Goal: Information Seeking & Learning: Learn about a topic

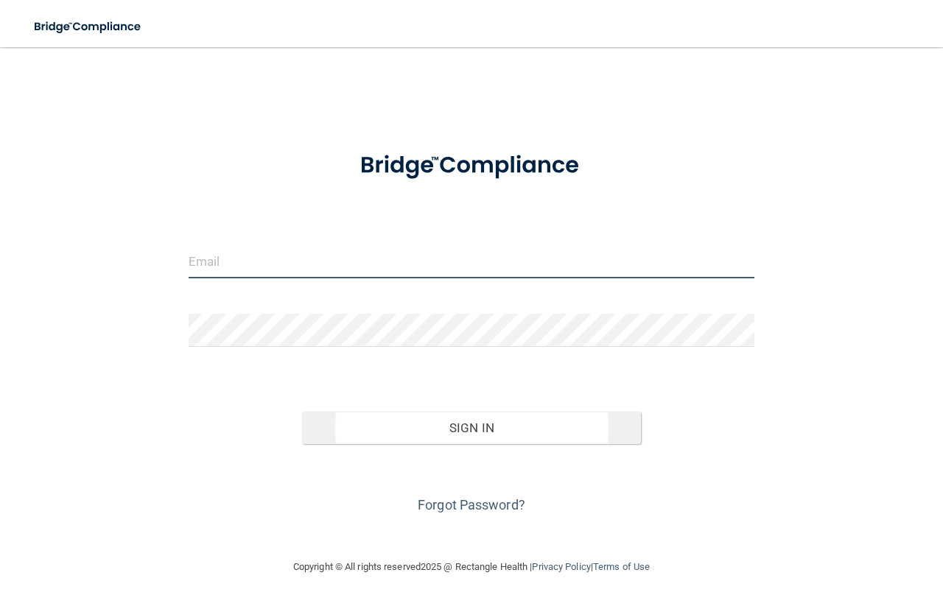
type input "[EMAIL_ADDRESS][DOMAIN_NAME]"
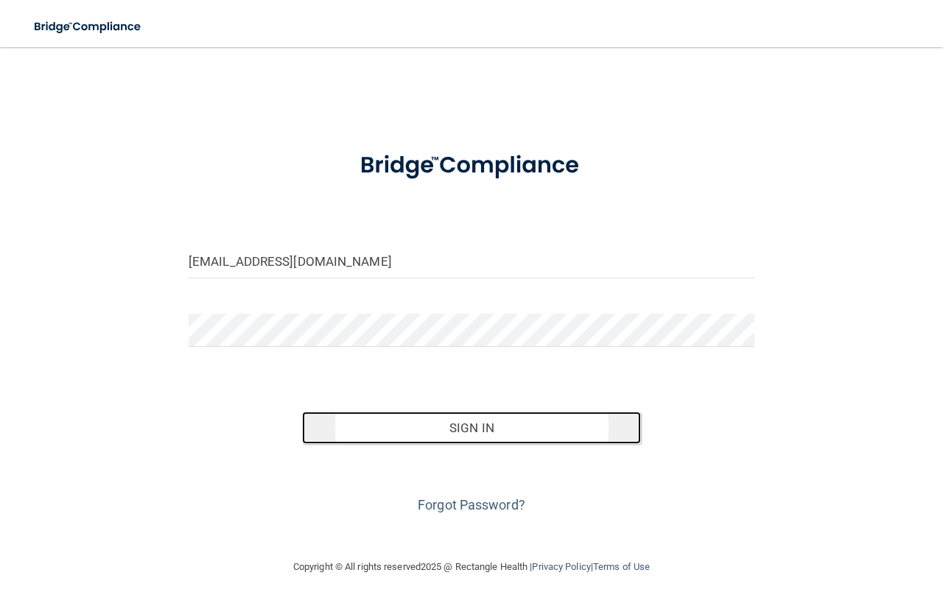
click at [455, 431] on button "Sign In" at bounding box center [471, 428] width 339 height 32
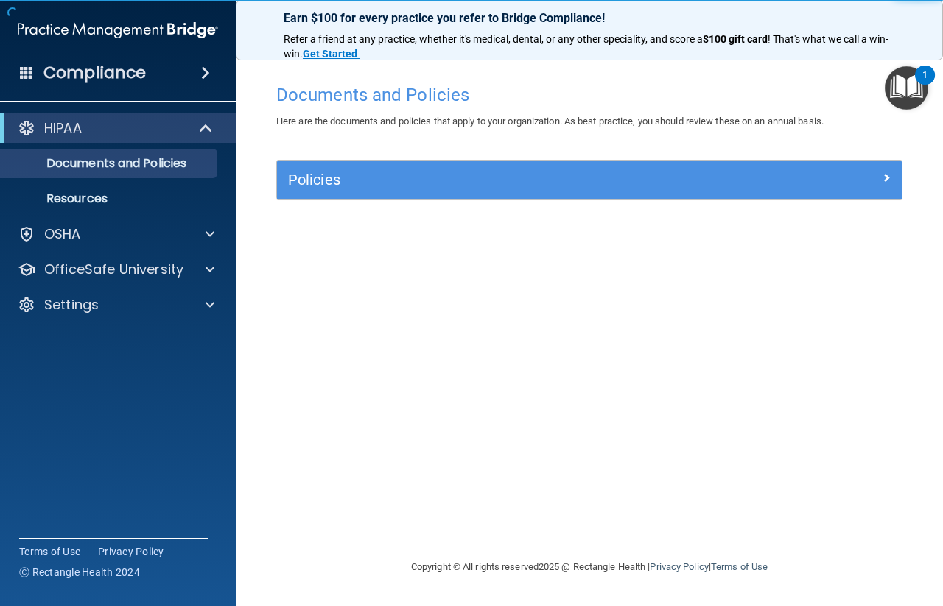
click at [907, 77] on img "Open Resource Center, 1 new notification" at bounding box center [905, 87] width 43 height 43
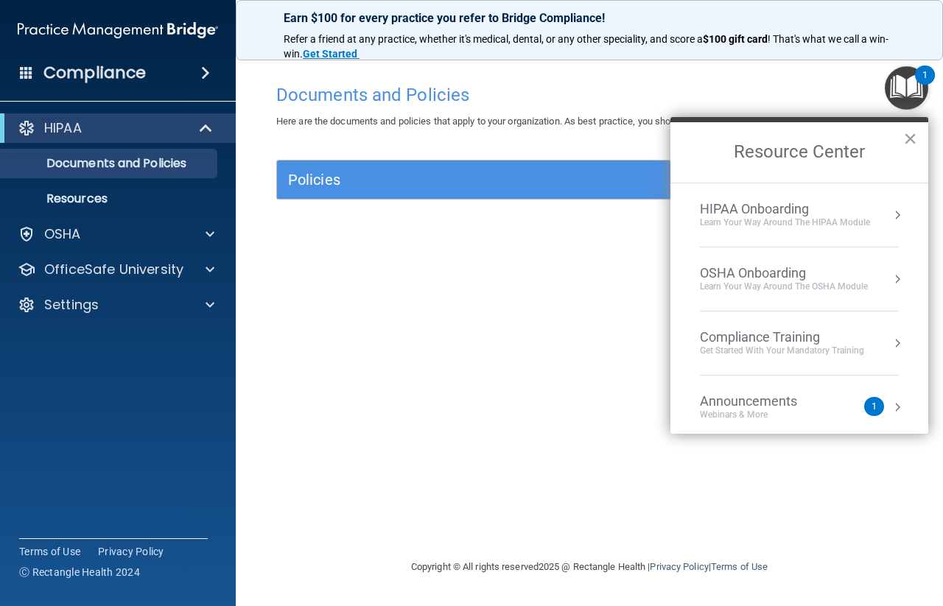
click at [890, 340] on button "Resource Center" at bounding box center [897, 343] width 15 height 15
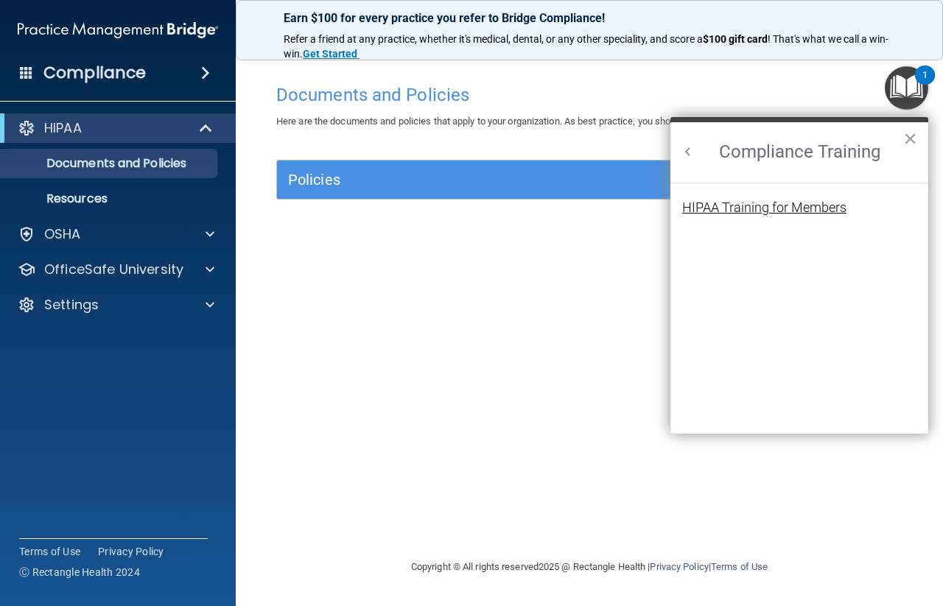
click at [814, 208] on div "HIPAA Training for Members" at bounding box center [764, 207] width 164 height 13
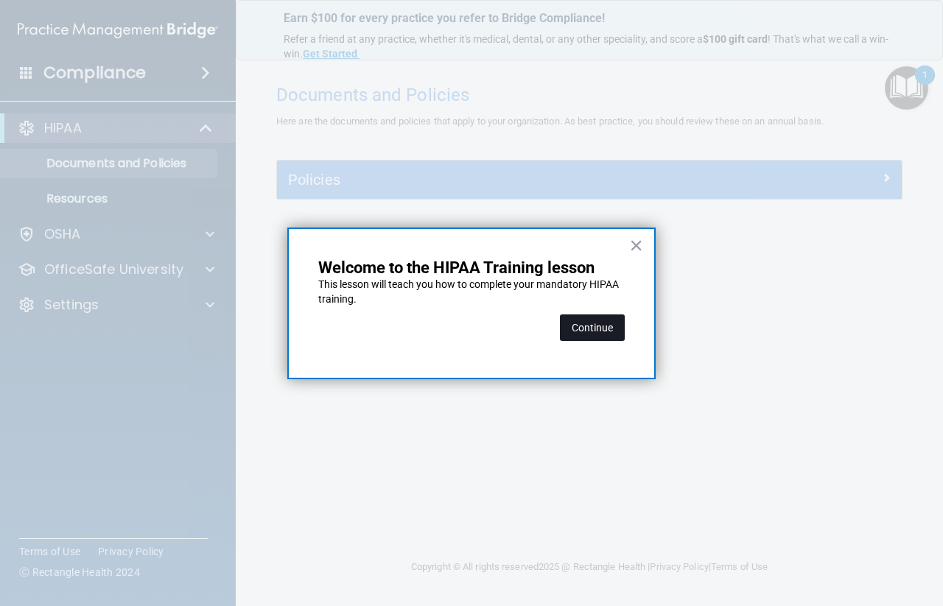
click at [594, 322] on button "Continue" at bounding box center [592, 327] width 65 height 27
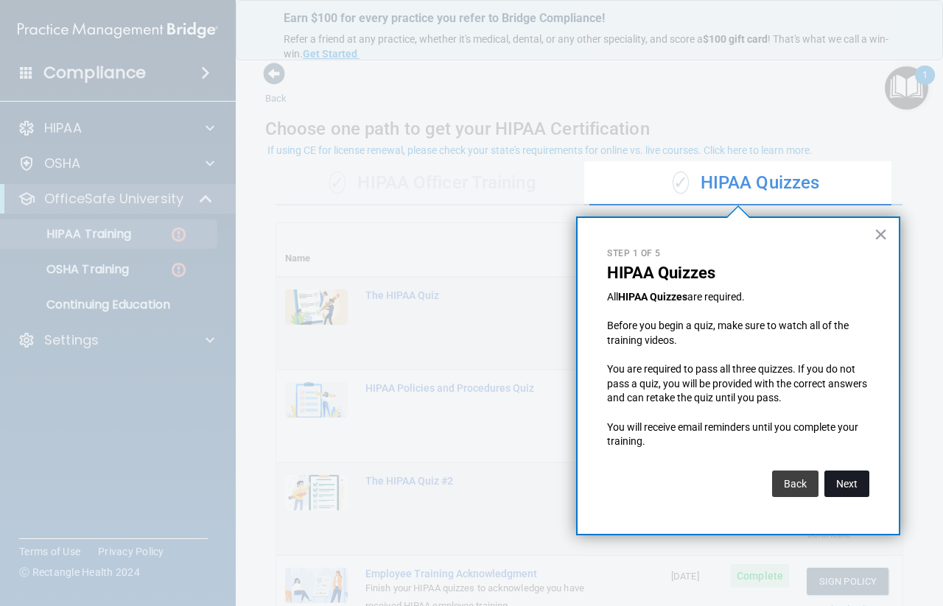
click at [850, 487] on button "Next" at bounding box center [846, 484] width 45 height 27
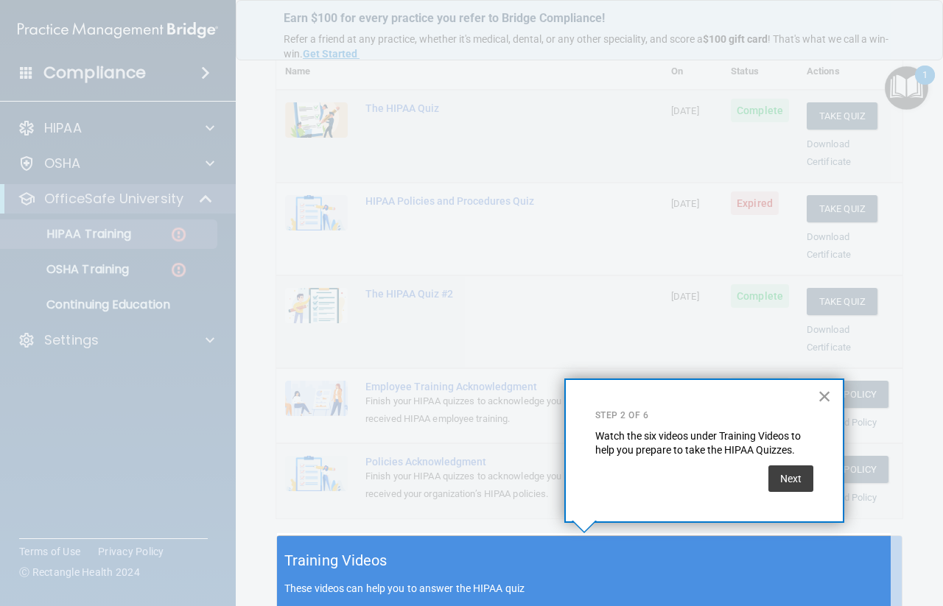
click at [822, 401] on button "×" at bounding box center [824, 396] width 14 height 24
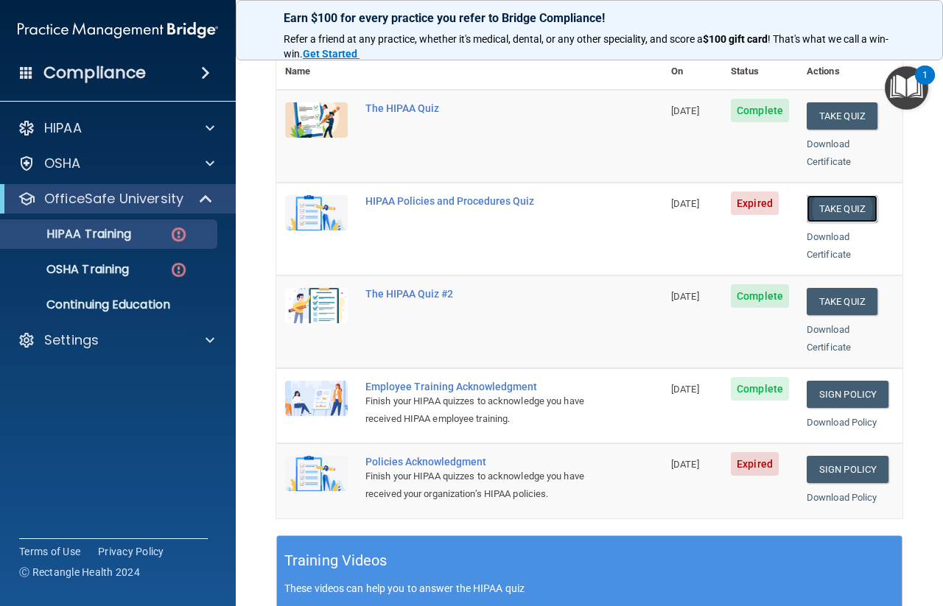
click at [817, 195] on button "Take Quiz" at bounding box center [841, 208] width 71 height 27
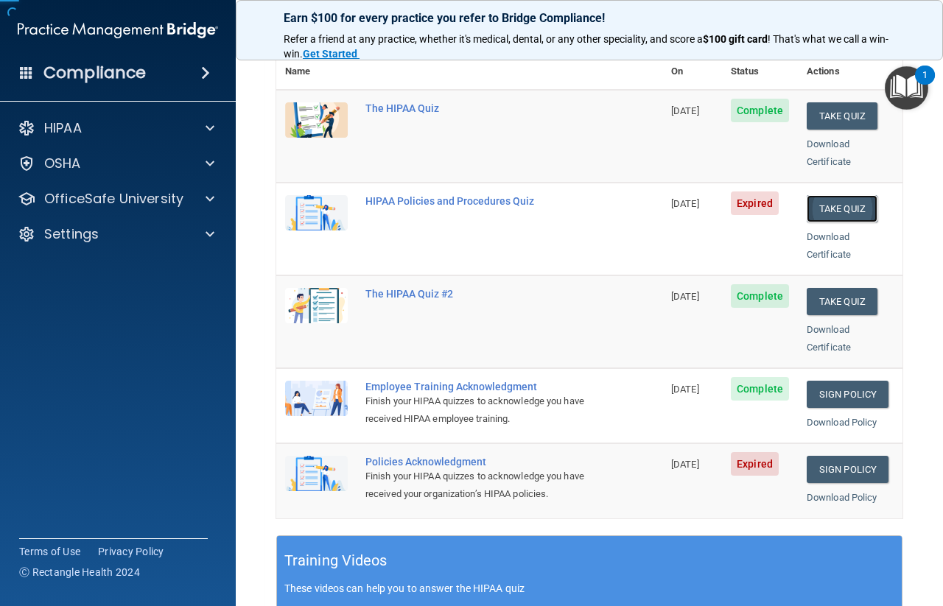
click at [817, 195] on button "Take Quiz" at bounding box center [841, 208] width 71 height 27
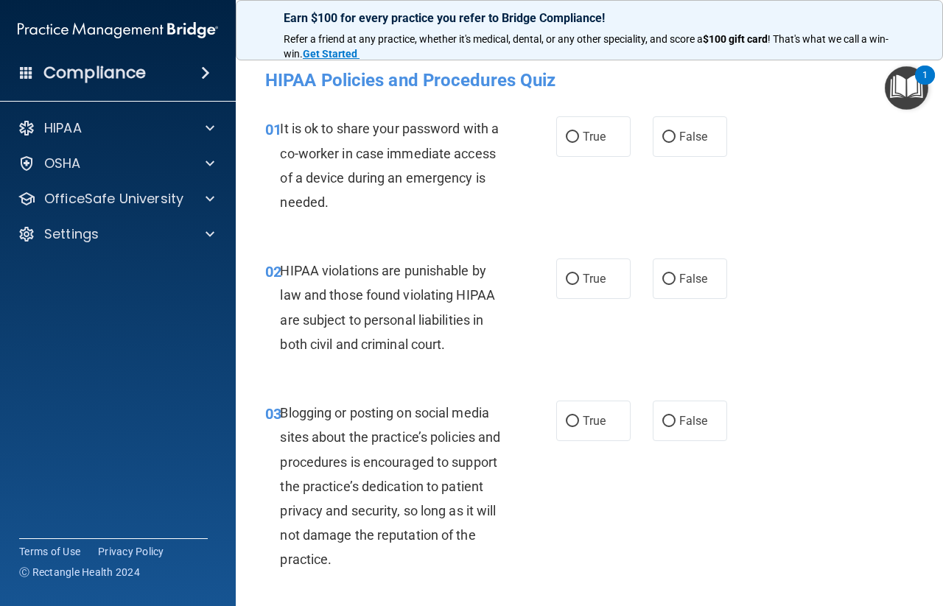
click at [210, 70] on span at bounding box center [205, 73] width 9 height 18
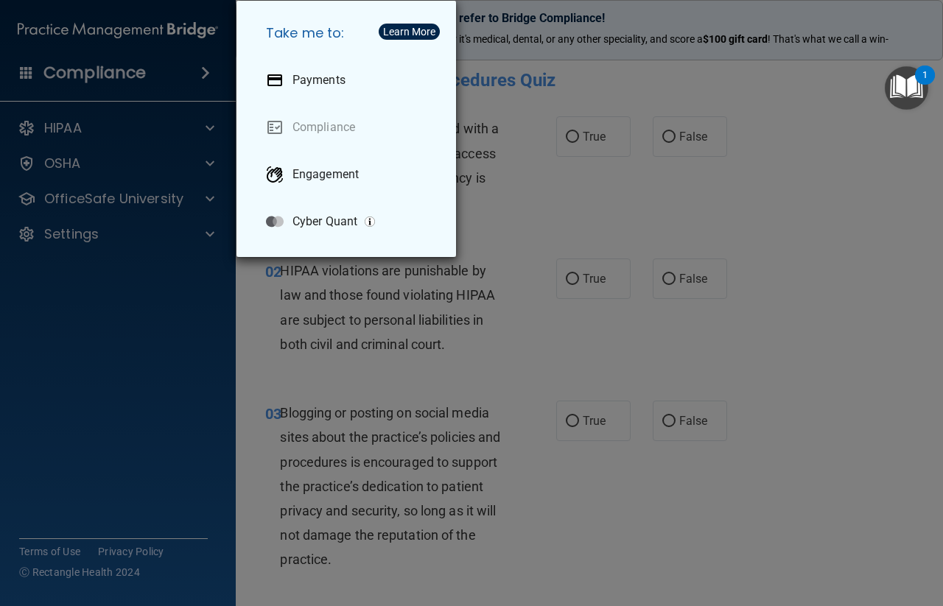
click at [198, 71] on div "Take me to: Payments Compliance Engagement Cyber Quant" at bounding box center [471, 303] width 943 height 606
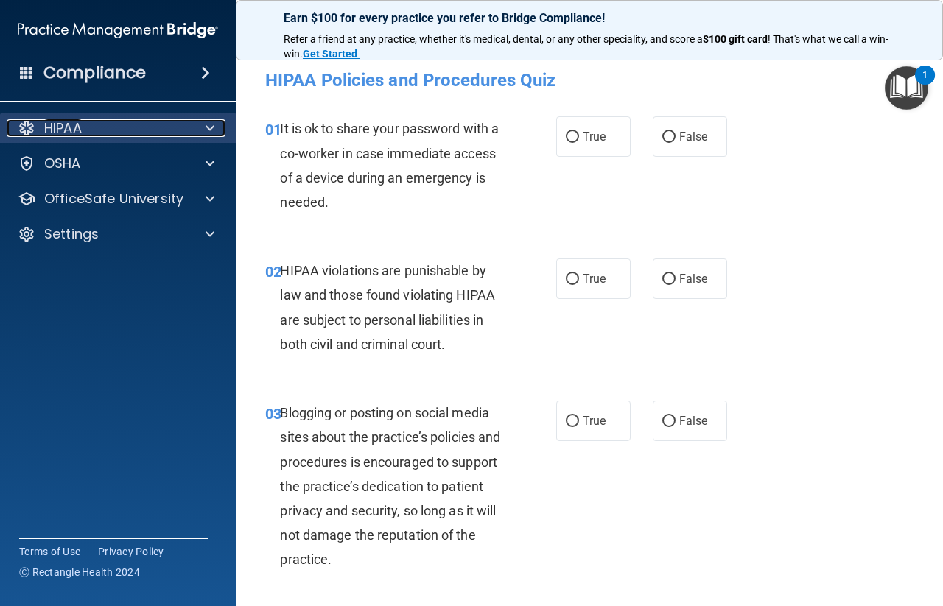
click at [205, 124] on span at bounding box center [209, 128] width 9 height 18
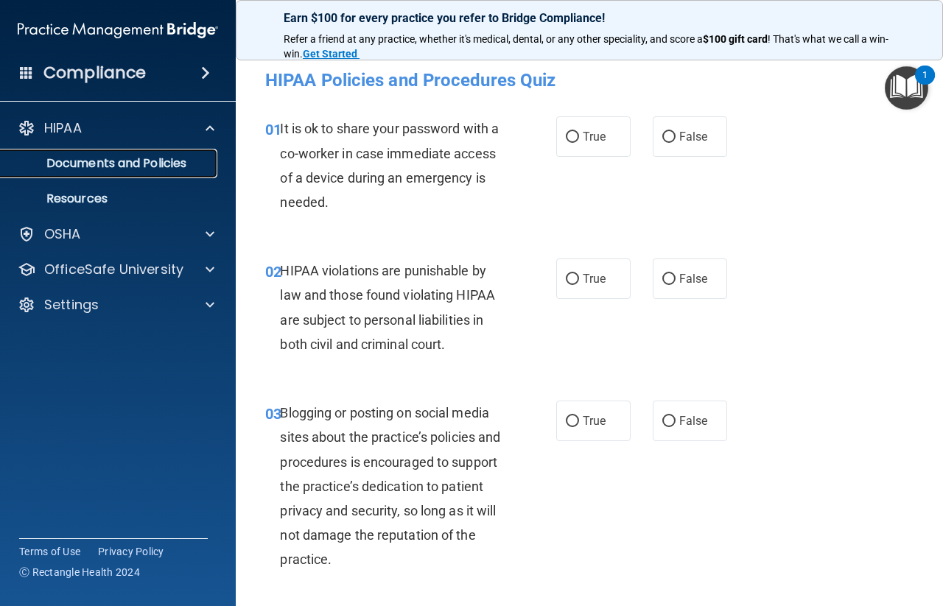
click at [188, 161] on p "Documents and Policies" at bounding box center [110, 163] width 201 height 15
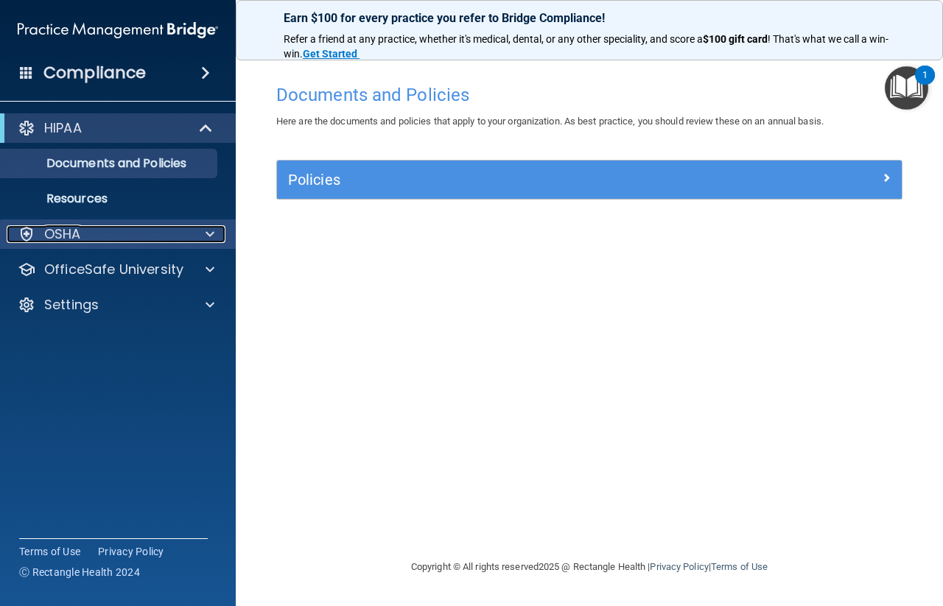
click at [85, 228] on div "OSHA" at bounding box center [98, 234] width 183 height 18
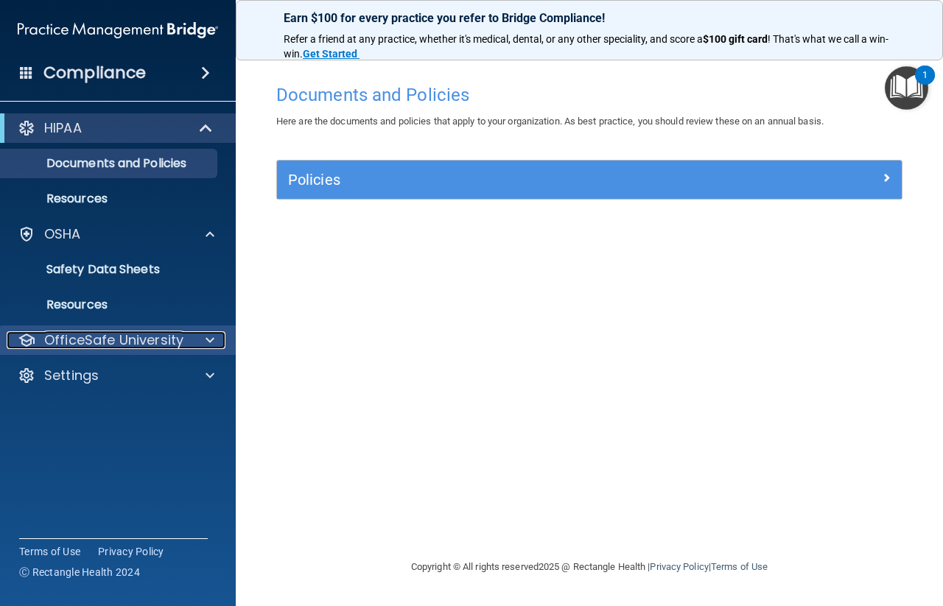
click at [137, 342] on p "OfficeSafe University" at bounding box center [113, 340] width 139 height 18
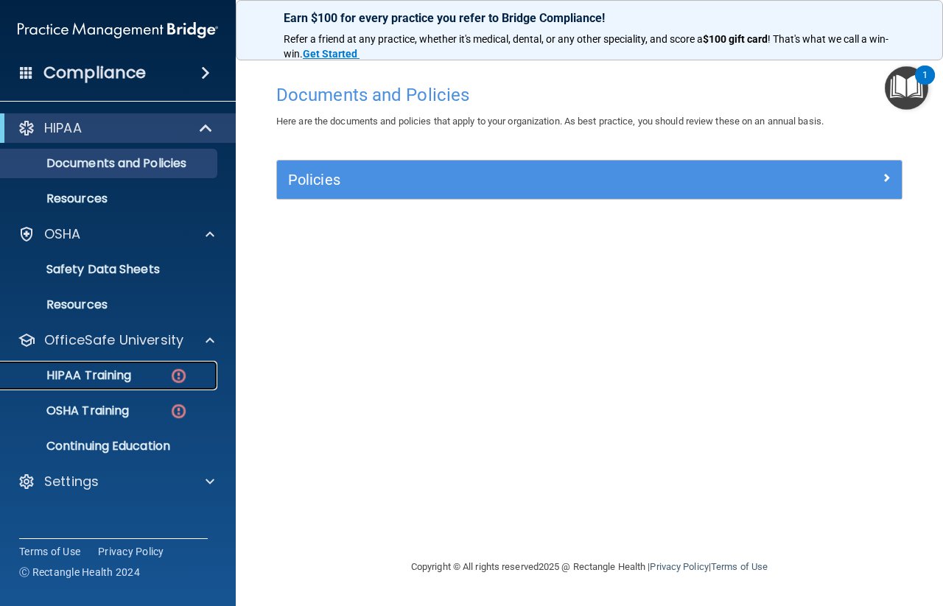
click at [129, 373] on p "HIPAA Training" at bounding box center [71, 375] width 122 height 15
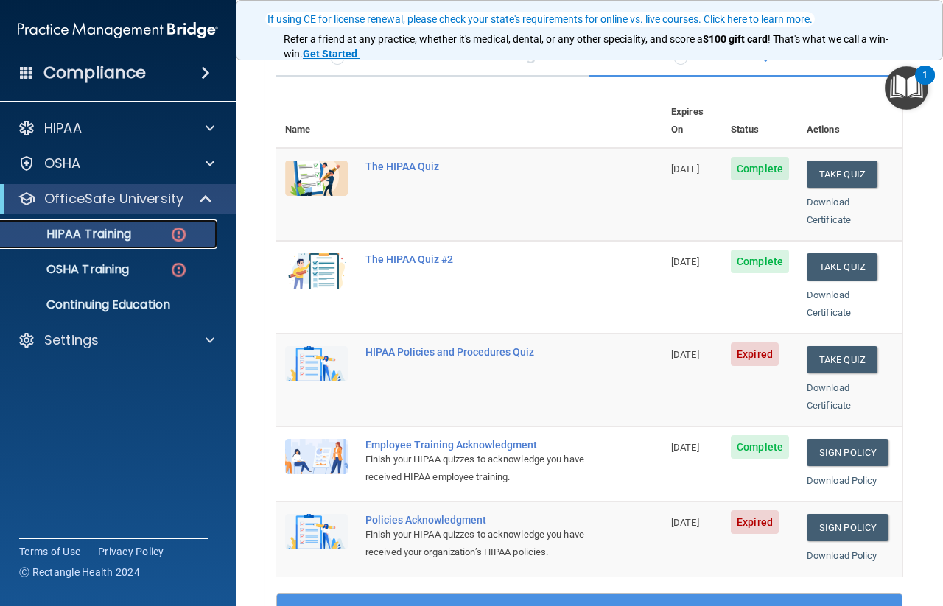
scroll to position [147, 0]
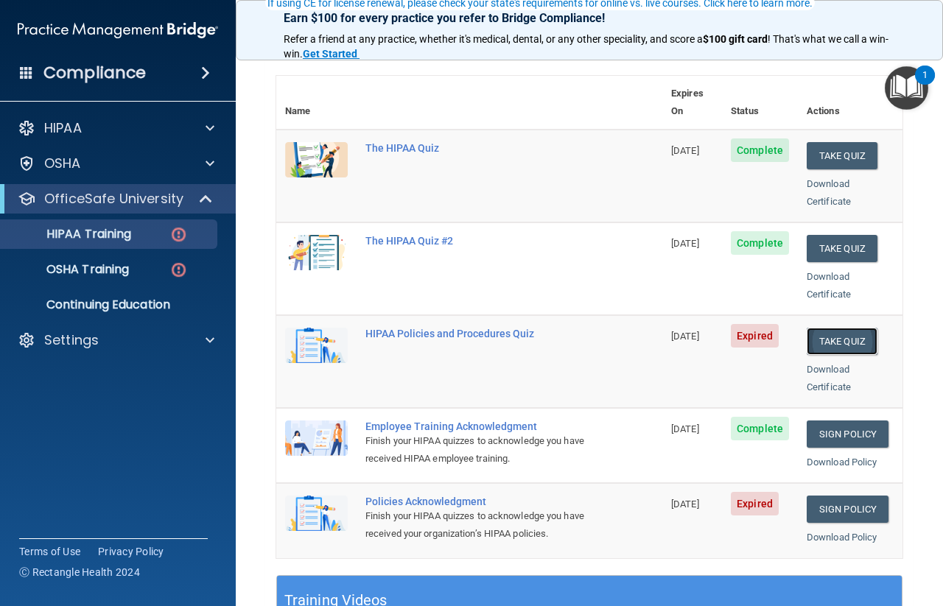
click at [823, 328] on button "Take Quiz" at bounding box center [841, 341] width 71 height 27
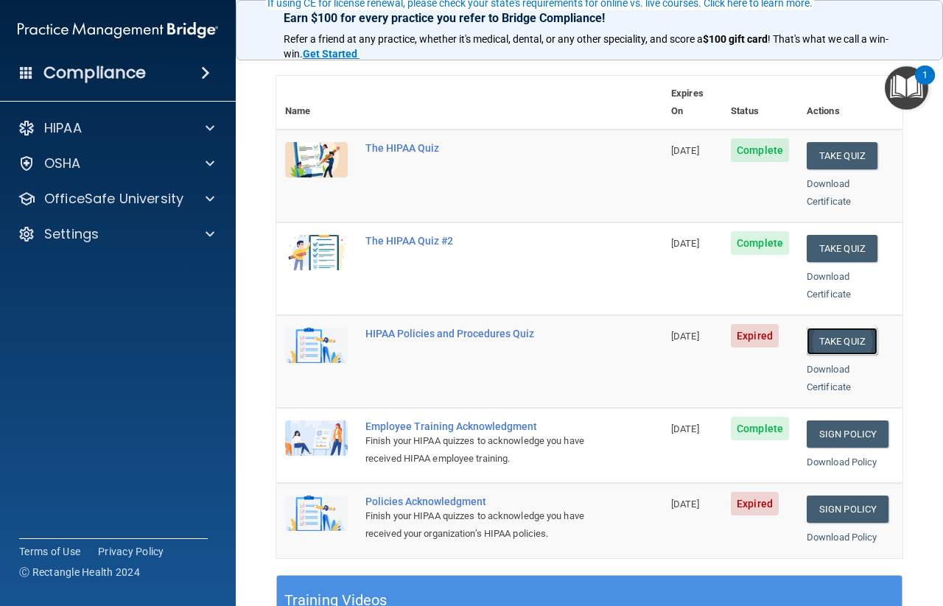
click at [823, 328] on button "Take Quiz" at bounding box center [841, 341] width 71 height 27
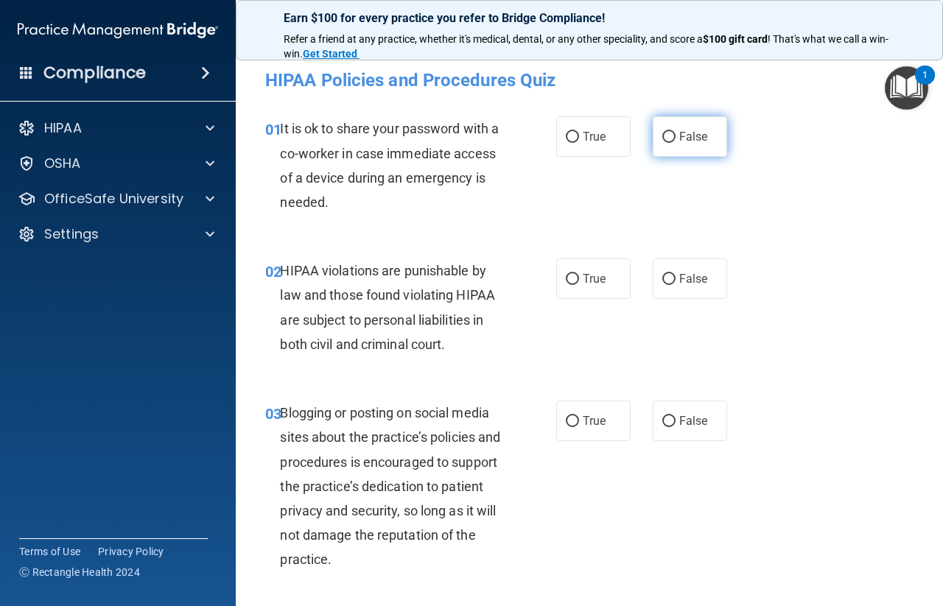
click at [662, 136] on input "False" at bounding box center [668, 137] width 13 height 11
radio input "true"
click at [566, 278] on input "True" at bounding box center [572, 279] width 13 height 11
radio input "true"
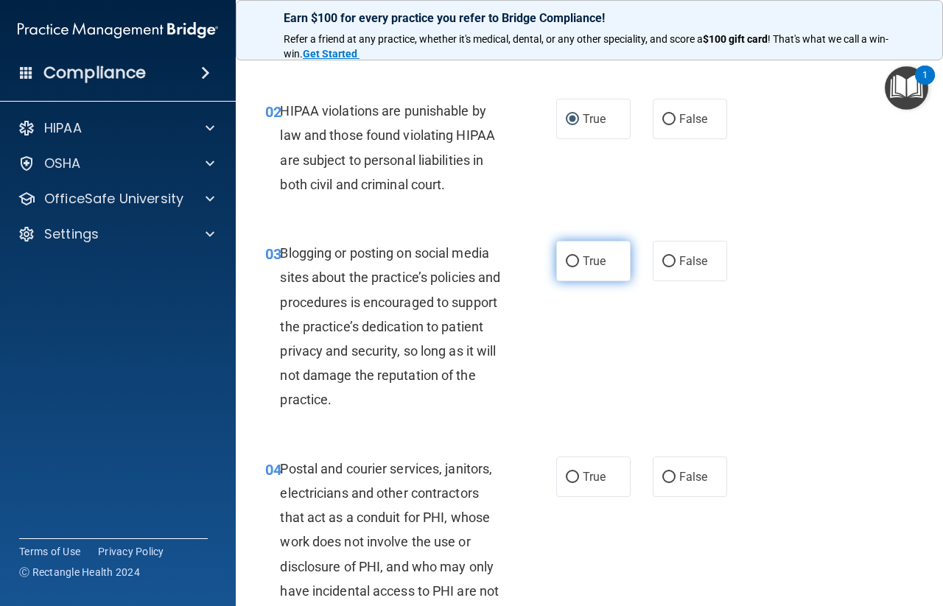
scroll to position [166, 0]
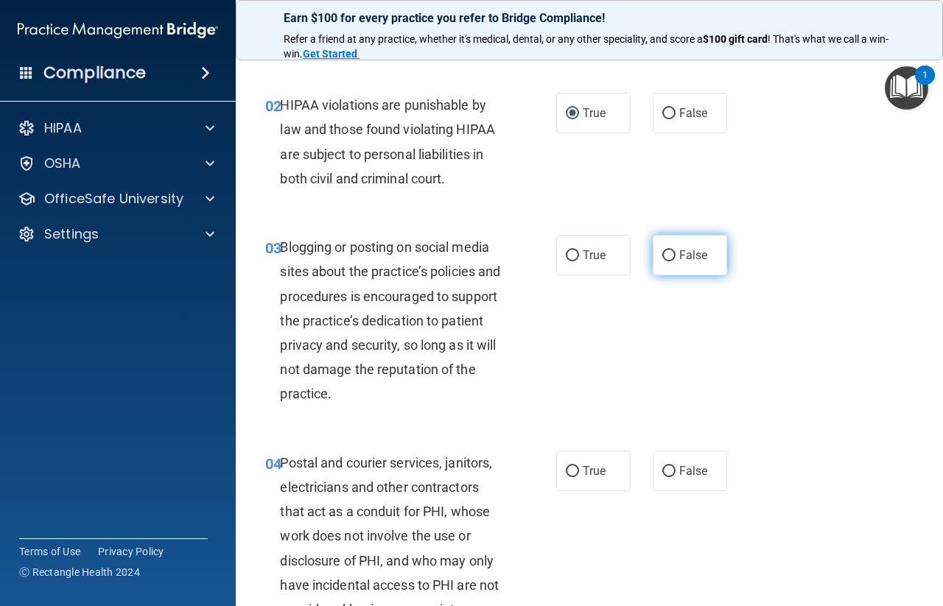
click at [665, 256] on input "False" at bounding box center [668, 255] width 13 height 11
radio input "true"
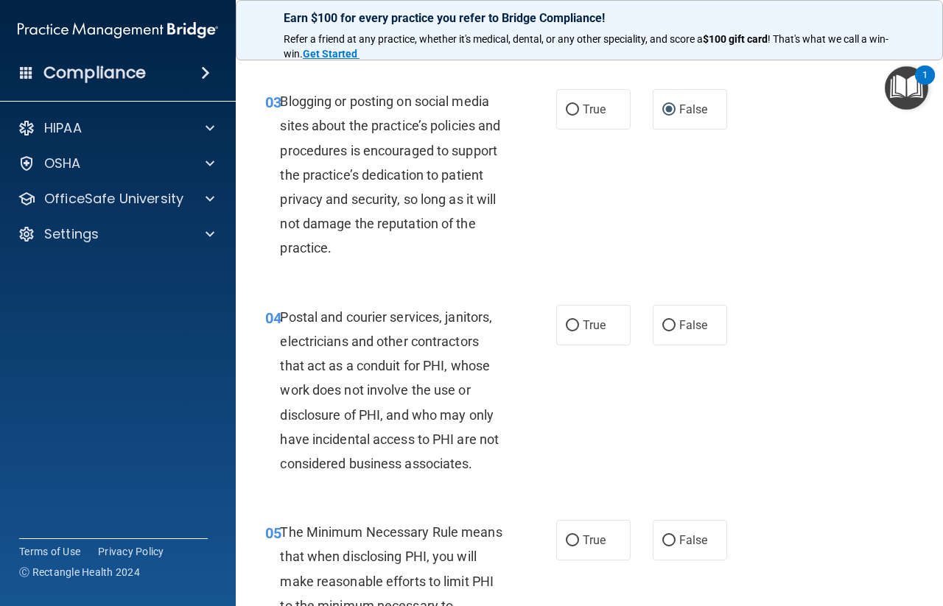
scroll to position [313, 0]
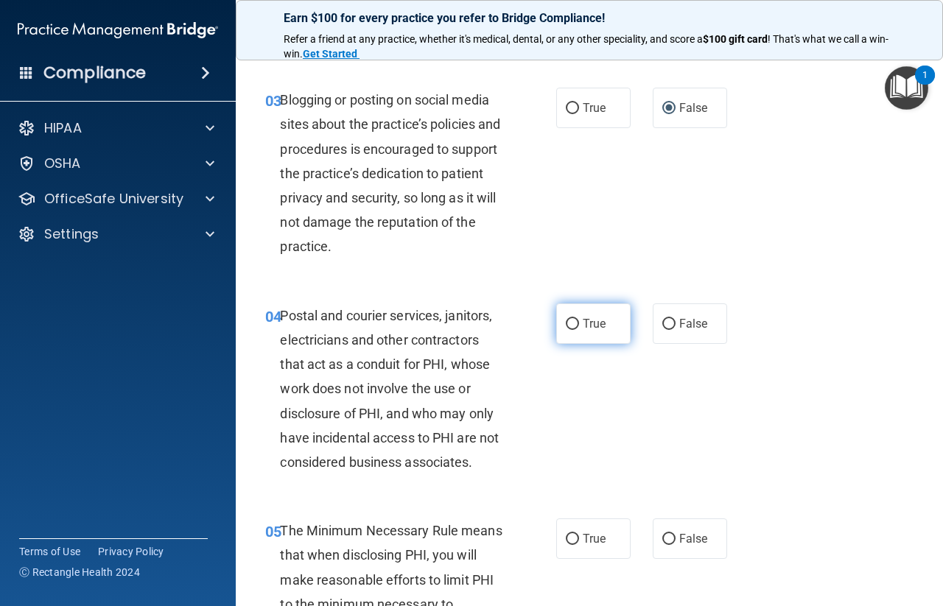
click at [566, 325] on input "True" at bounding box center [572, 324] width 13 height 11
radio input "true"
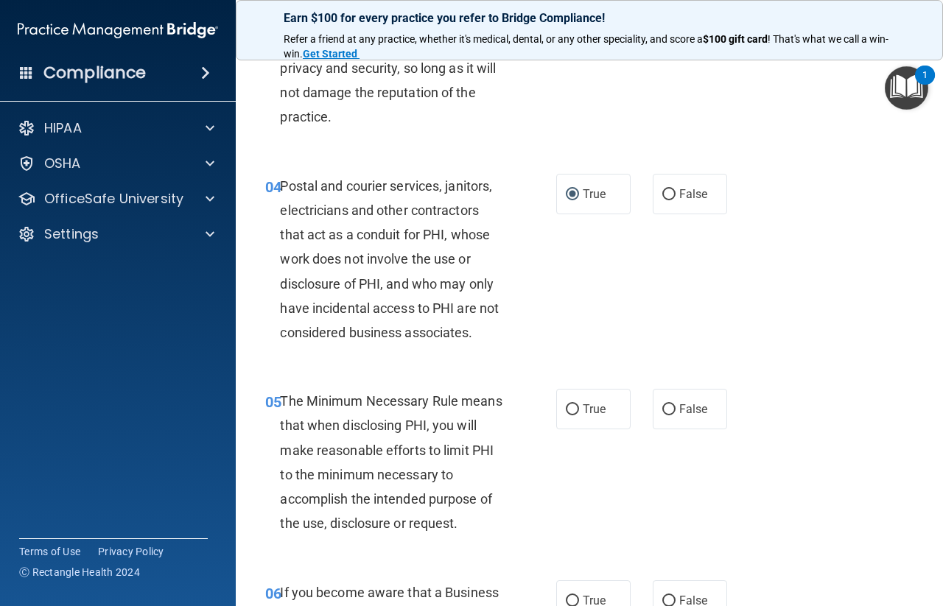
scroll to position [460, 0]
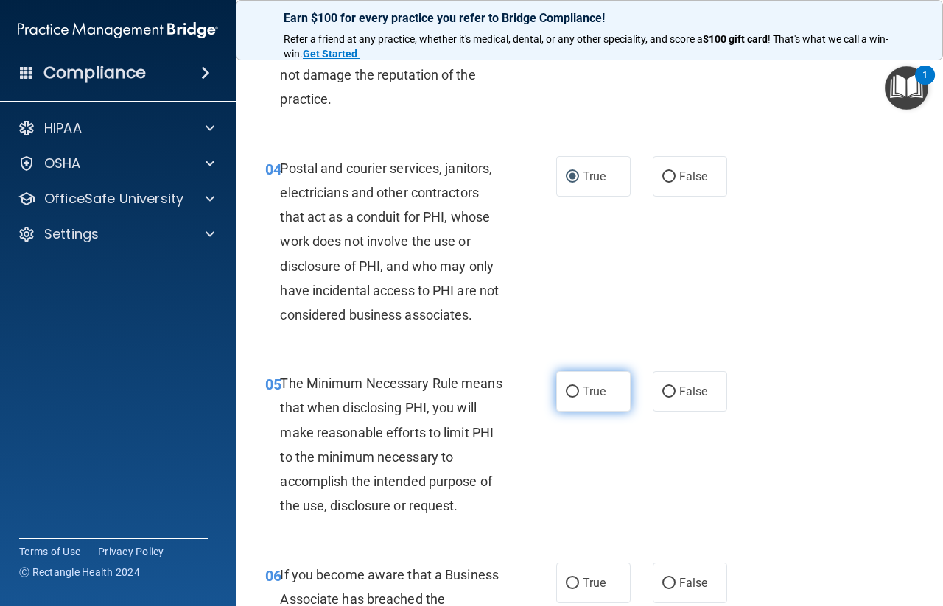
click at [569, 389] on input "True" at bounding box center [572, 392] width 13 height 11
radio input "true"
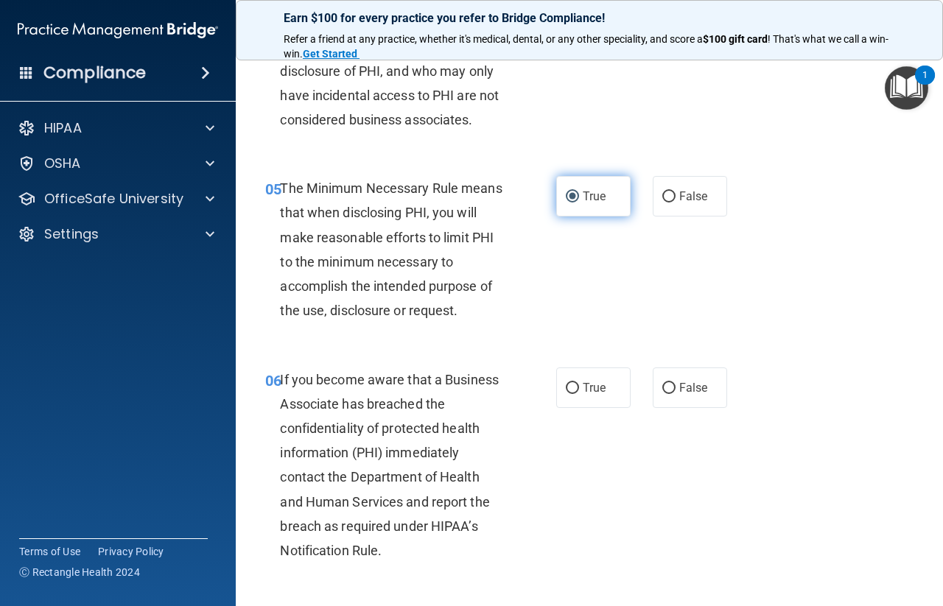
scroll to position [663, 0]
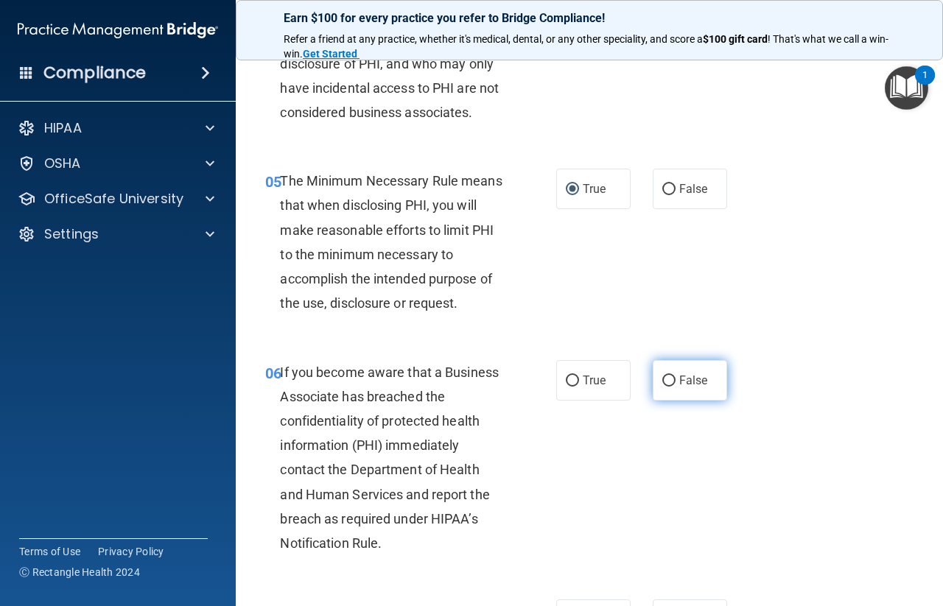
click at [662, 376] on input "False" at bounding box center [668, 381] width 13 height 11
radio input "true"
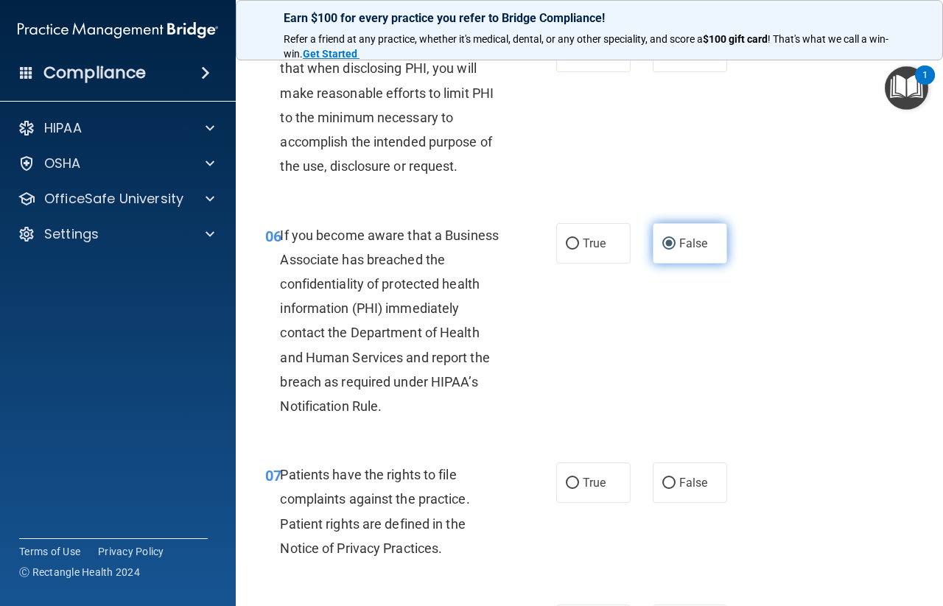
scroll to position [847, 0]
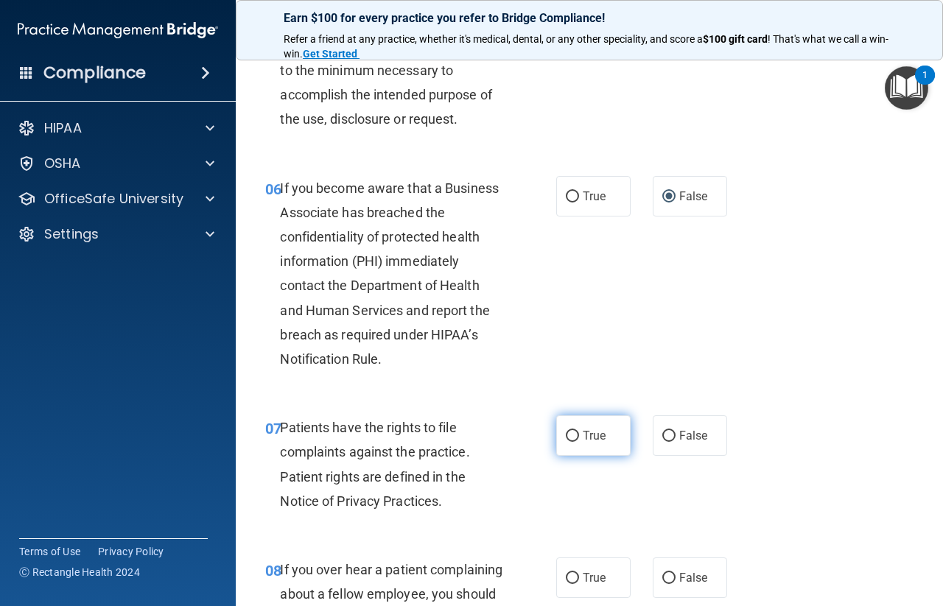
click at [566, 437] on input "True" at bounding box center [572, 436] width 13 height 11
radio input "true"
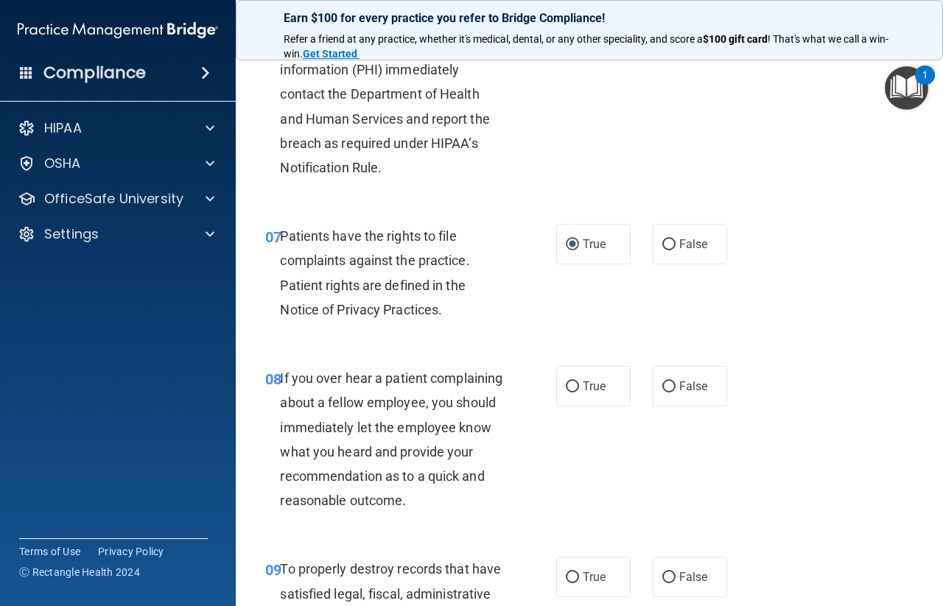
scroll to position [1049, 0]
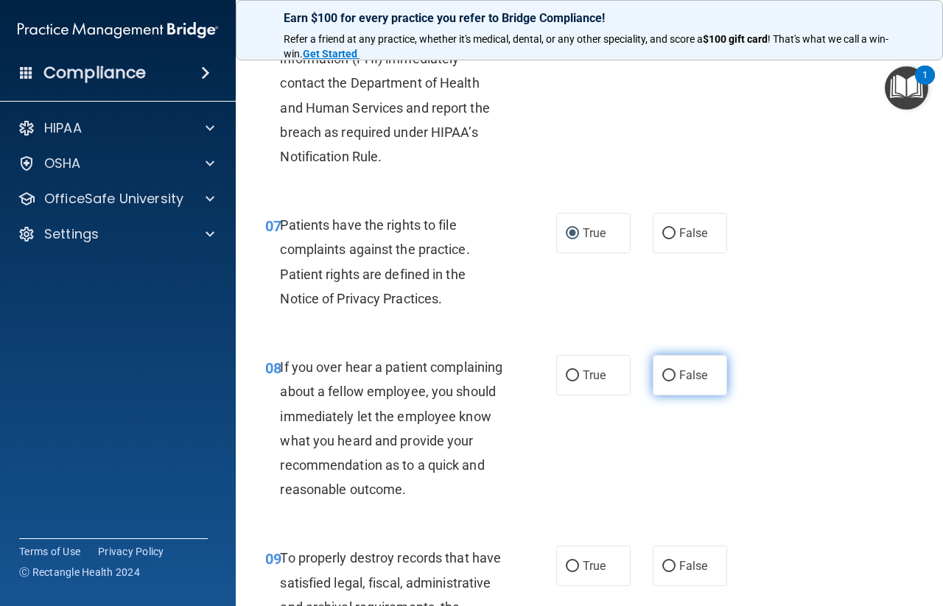
click at [662, 372] on input "False" at bounding box center [668, 375] width 13 height 11
radio input "true"
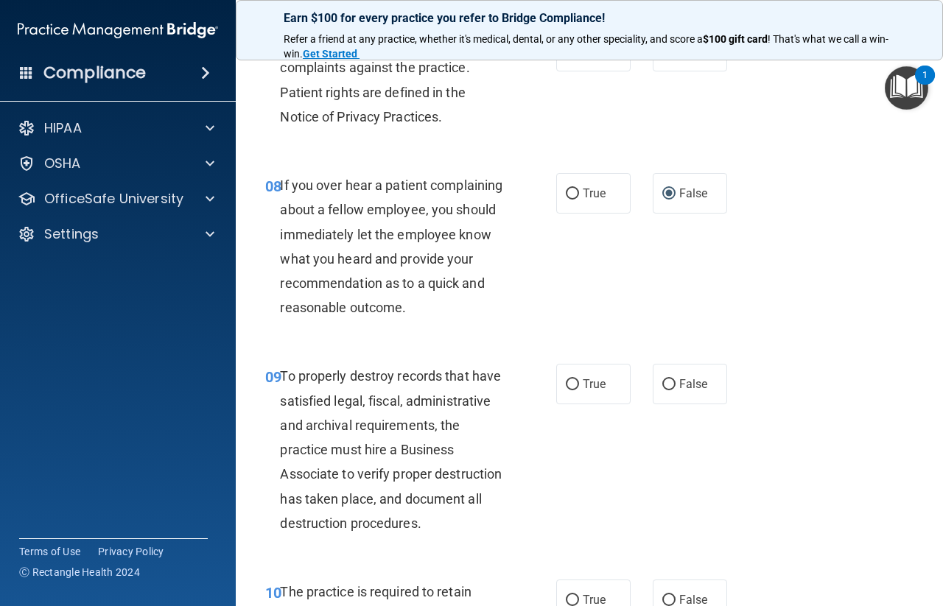
scroll to position [1326, 0]
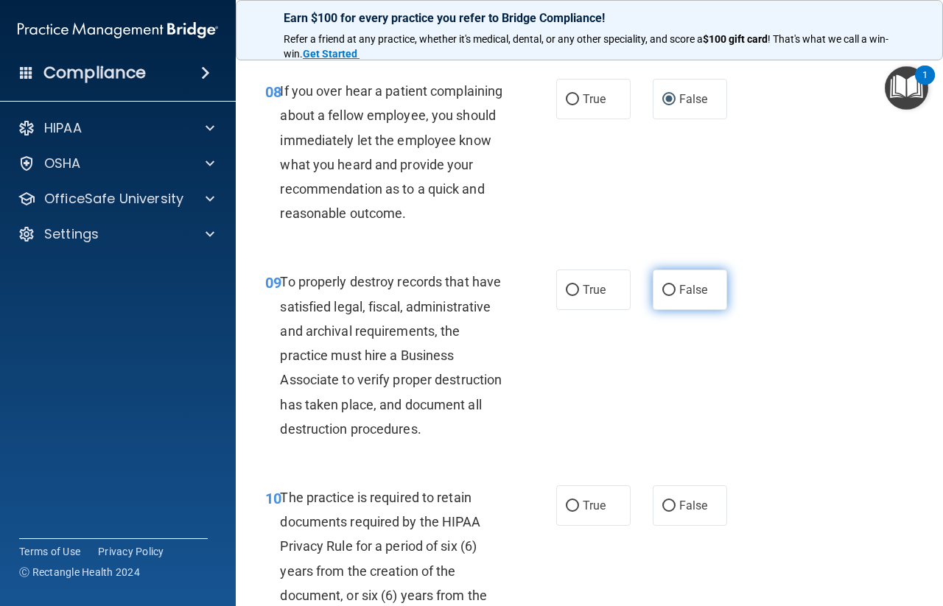
click at [666, 296] on input "False" at bounding box center [668, 290] width 13 height 11
radio input "true"
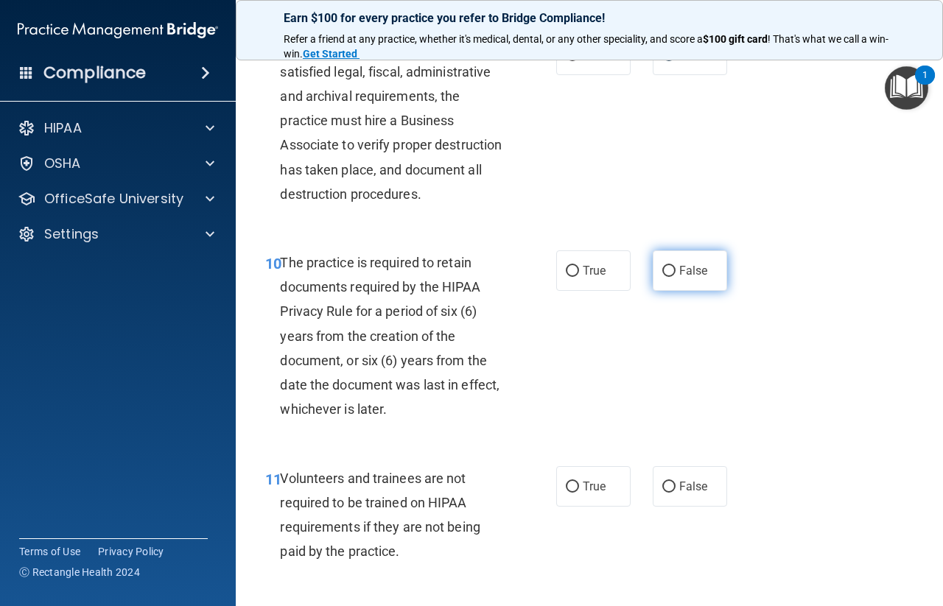
scroll to position [1565, 0]
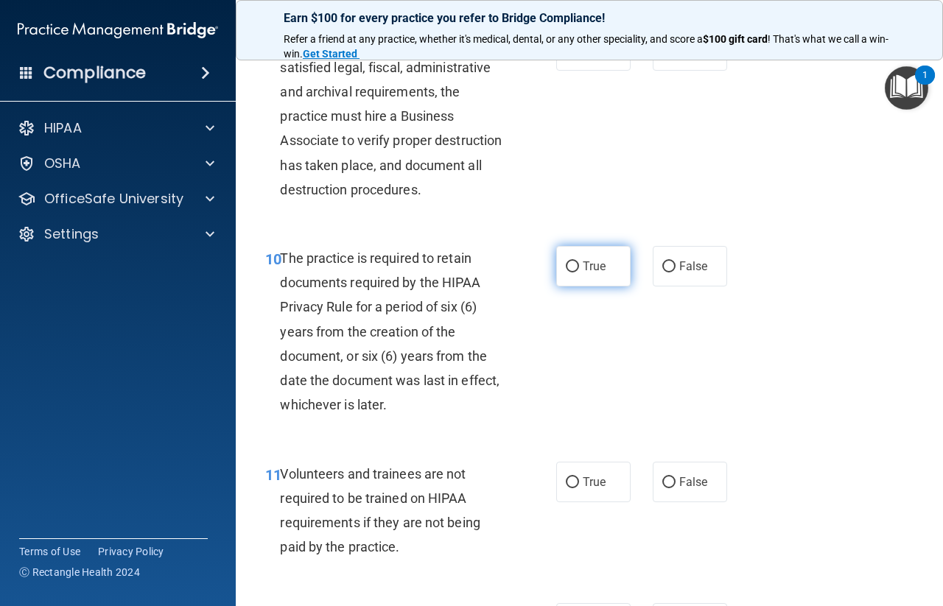
click at [569, 272] on input "True" at bounding box center [572, 266] width 13 height 11
radio input "true"
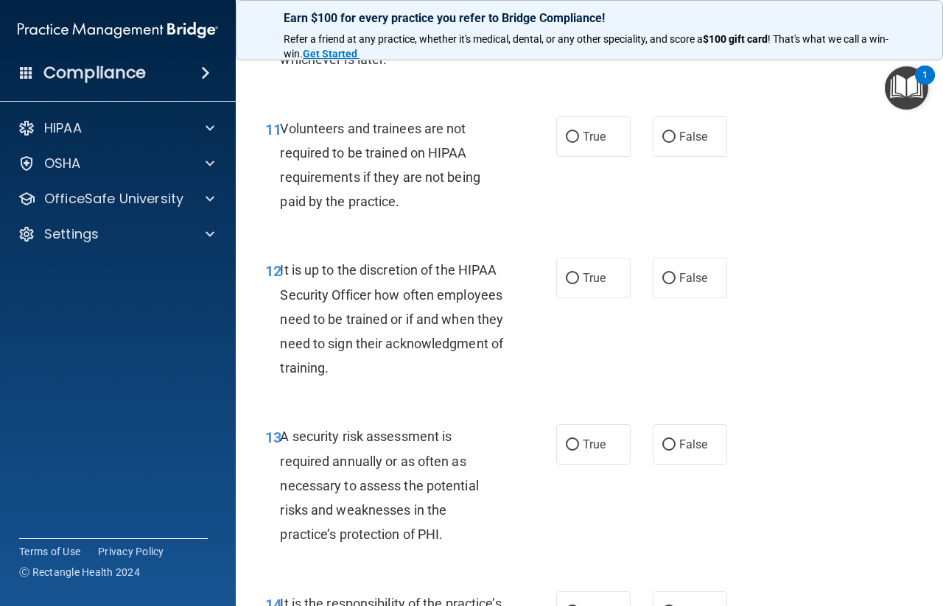
scroll to position [1915, 0]
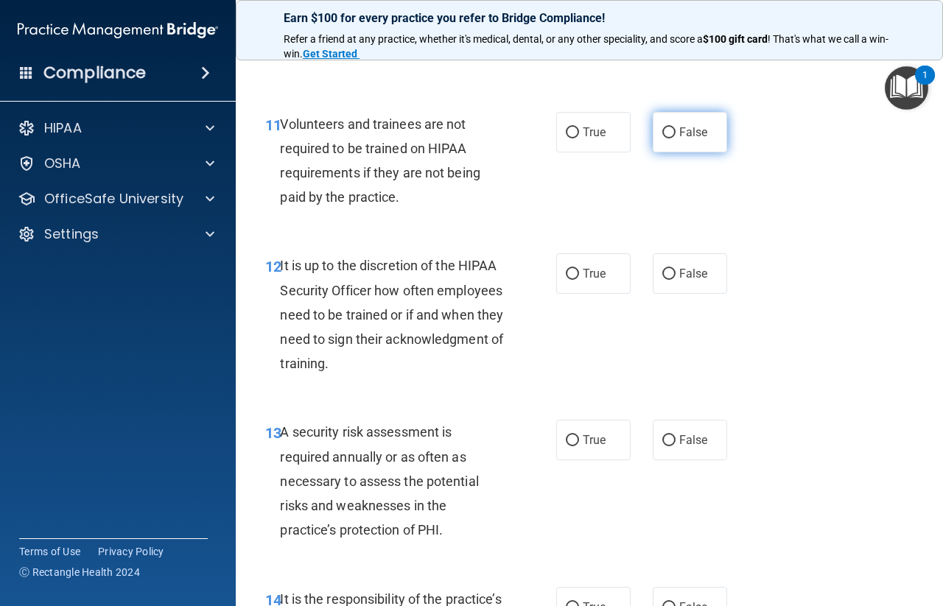
click at [667, 138] on input "False" at bounding box center [668, 132] width 13 height 11
radio input "true"
click at [665, 280] on input "False" at bounding box center [668, 274] width 13 height 11
radio input "true"
click at [569, 446] on input "True" at bounding box center [572, 440] width 13 height 11
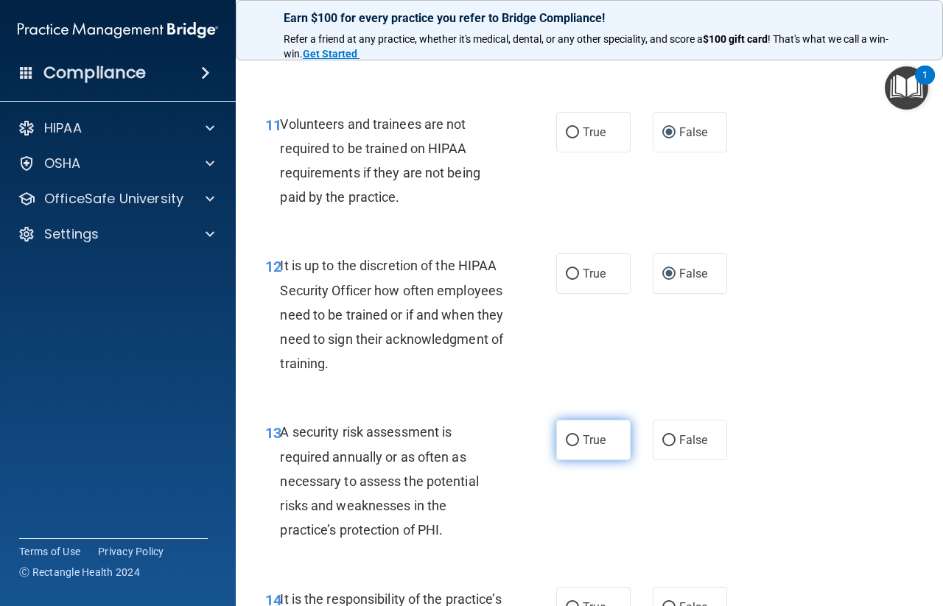
radio input "true"
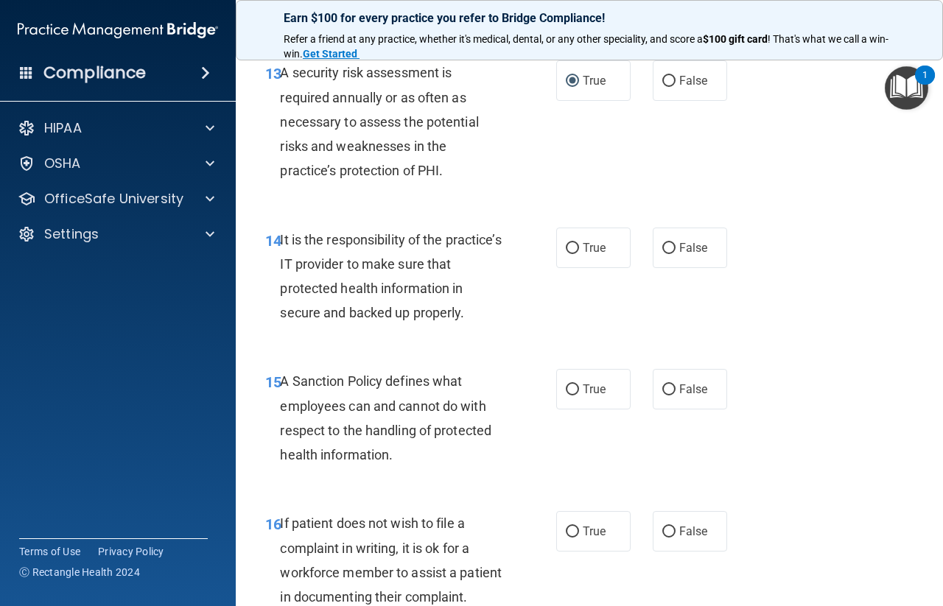
scroll to position [2283, 0]
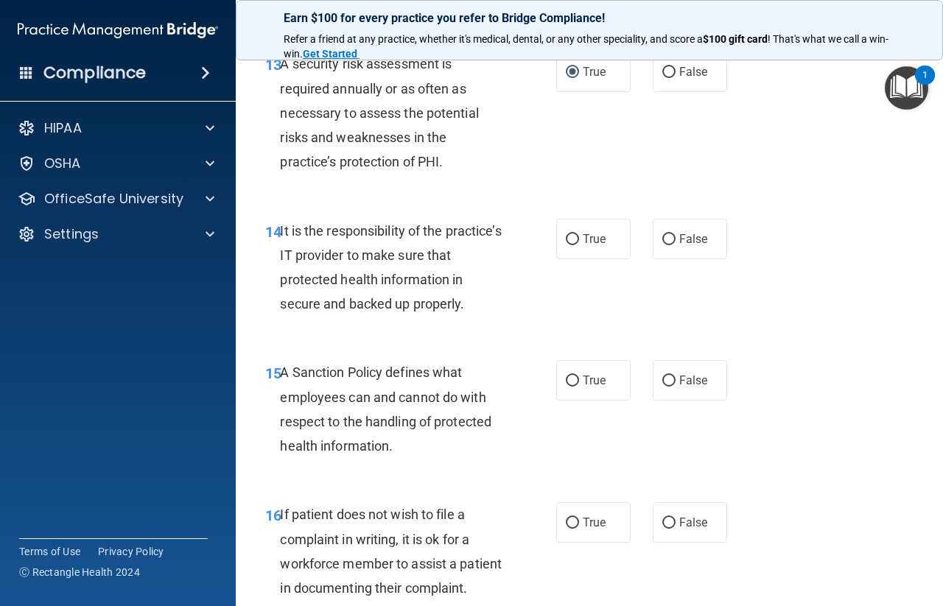
drag, startPoint x: 661, startPoint y: 287, endPoint x: 666, endPoint y: 315, distance: 28.5
click at [662, 245] on input "False" at bounding box center [668, 239] width 13 height 11
radio input "true"
click at [664, 387] on input "False" at bounding box center [668, 381] width 13 height 11
radio input "true"
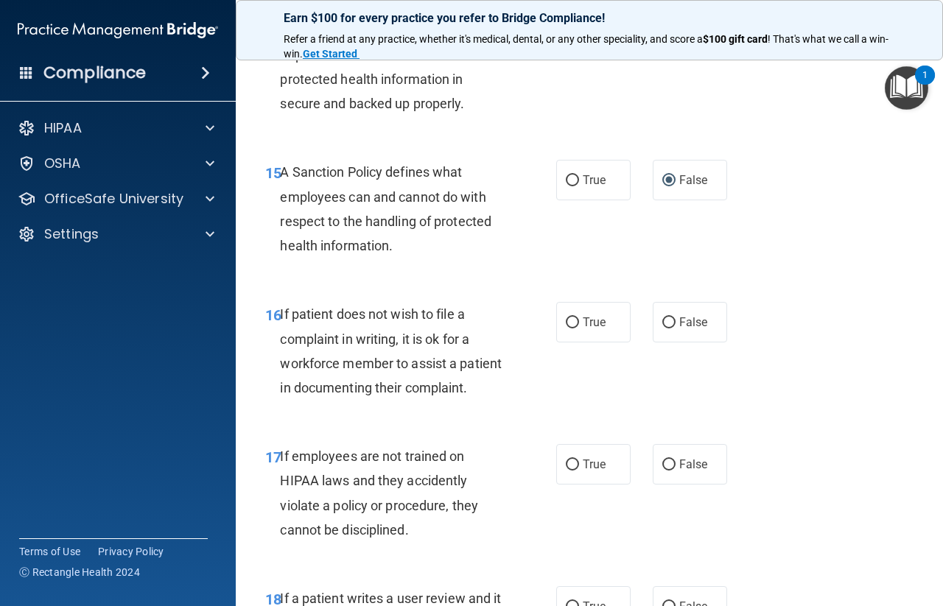
scroll to position [2485, 0]
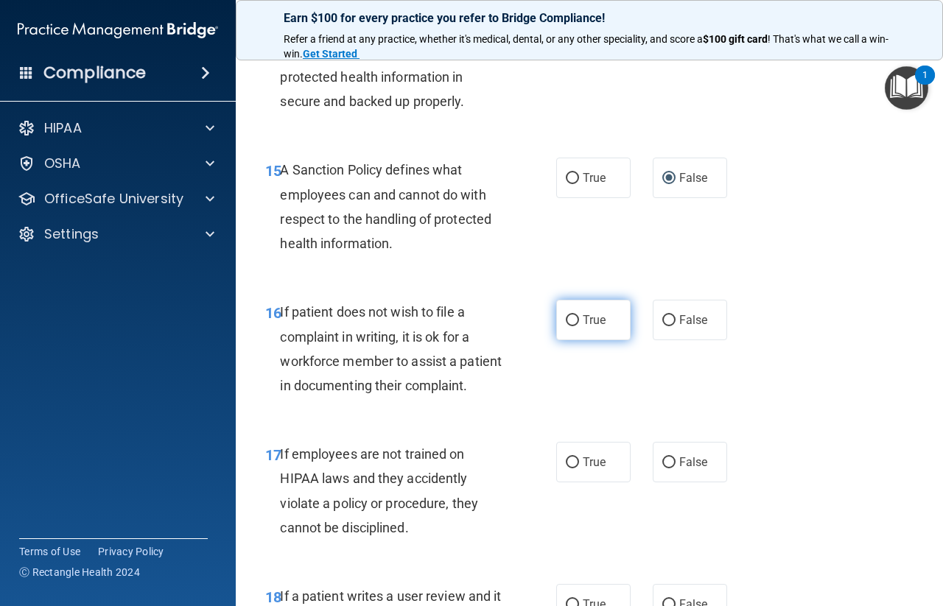
click at [566, 326] on input "True" at bounding box center [572, 320] width 13 height 11
radio input "true"
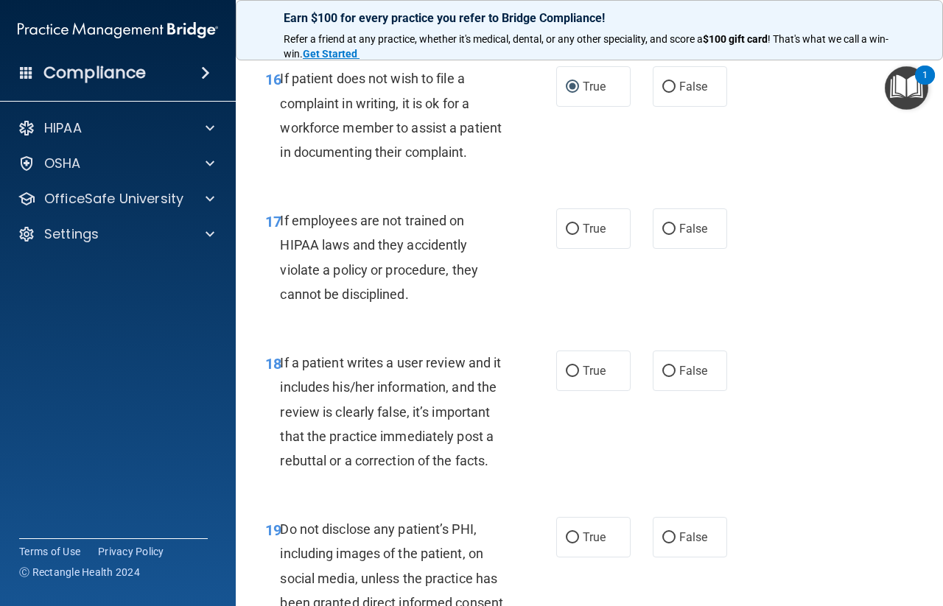
scroll to position [2725, 0]
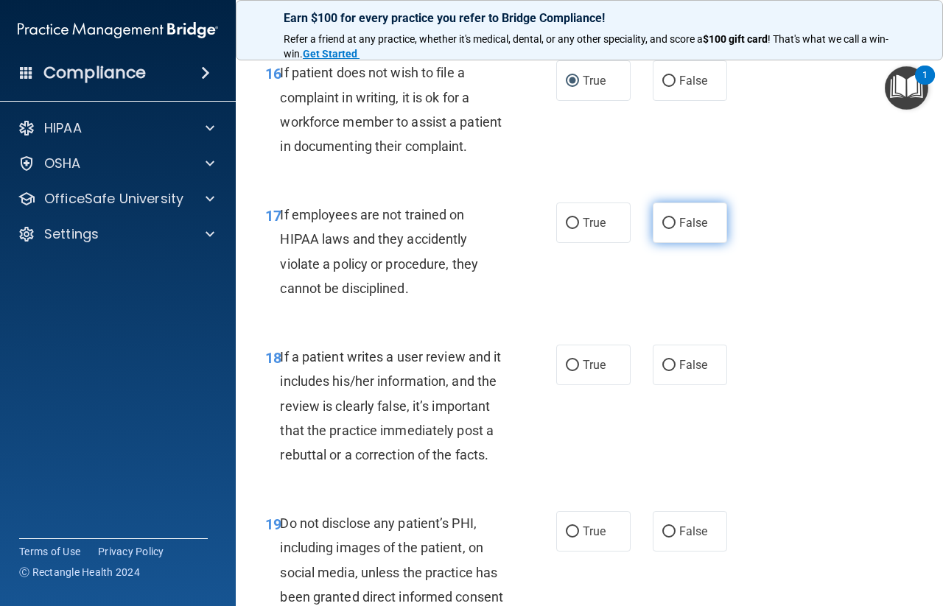
click at [662, 229] on input "False" at bounding box center [668, 223] width 13 height 11
radio input "true"
click at [662, 371] on input "False" at bounding box center [668, 365] width 13 height 11
radio input "true"
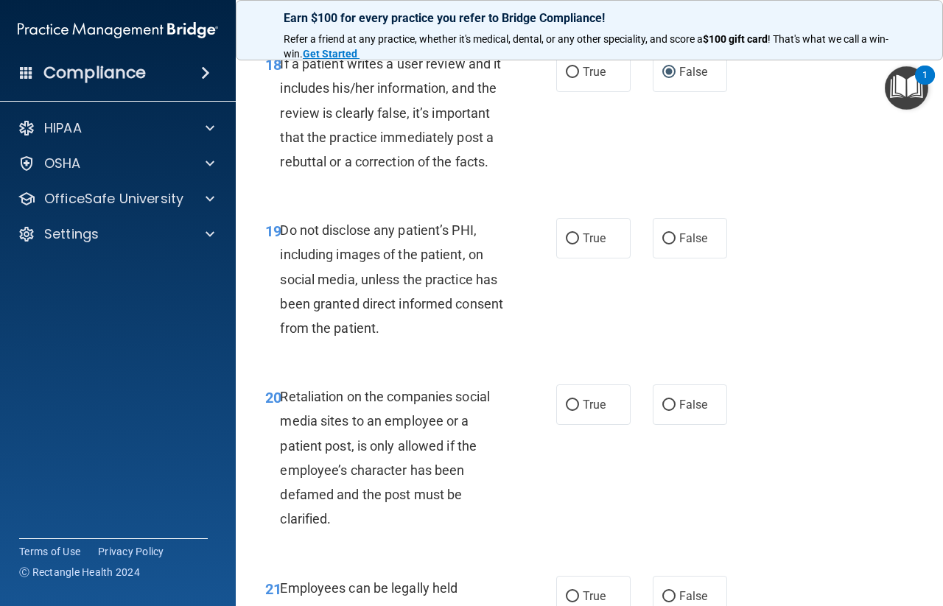
scroll to position [3038, 0]
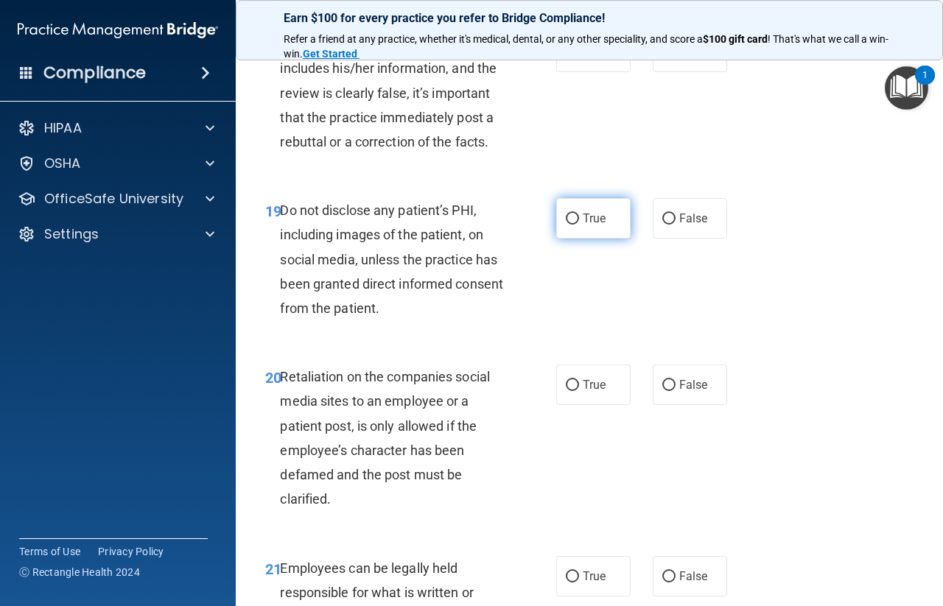
click at [568, 225] on input "True" at bounding box center [572, 219] width 13 height 11
radio input "true"
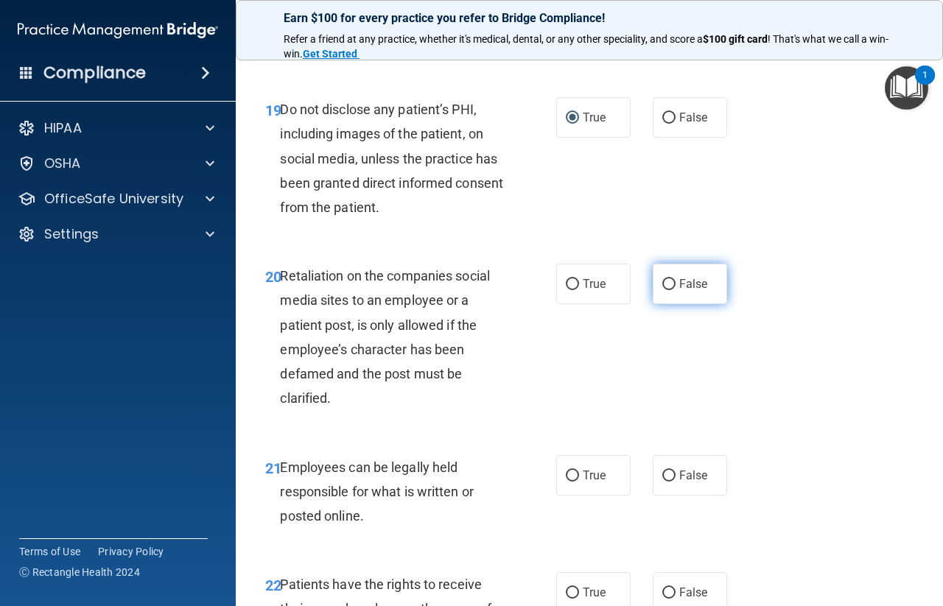
scroll to position [3148, 0]
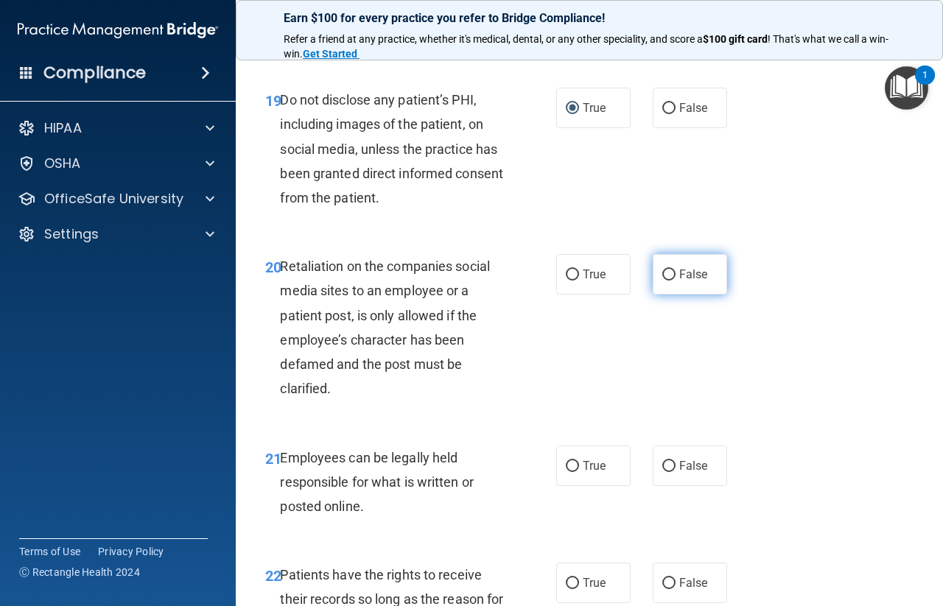
click at [664, 281] on input "False" at bounding box center [668, 275] width 13 height 11
radio input "true"
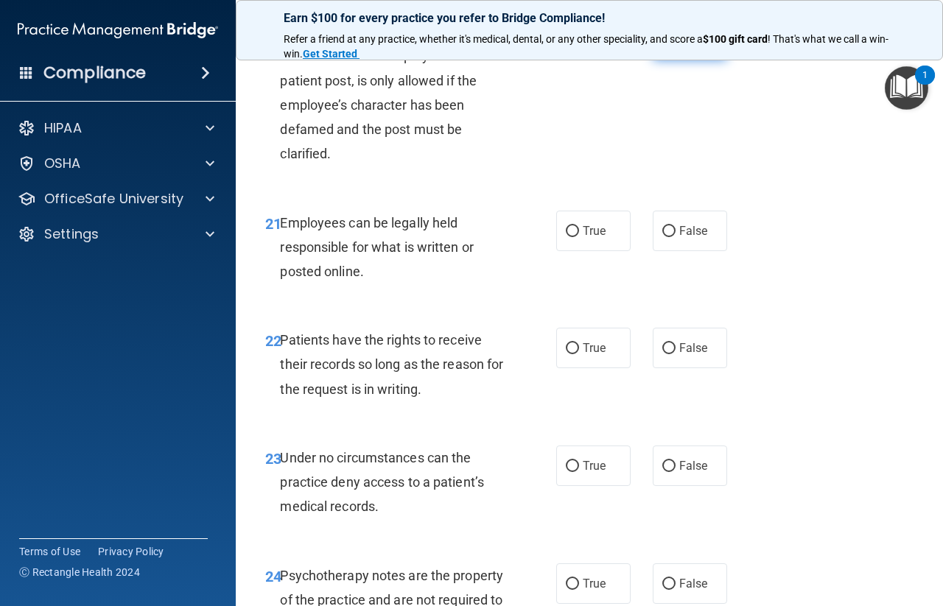
scroll to position [3387, 0]
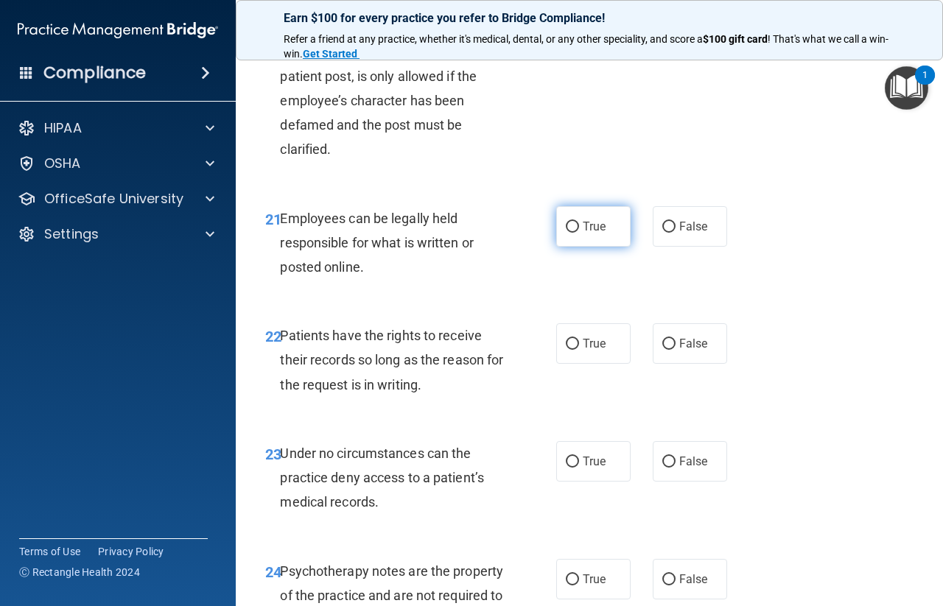
click at [567, 233] on input "True" at bounding box center [572, 227] width 13 height 11
radio input "true"
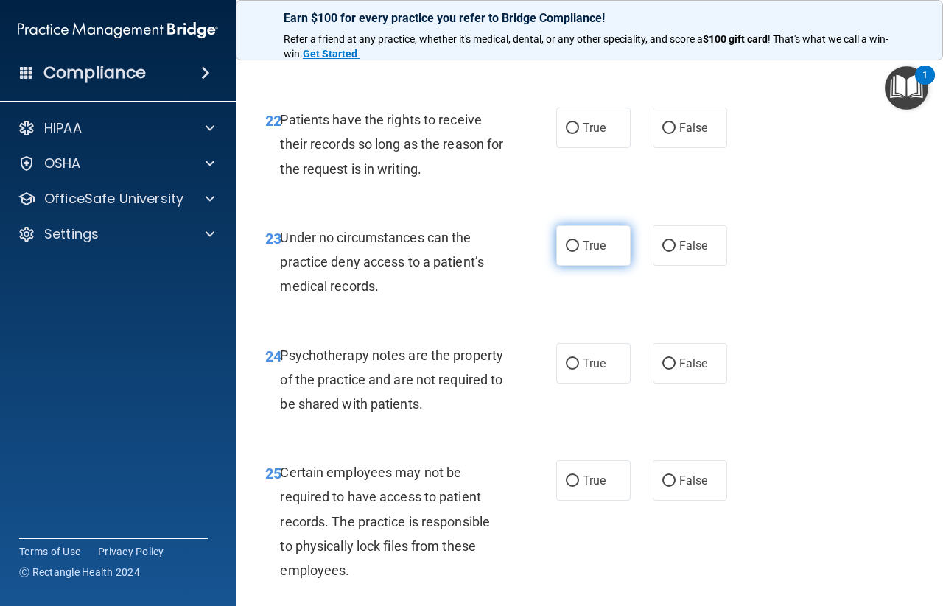
scroll to position [3608, 0]
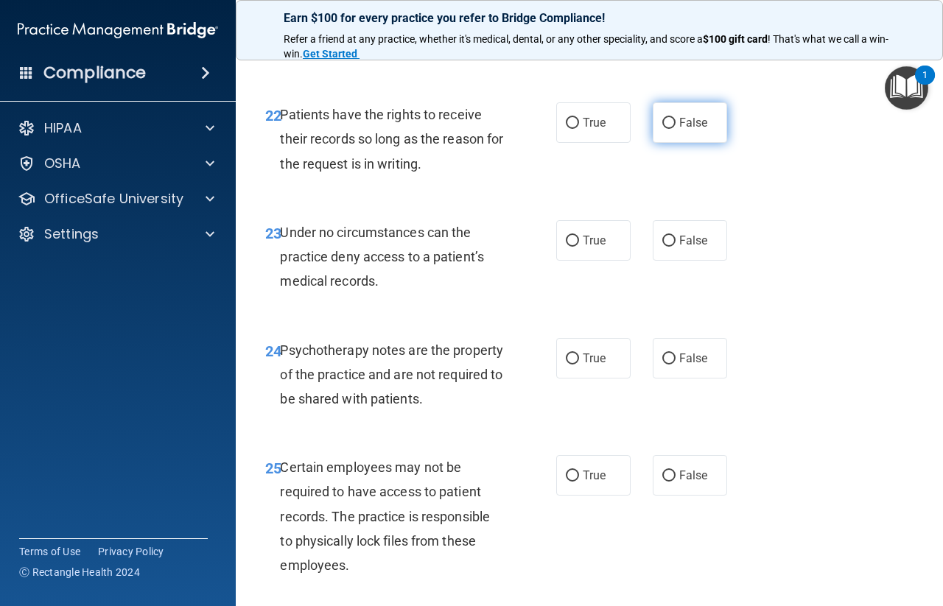
click at [662, 129] on input "False" at bounding box center [668, 123] width 13 height 11
radio input "true"
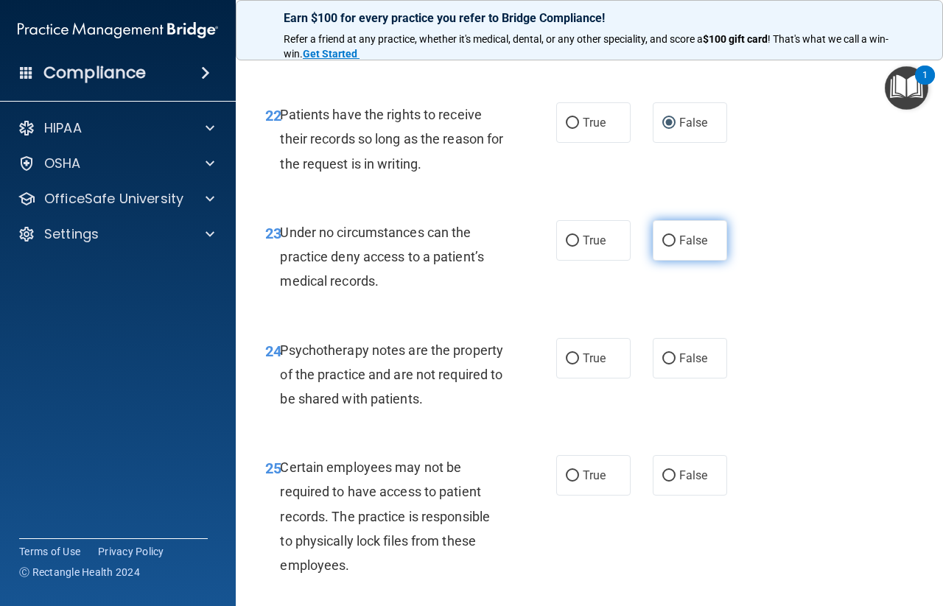
click at [662, 247] on input "False" at bounding box center [668, 241] width 13 height 11
radio input "true"
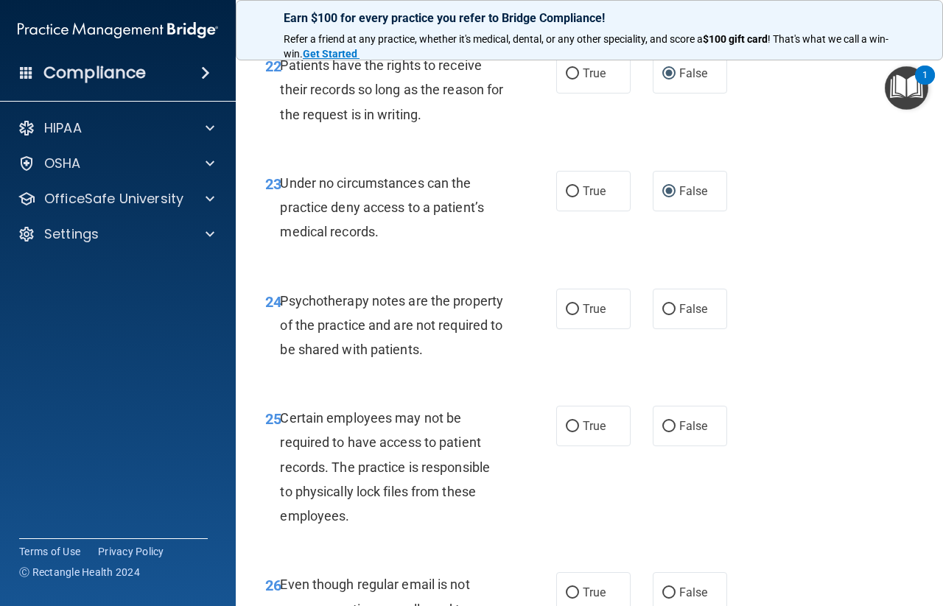
scroll to position [3682, 0]
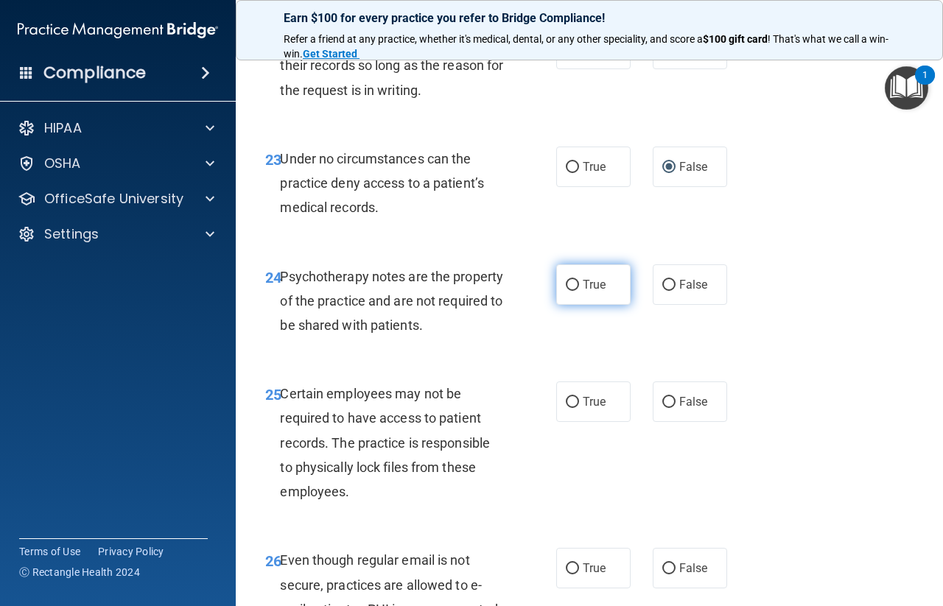
click at [568, 291] on input "True" at bounding box center [572, 285] width 13 height 11
radio input "true"
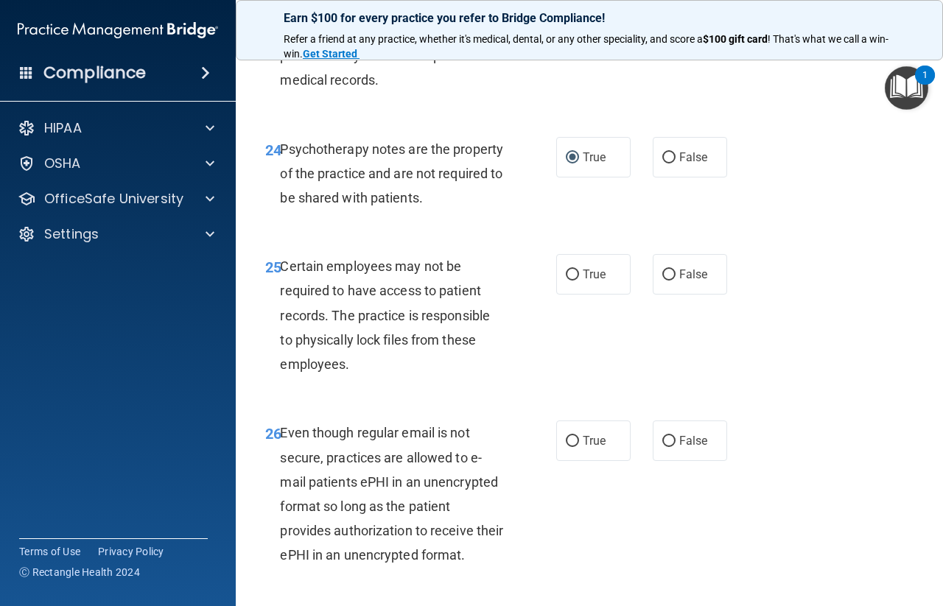
scroll to position [3811, 0]
click at [566, 279] on input "True" at bounding box center [572, 273] width 13 height 11
radio input "true"
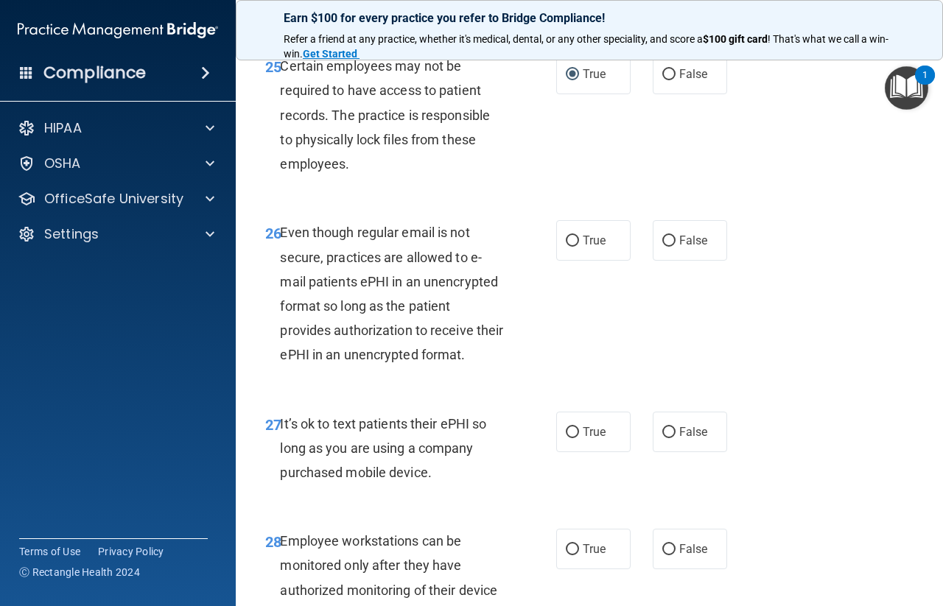
scroll to position [4013, 0]
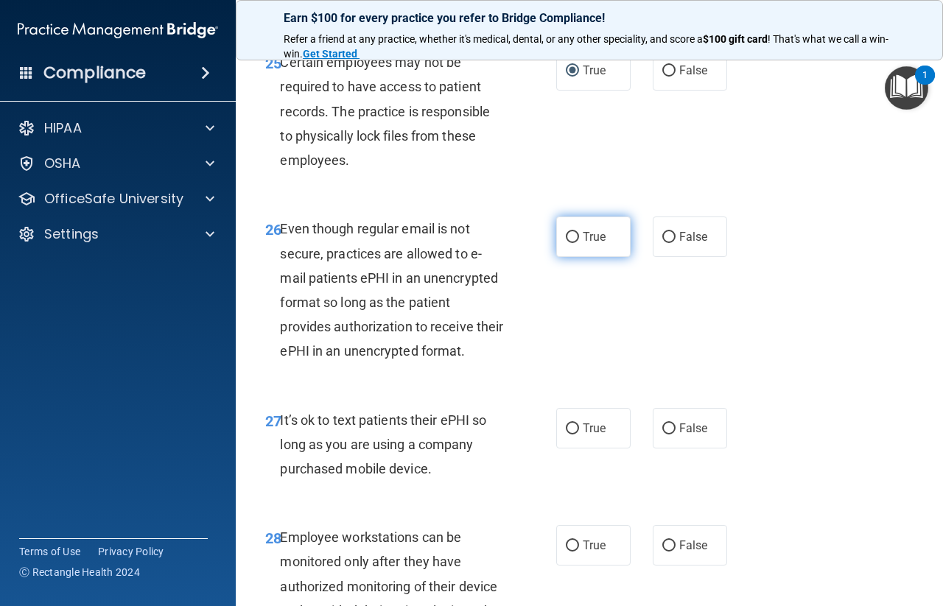
click at [572, 243] on input "True" at bounding box center [572, 237] width 13 height 11
radio input "true"
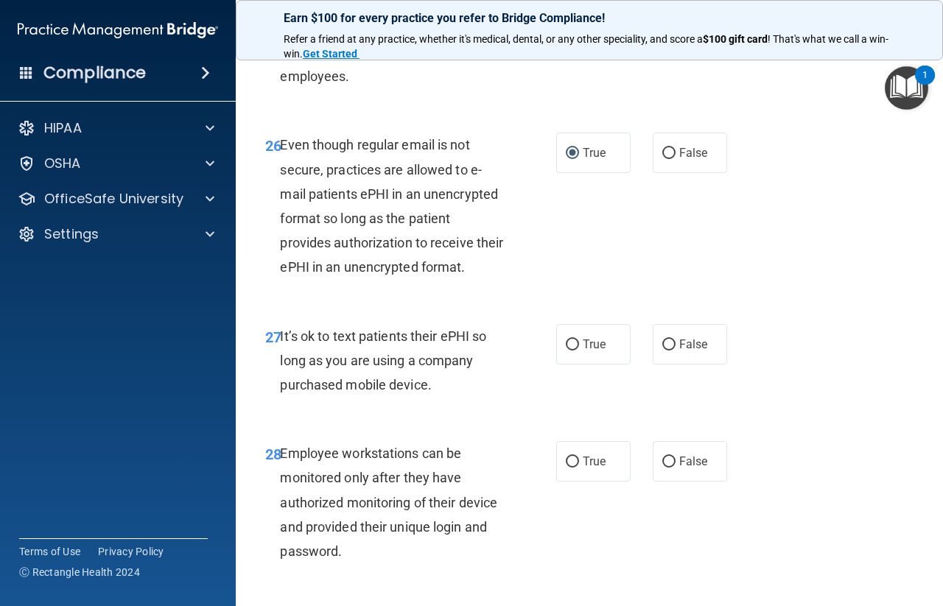
scroll to position [4179, 0]
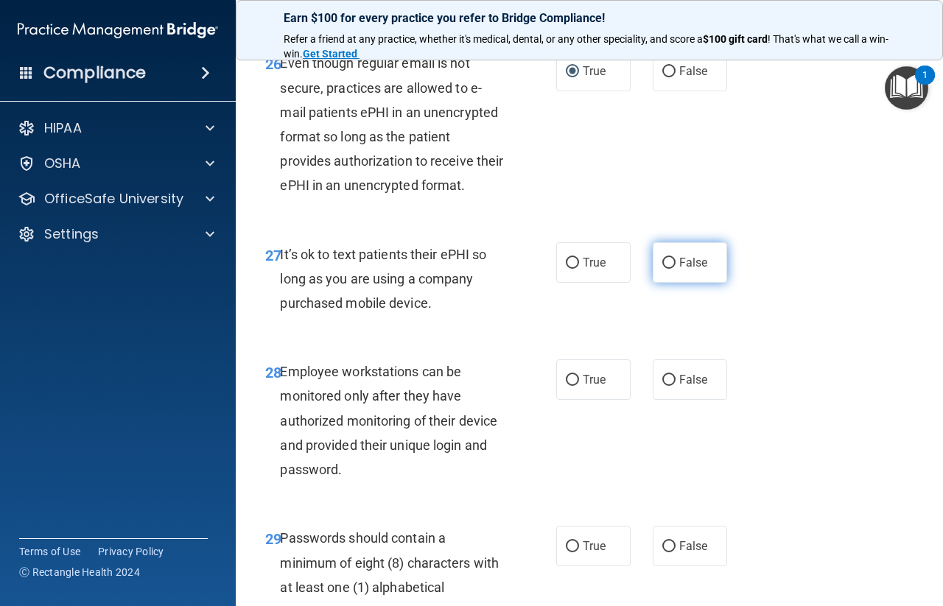
click at [662, 269] on input "False" at bounding box center [668, 263] width 13 height 11
radio input "true"
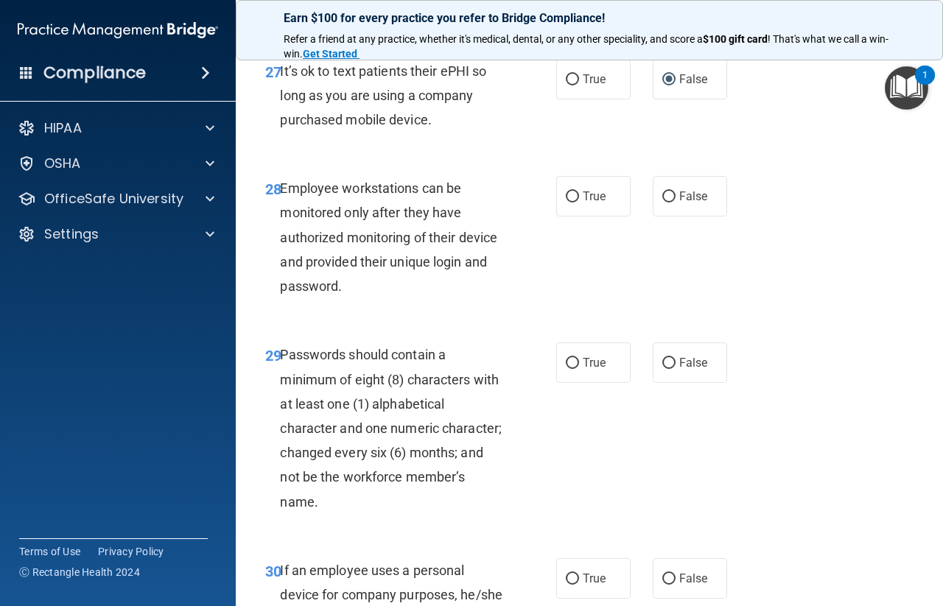
scroll to position [4363, 0]
click at [662, 202] on input "False" at bounding box center [668, 196] width 13 height 11
radio input "true"
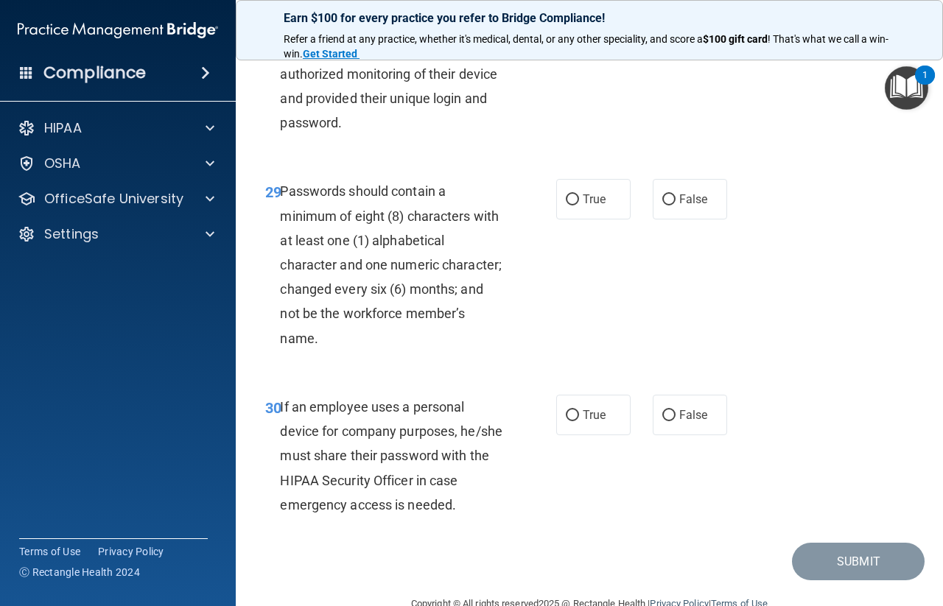
scroll to position [4529, 0]
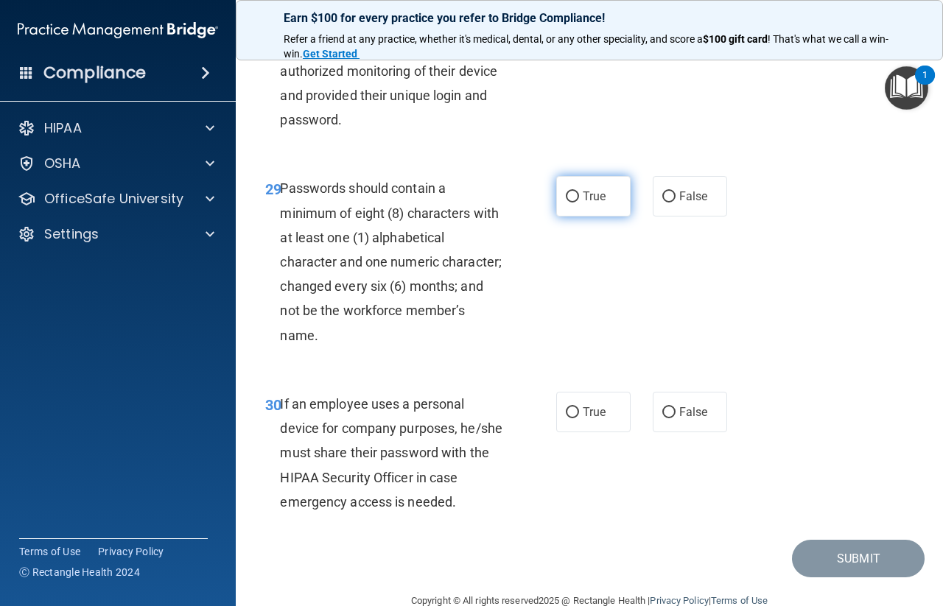
click at [566, 203] on input "True" at bounding box center [572, 196] width 13 height 11
radio input "true"
click at [664, 418] on input "False" at bounding box center [668, 412] width 13 height 11
radio input "true"
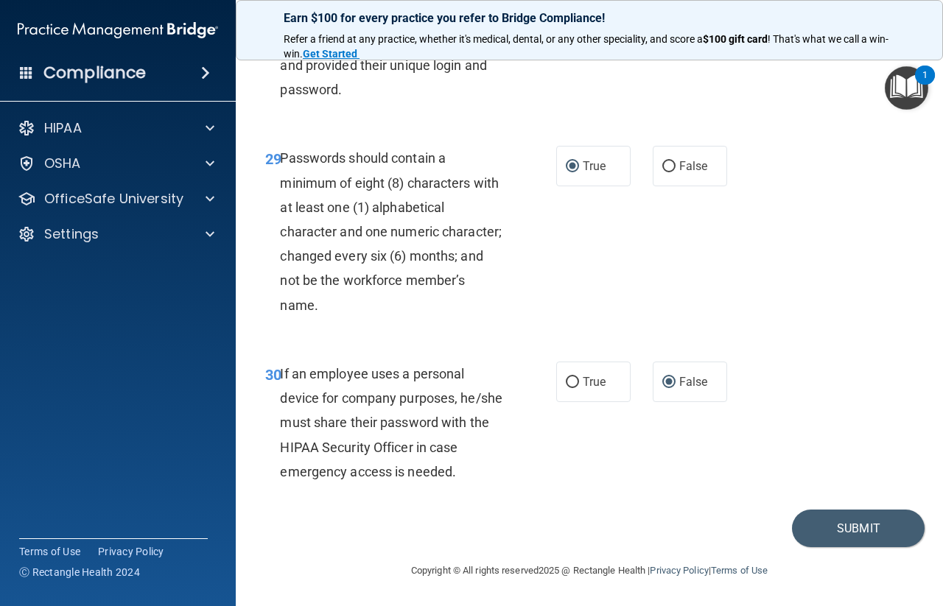
scroll to position [4656, 0]
click at [841, 523] on button "Submit" at bounding box center [858, 529] width 133 height 38
click at [840, 529] on button "Submit" at bounding box center [858, 529] width 133 height 38
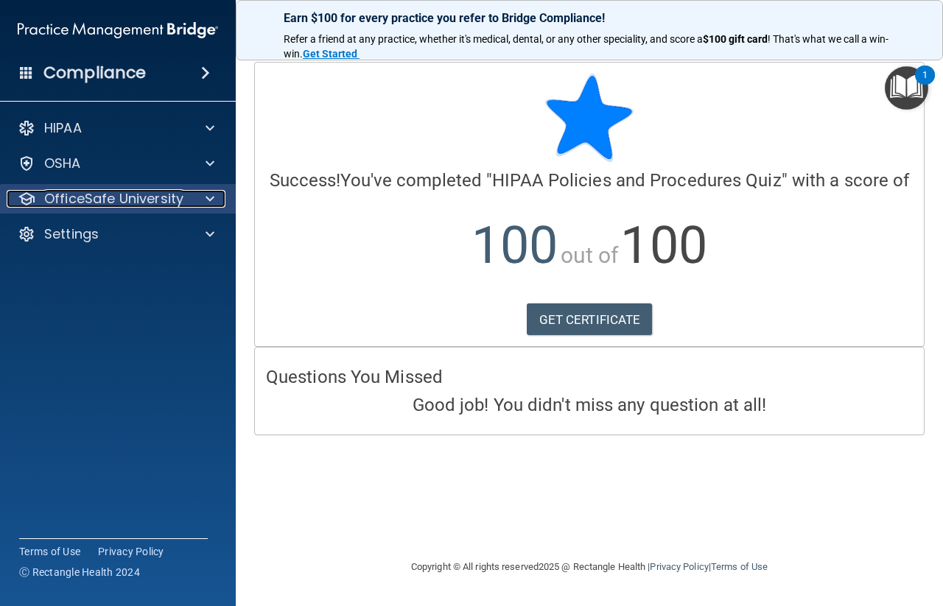
click at [206, 198] on span at bounding box center [209, 199] width 9 height 18
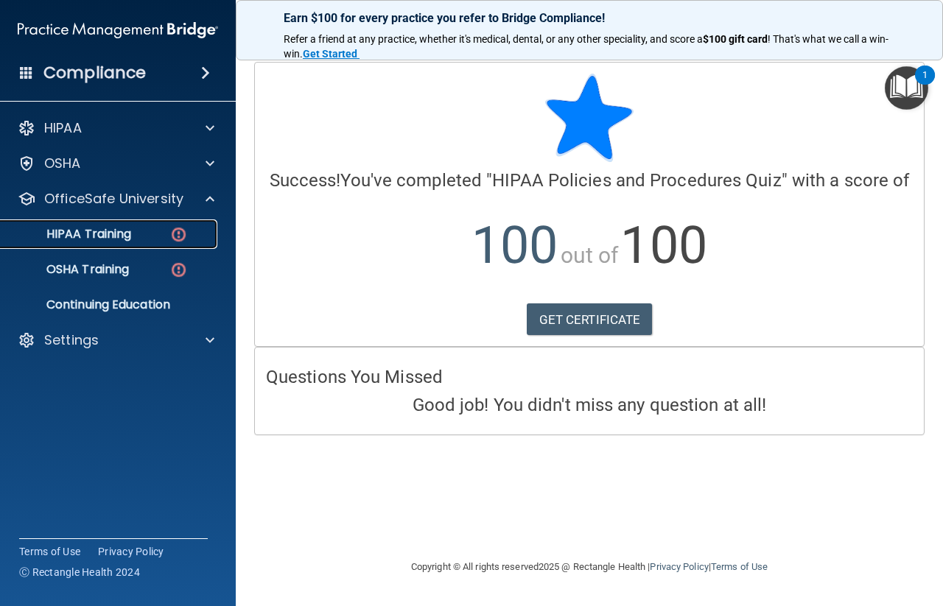
click at [175, 233] on img at bounding box center [178, 234] width 18 height 18
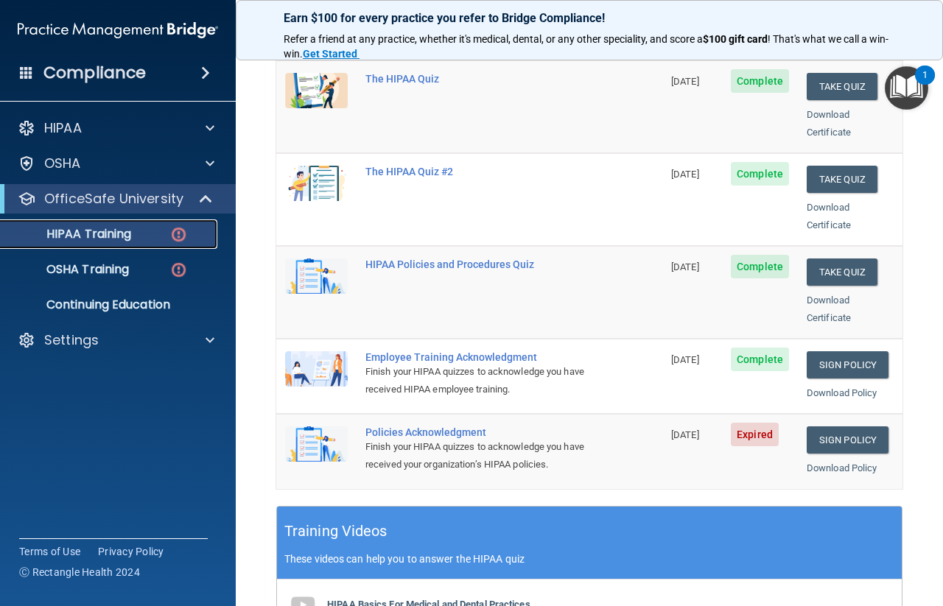
scroll to position [221, 0]
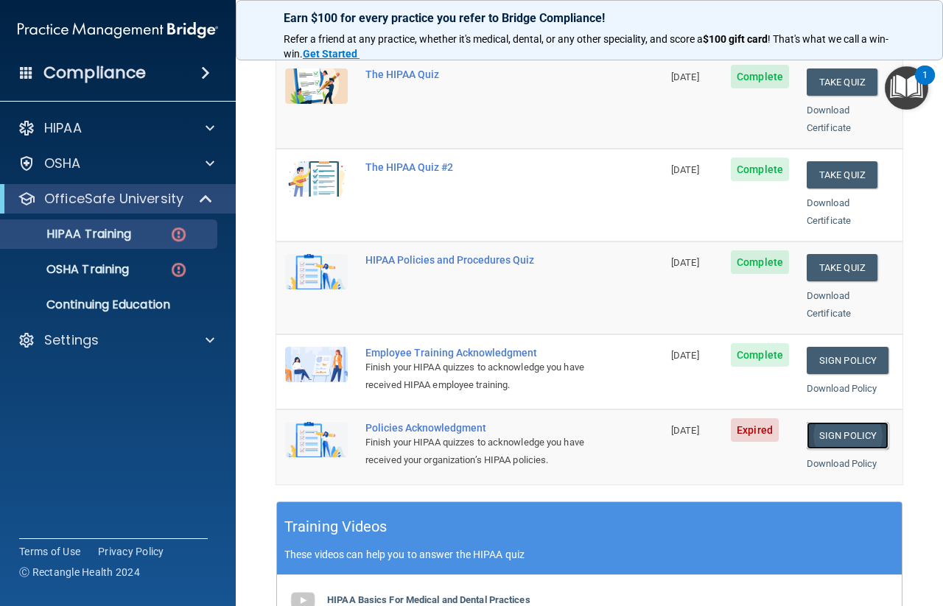
click at [828, 422] on link "Sign Policy" at bounding box center [847, 435] width 82 height 27
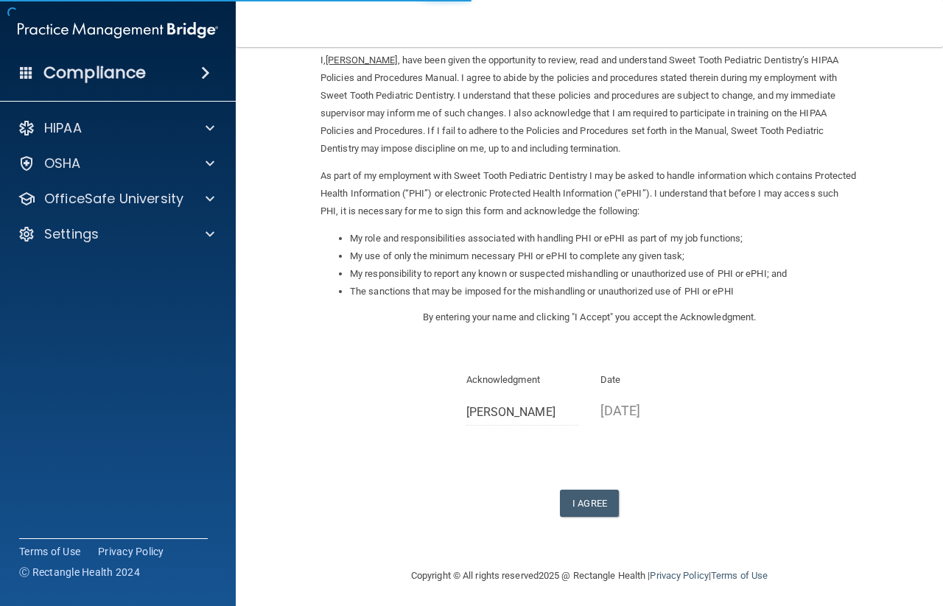
scroll to position [68, 0]
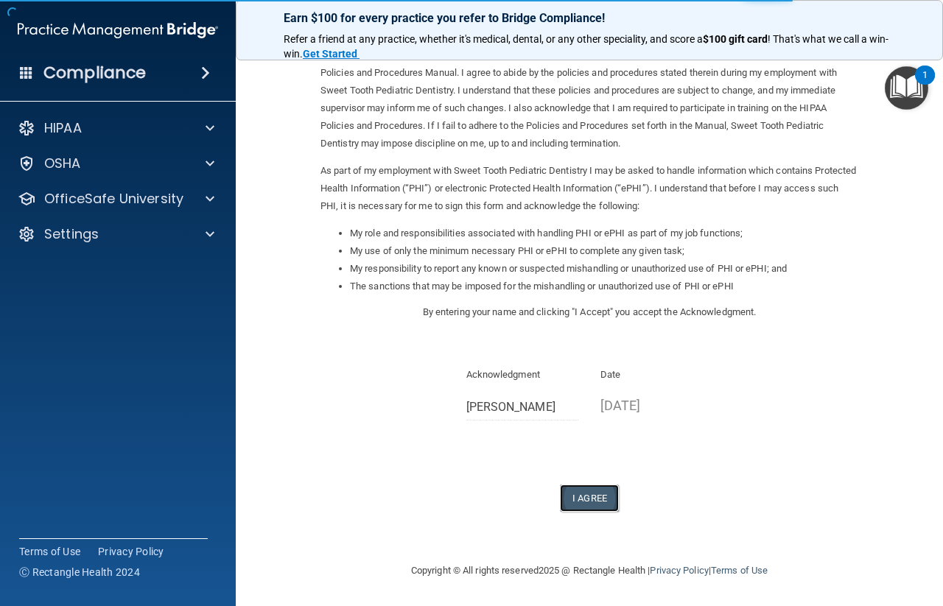
click at [593, 498] on button "I Agree" at bounding box center [589, 498] width 59 height 27
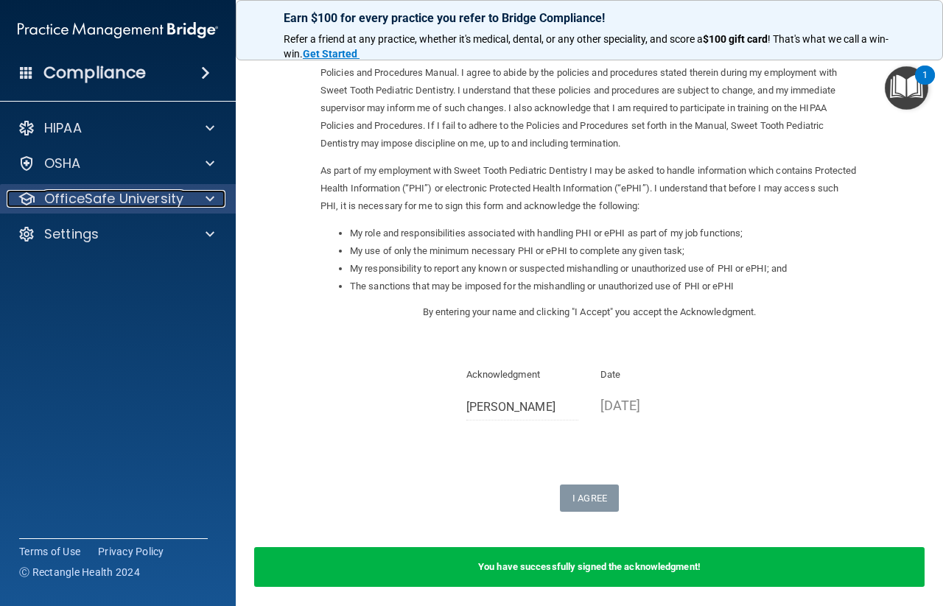
click at [204, 197] on div at bounding box center [207, 199] width 37 height 18
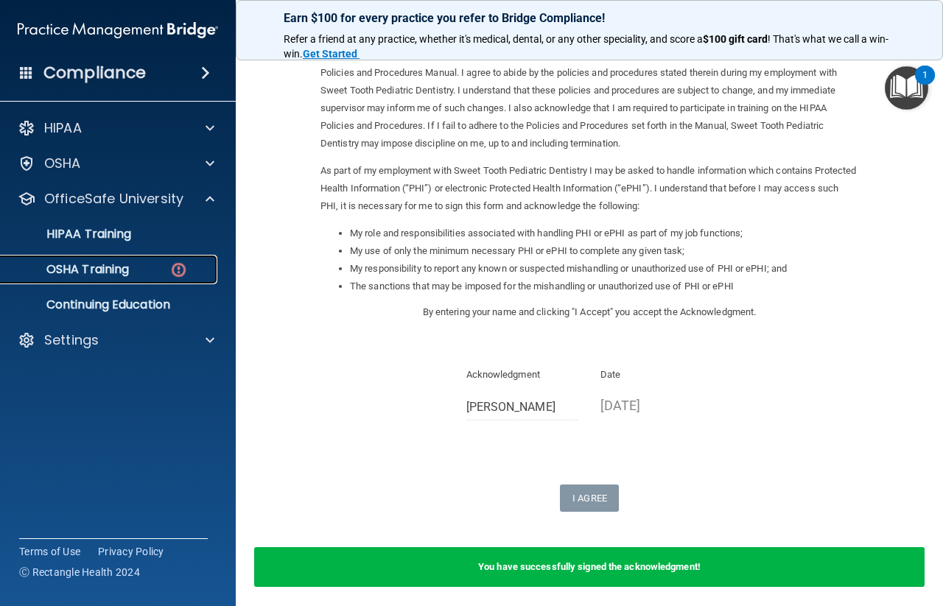
click at [133, 265] on div "OSHA Training" at bounding box center [110, 269] width 201 height 15
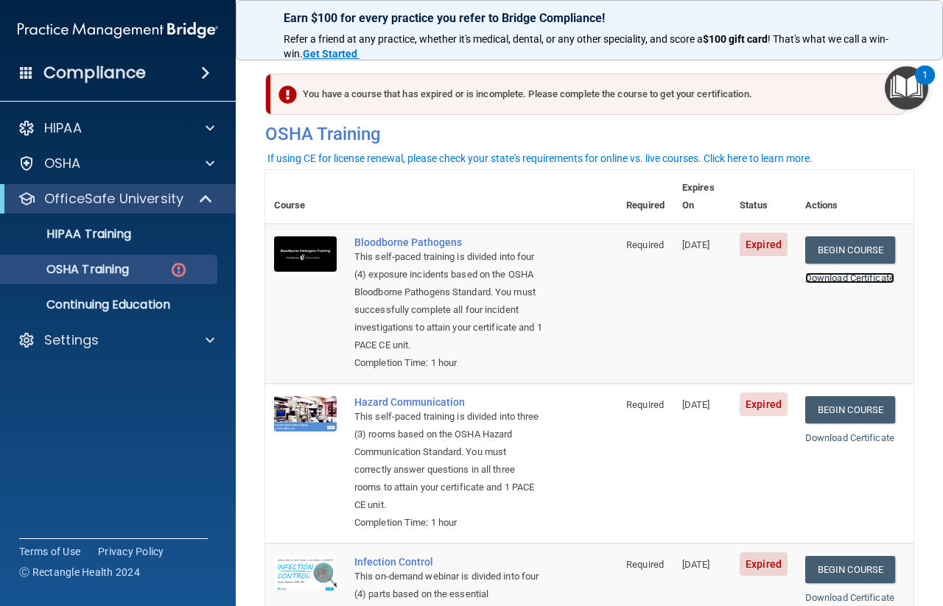
click at [840, 272] on link "Download Certificate" at bounding box center [849, 277] width 89 height 11
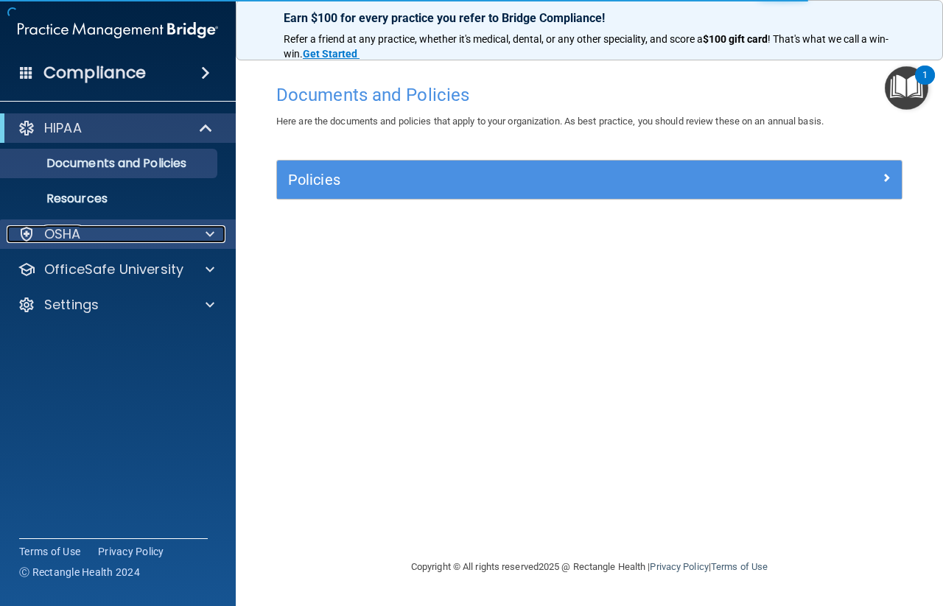
click at [208, 236] on span at bounding box center [209, 234] width 9 height 18
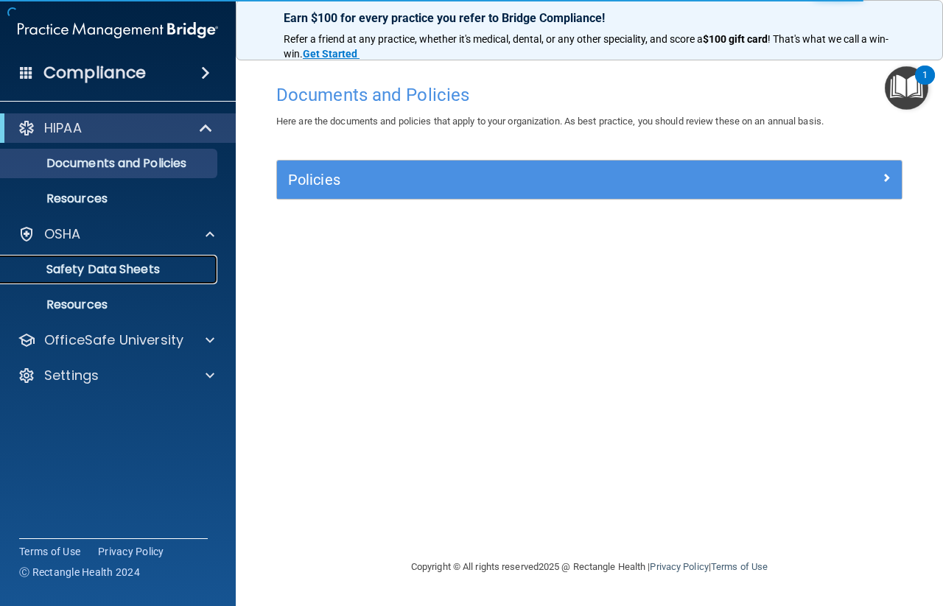
click at [155, 265] on p "Safety Data Sheets" at bounding box center [110, 269] width 201 height 15
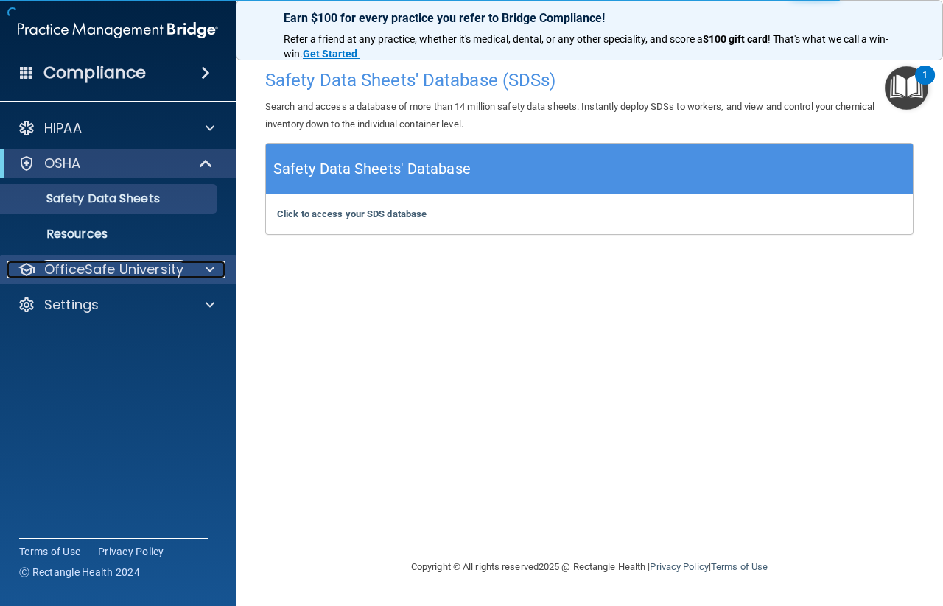
click at [170, 266] on p "OfficeSafe University" at bounding box center [113, 270] width 139 height 18
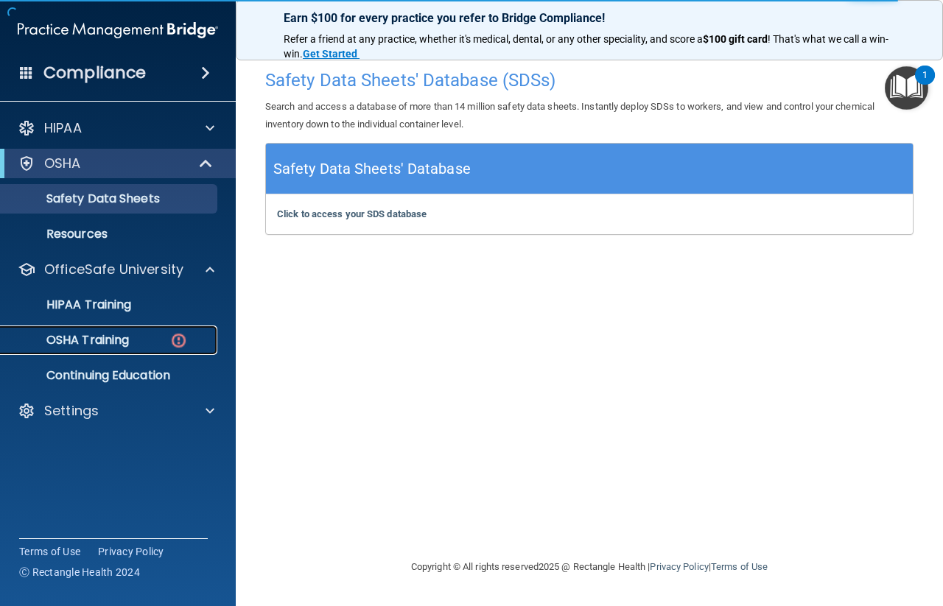
click at [177, 335] on img at bounding box center [178, 340] width 18 height 18
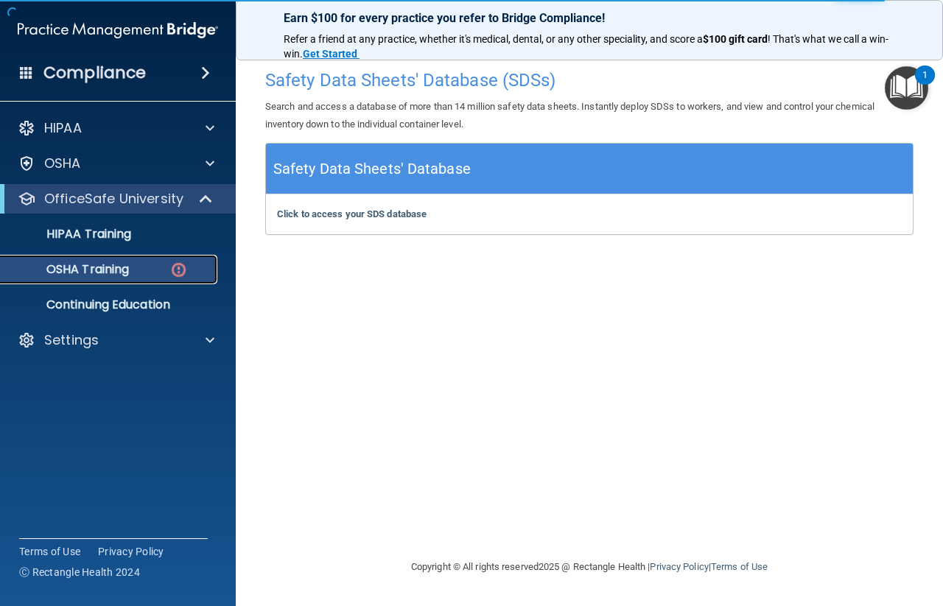
click at [177, 271] on img at bounding box center [178, 270] width 18 height 18
click at [177, 269] on img at bounding box center [178, 270] width 18 height 18
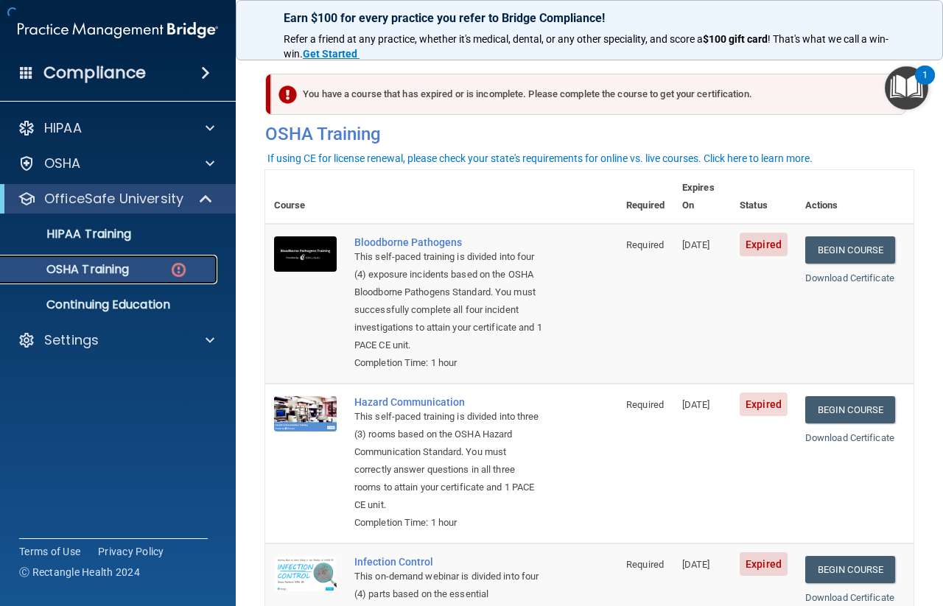
click at [177, 269] on img at bounding box center [178, 270] width 18 height 18
click at [837, 236] on link "Begin Course" at bounding box center [850, 249] width 90 height 27
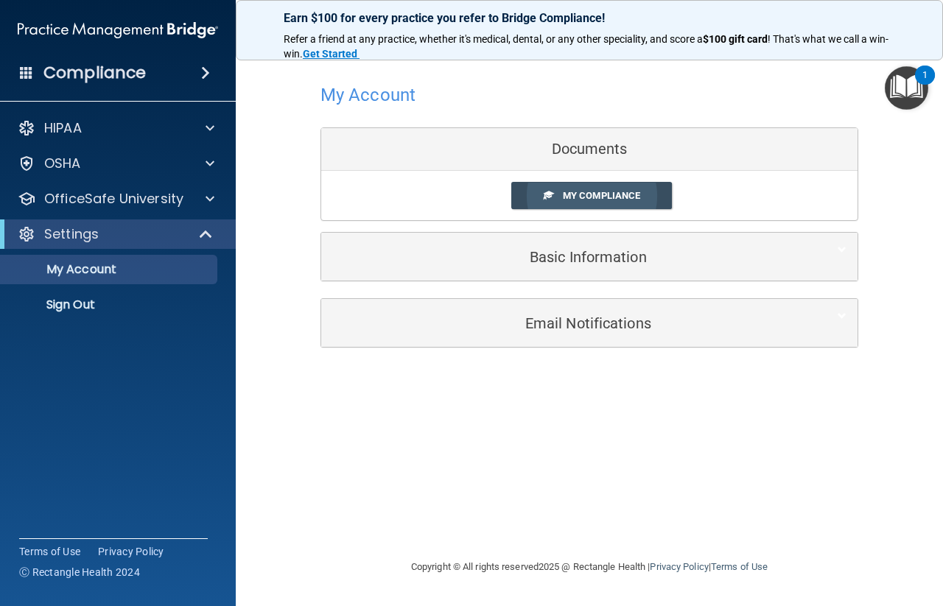
click at [580, 190] on span "My Compliance" at bounding box center [601, 195] width 77 height 11
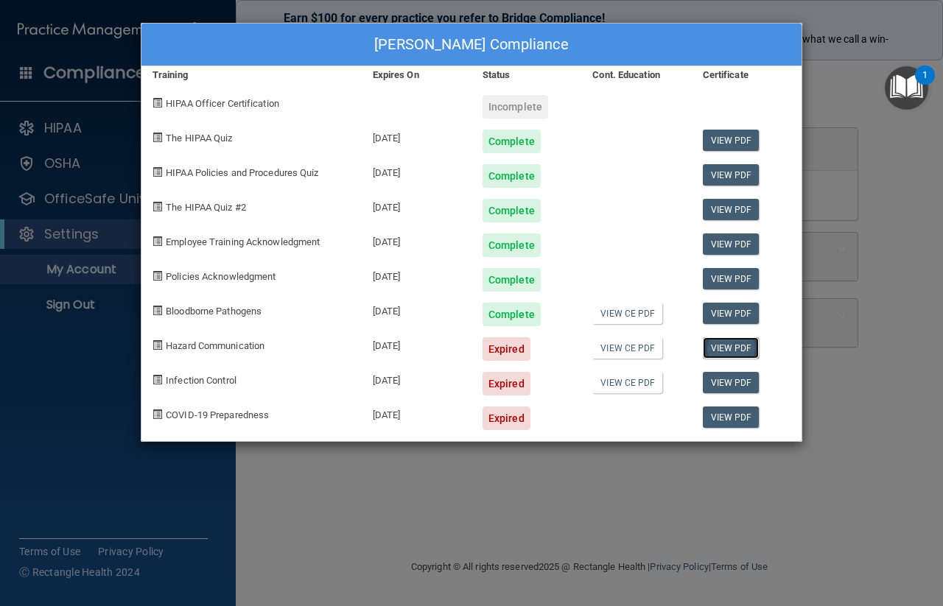
click at [749, 349] on link "View PDF" at bounding box center [731, 347] width 57 height 21
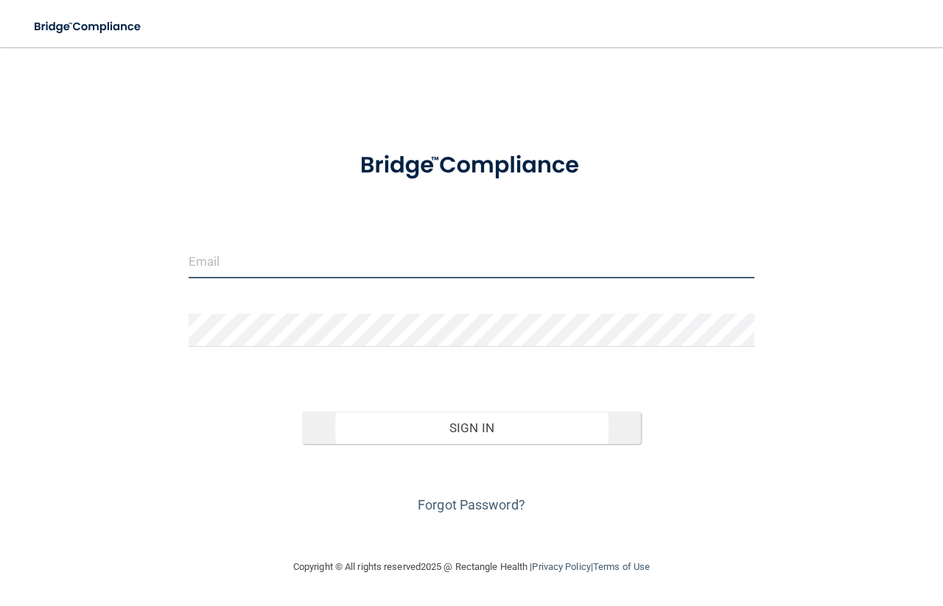
type input "[EMAIL_ADDRESS][DOMAIN_NAME]"
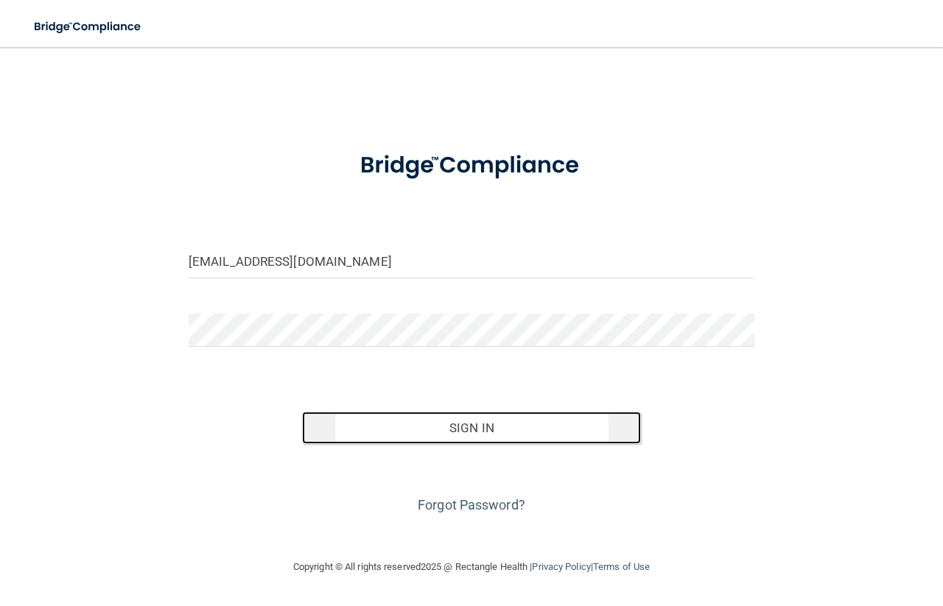
click at [443, 437] on button "Sign In" at bounding box center [471, 428] width 339 height 32
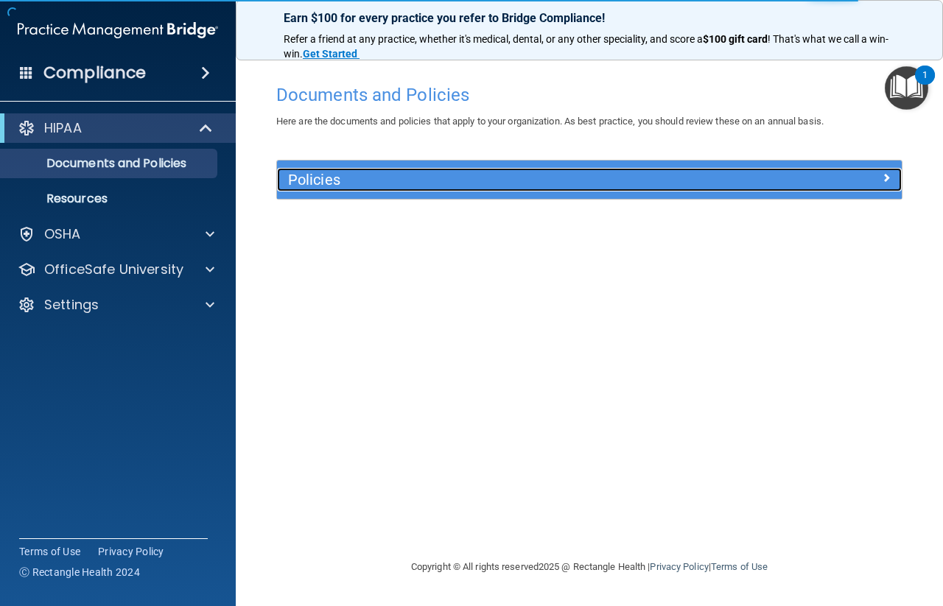
click at [884, 172] on span at bounding box center [885, 178] width 9 height 18
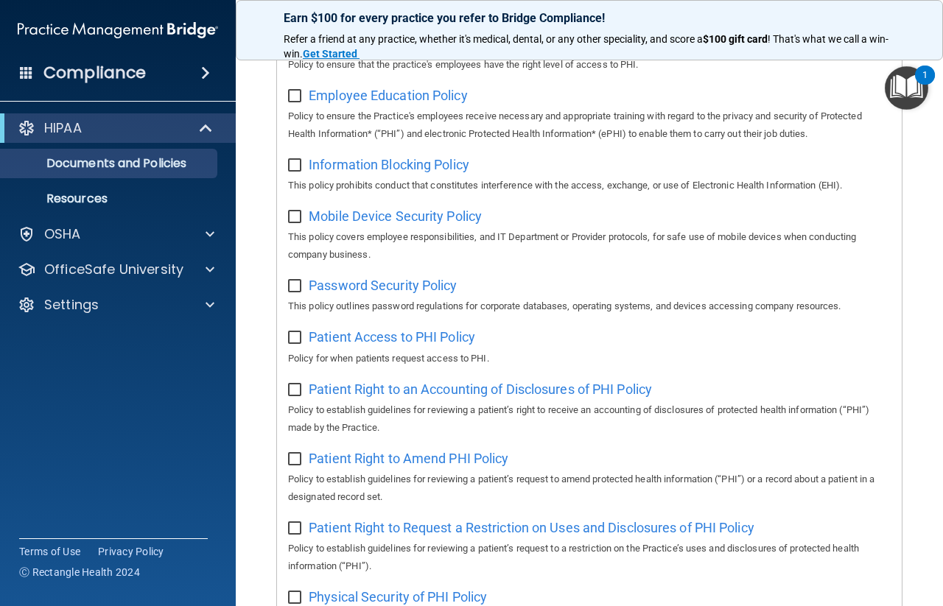
scroll to position [493, 0]
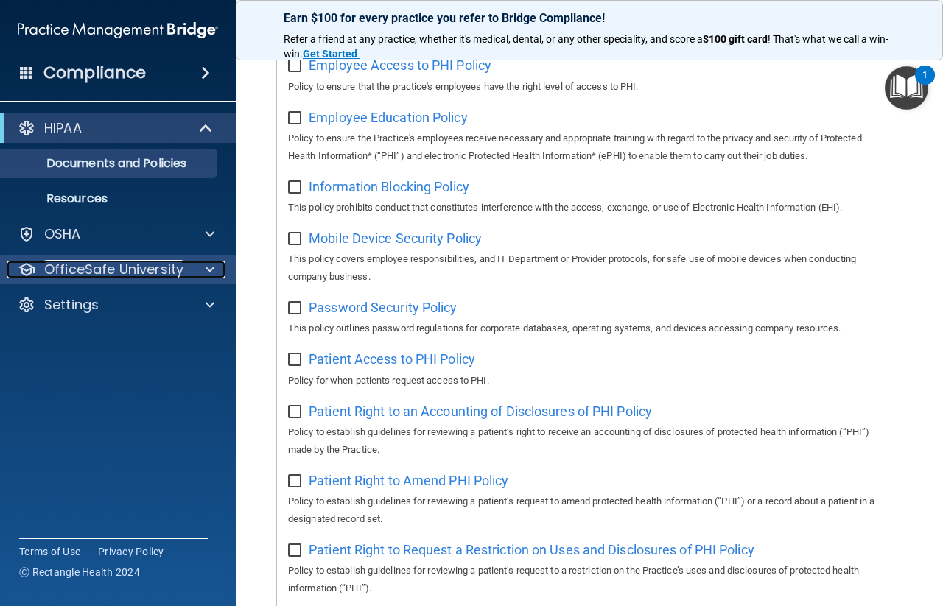
click at [200, 272] on div at bounding box center [207, 270] width 37 height 18
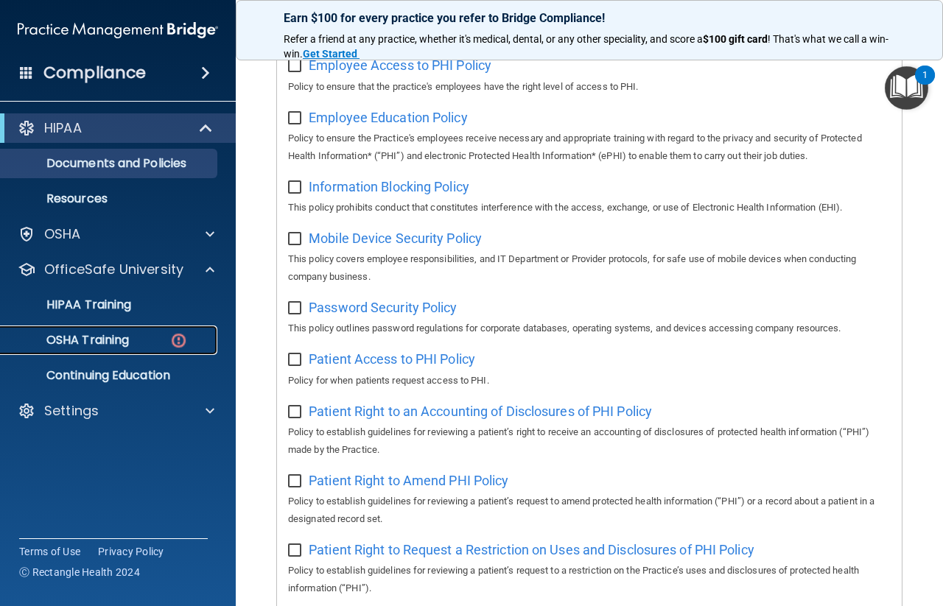
click at [172, 337] on img at bounding box center [178, 340] width 18 height 18
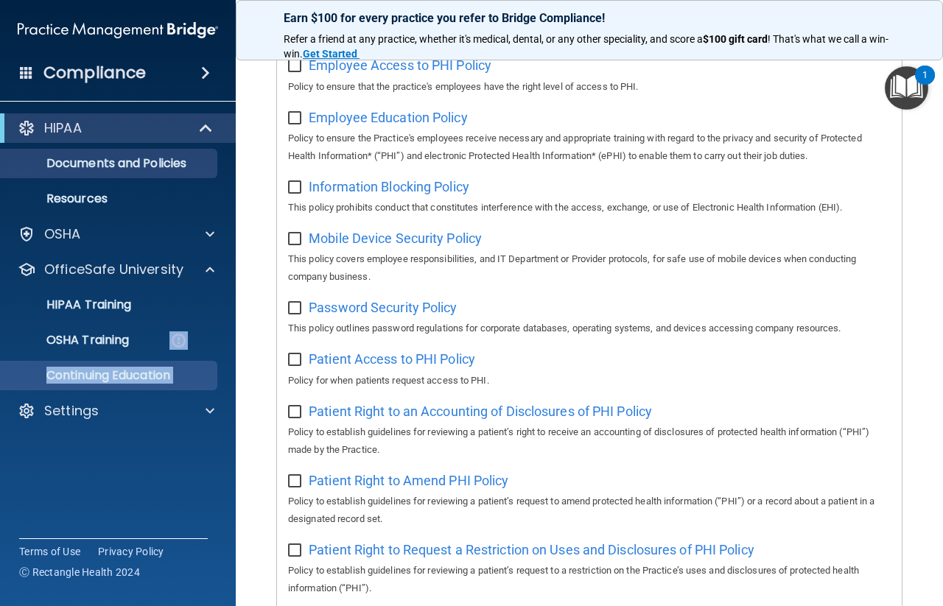
click at [172, 337] on div "HIPAA Documents and Policies Report an Incident Business Associates Emergency P…" at bounding box center [118, 273] width 236 height 330
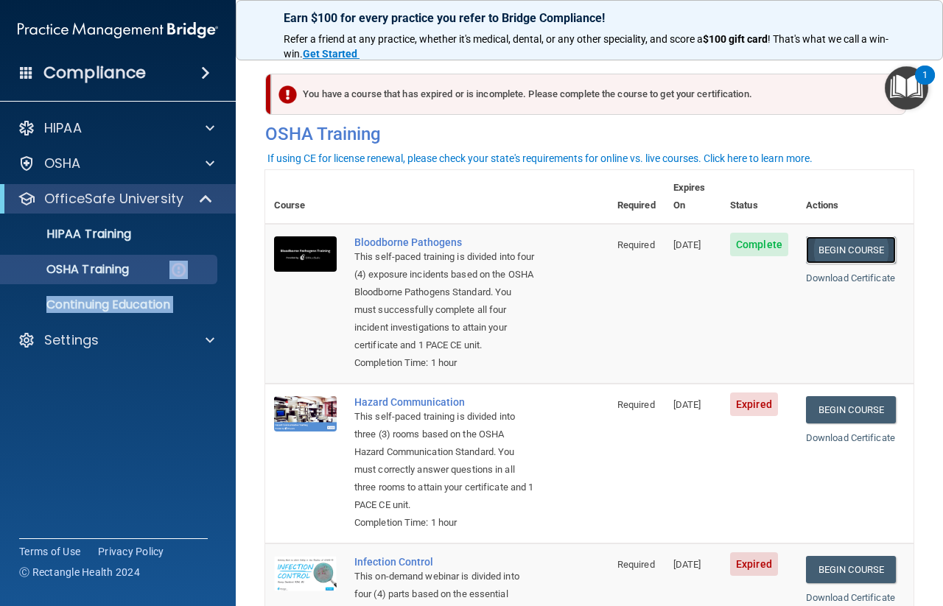
click at [863, 236] on link "Begin Course" at bounding box center [851, 249] width 90 height 27
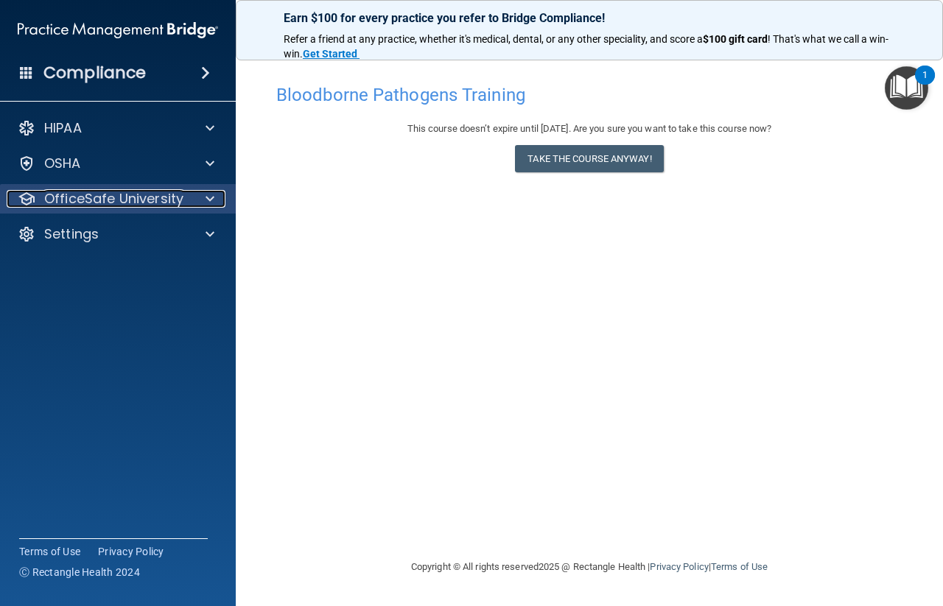
click at [201, 194] on div at bounding box center [207, 199] width 37 height 18
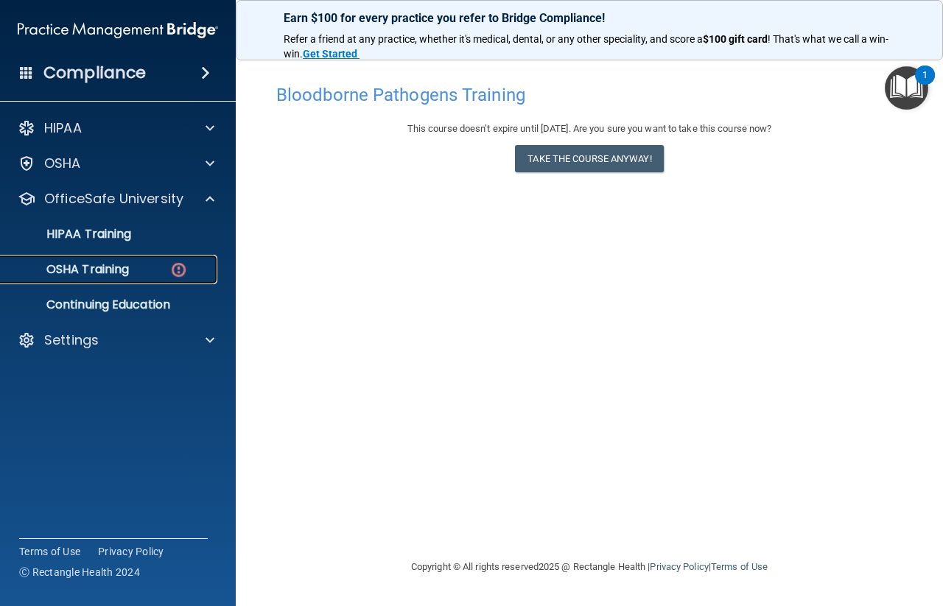
click at [183, 267] on img at bounding box center [178, 270] width 18 height 18
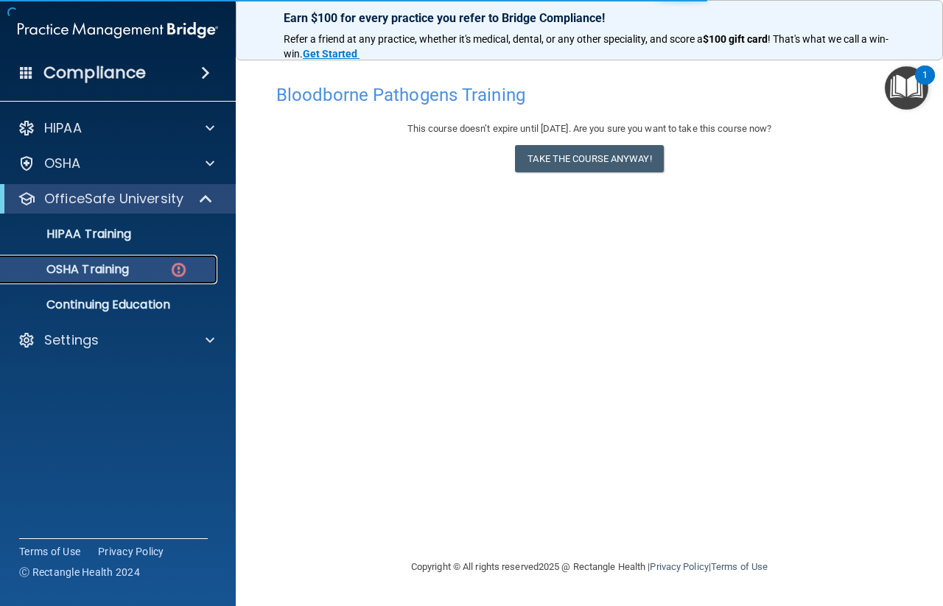
click at [106, 269] on p "OSHA Training" at bounding box center [69, 269] width 119 height 15
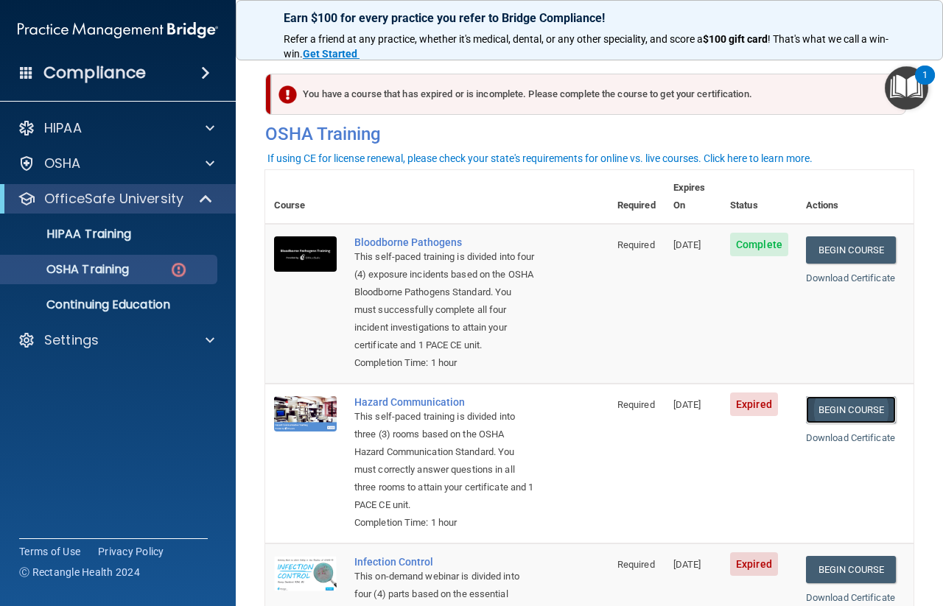
click at [843, 410] on link "Begin Course" at bounding box center [851, 409] width 90 height 27
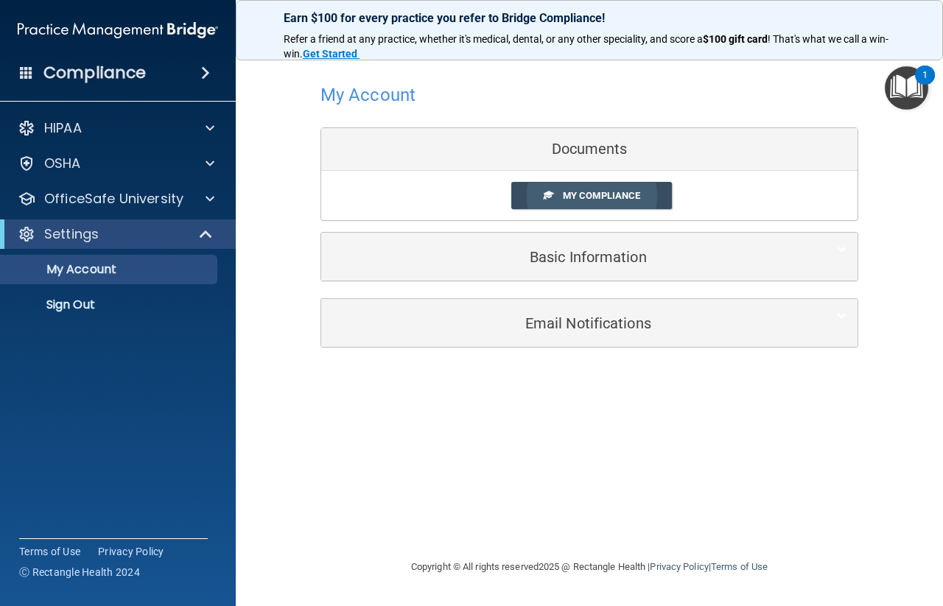
click at [552, 197] on span at bounding box center [548, 195] width 10 height 10
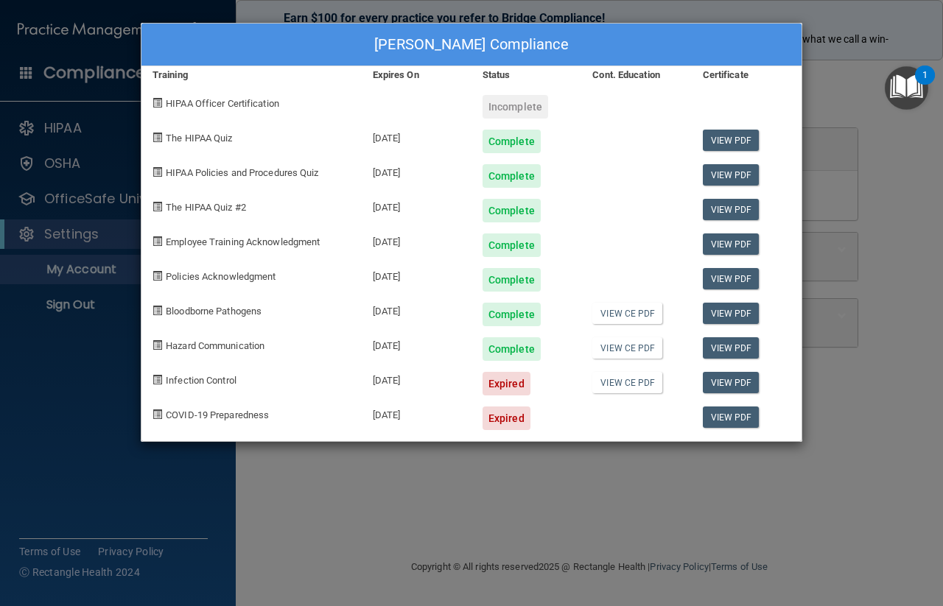
click at [825, 127] on div "[PERSON_NAME] Compliance Training Expires On Status Cont. Education Certificate…" at bounding box center [471, 303] width 943 height 606
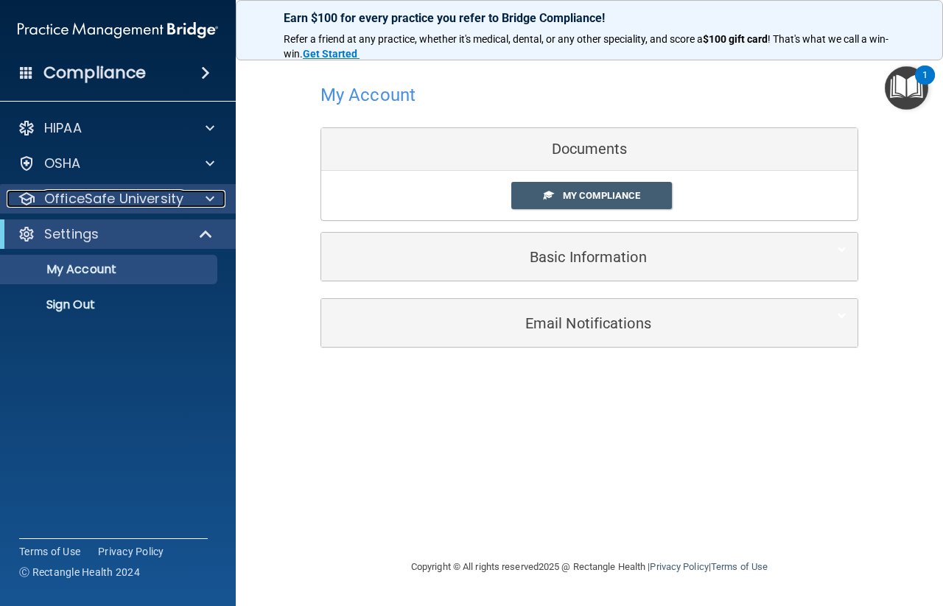
click at [205, 192] on div at bounding box center [207, 199] width 37 height 18
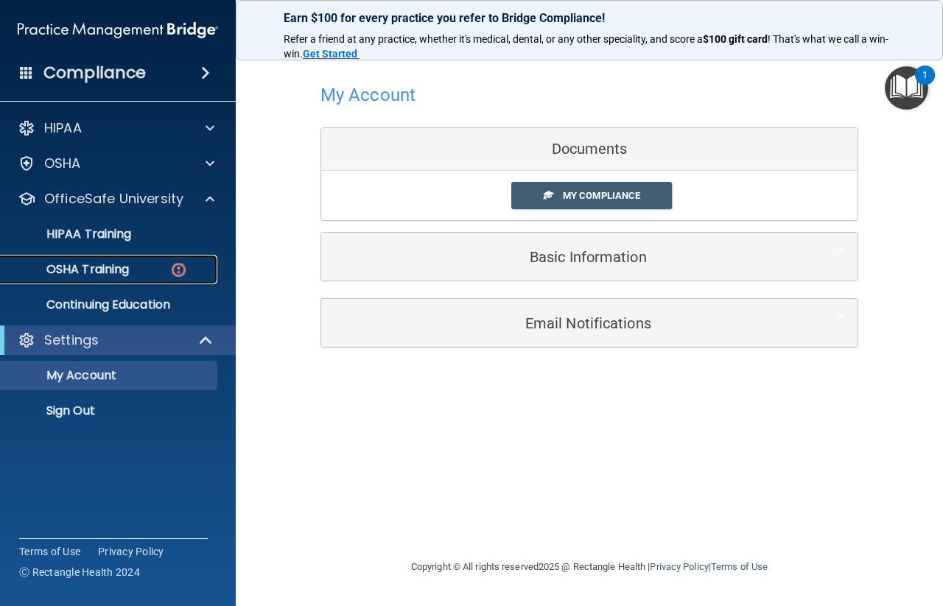
click at [133, 267] on div "OSHA Training" at bounding box center [110, 269] width 201 height 15
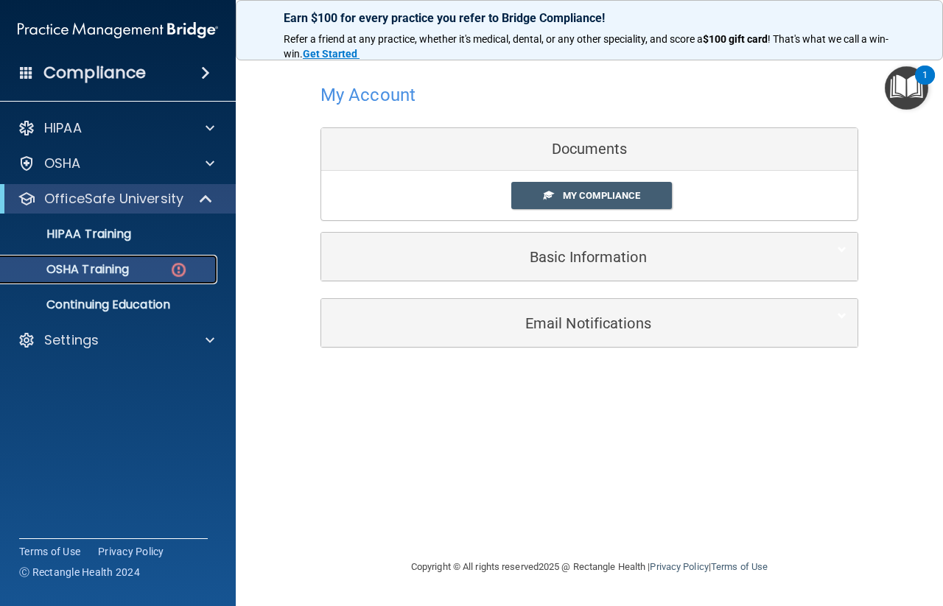
click at [133, 267] on div "OSHA Training" at bounding box center [110, 269] width 201 height 15
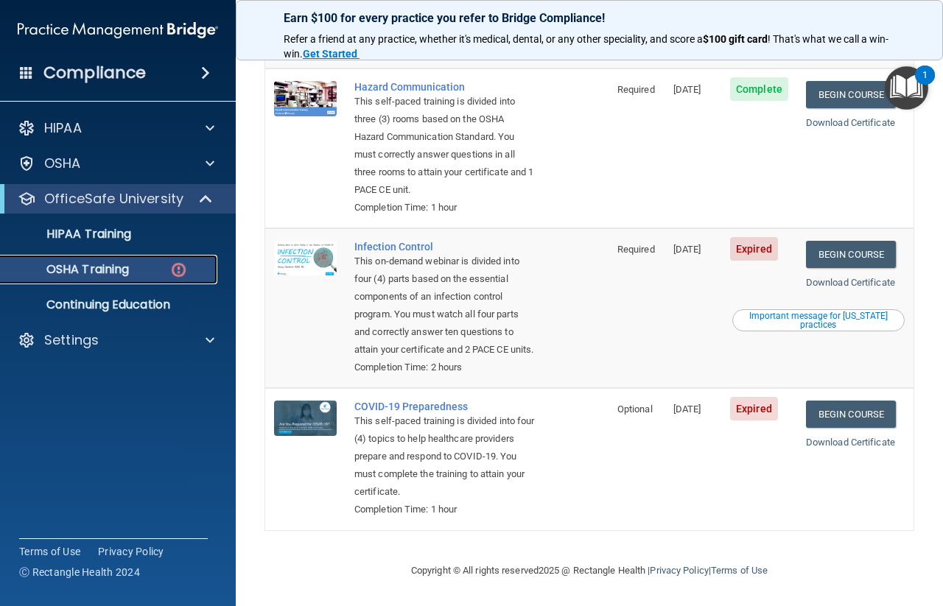
scroll to position [331, 0]
click at [823, 241] on link "Begin Course" at bounding box center [851, 254] width 90 height 27
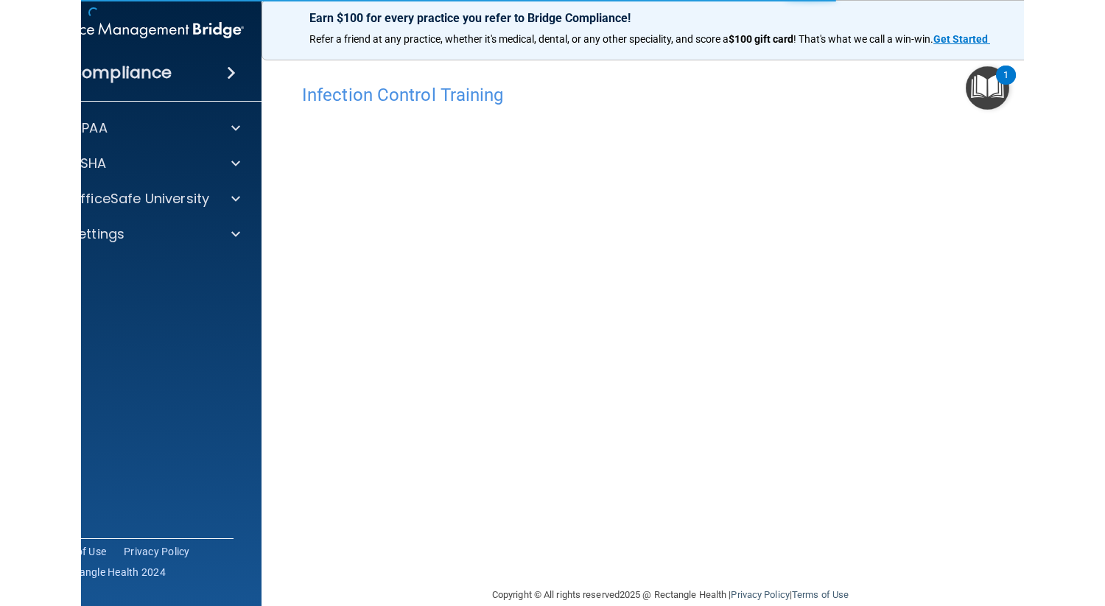
scroll to position [24, 0]
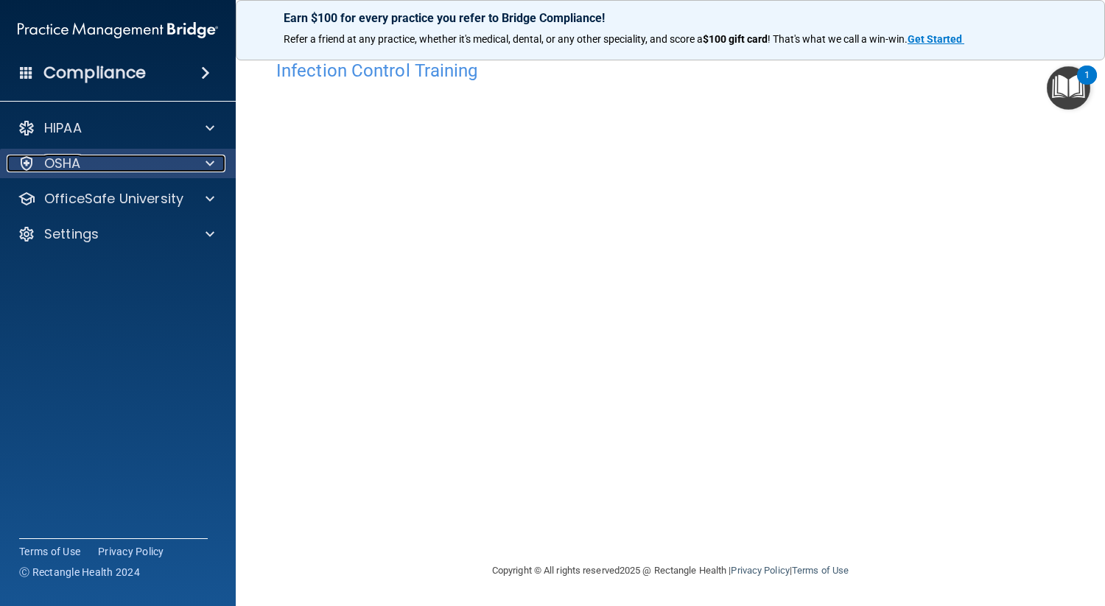
click at [209, 164] on span at bounding box center [209, 164] width 9 height 18
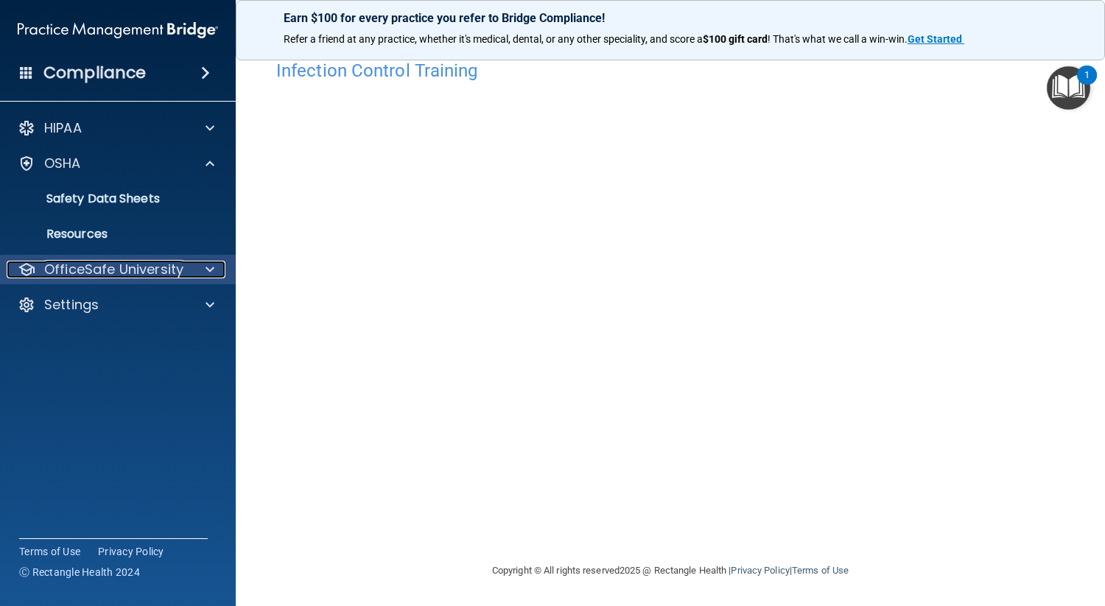
click at [202, 269] on div at bounding box center [207, 270] width 37 height 18
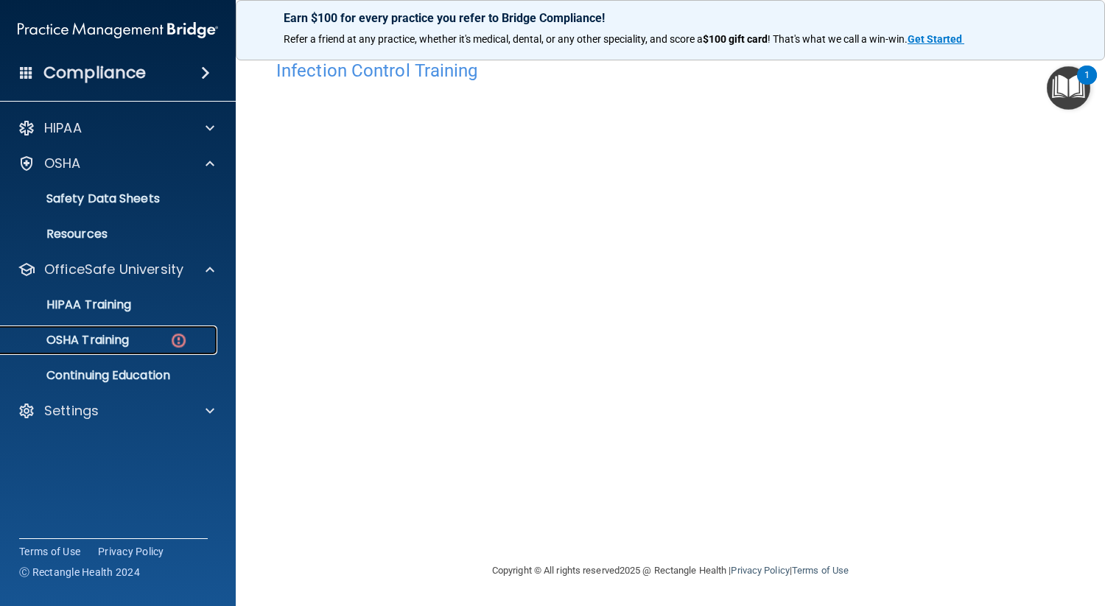
click at [147, 334] on div "OSHA Training" at bounding box center [110, 340] width 201 height 15
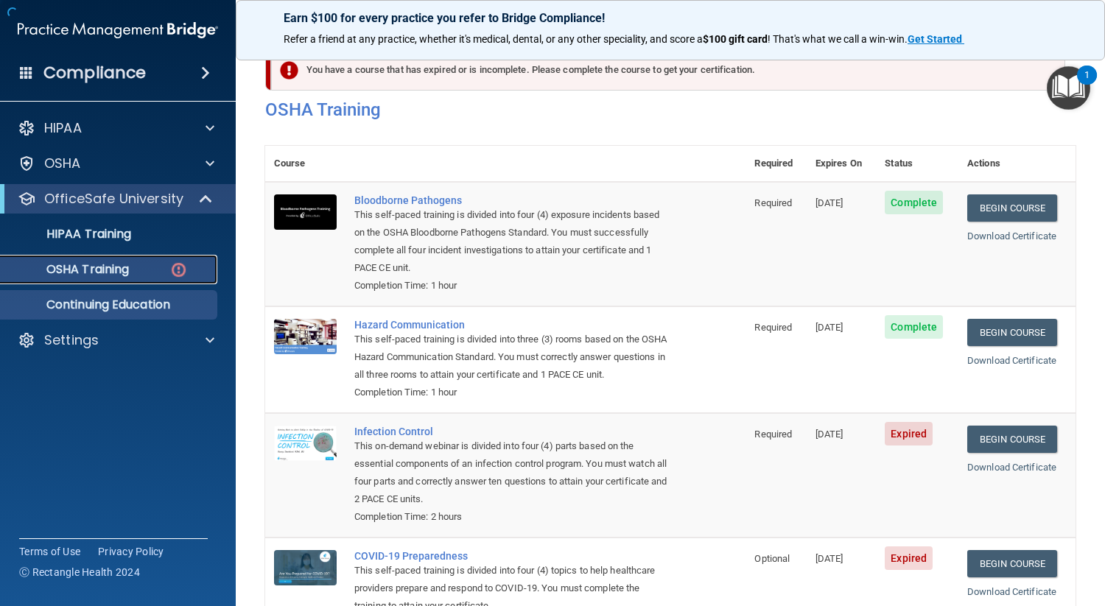
scroll to position [160, 0]
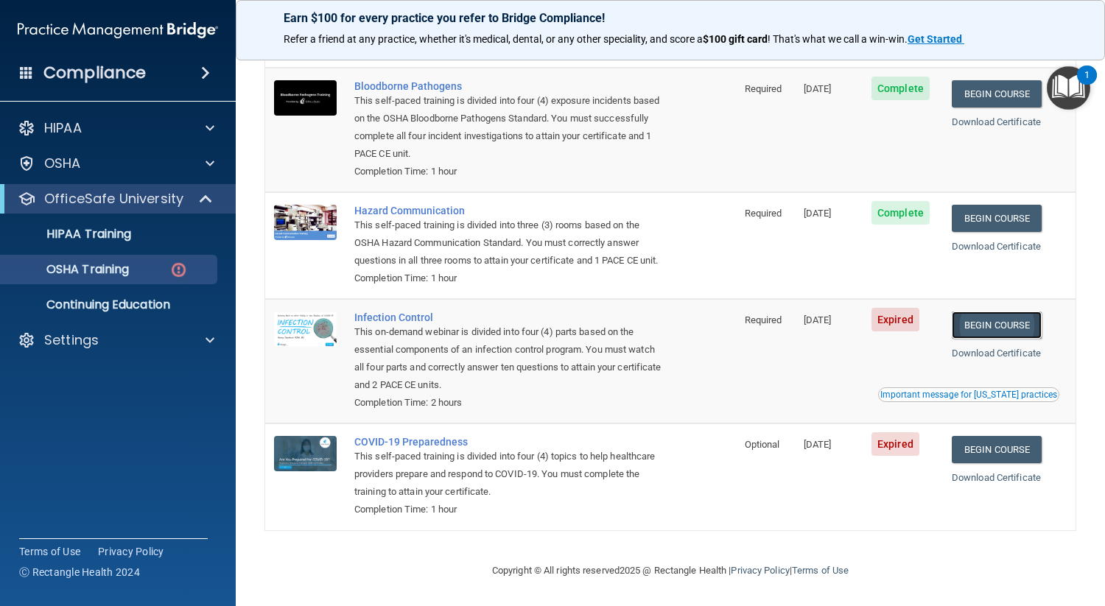
click at [942, 319] on link "Begin Course" at bounding box center [996, 325] width 90 height 27
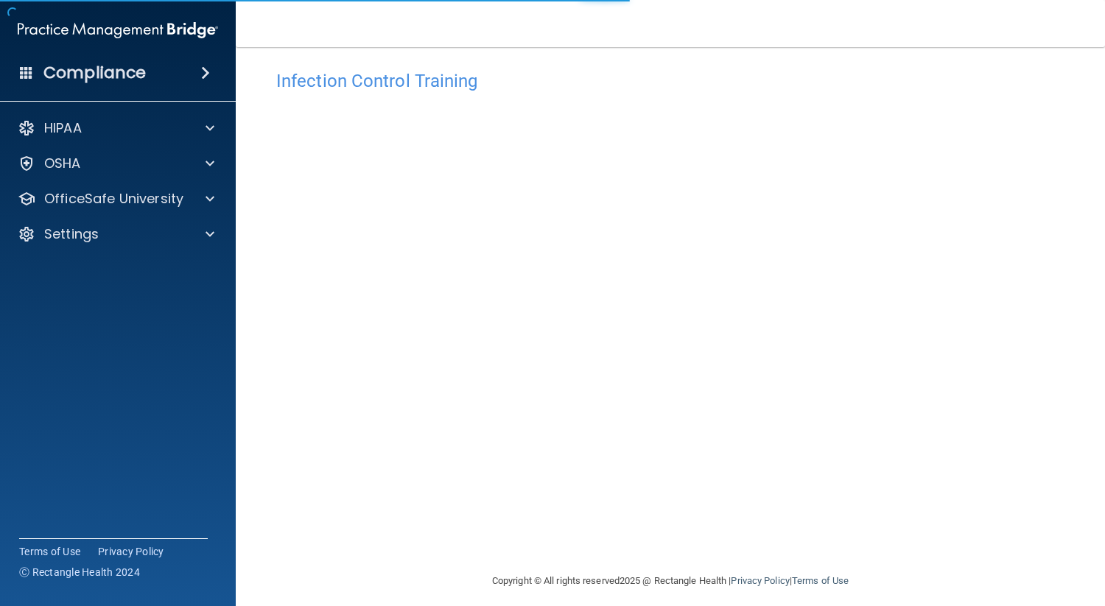
scroll to position [24, 0]
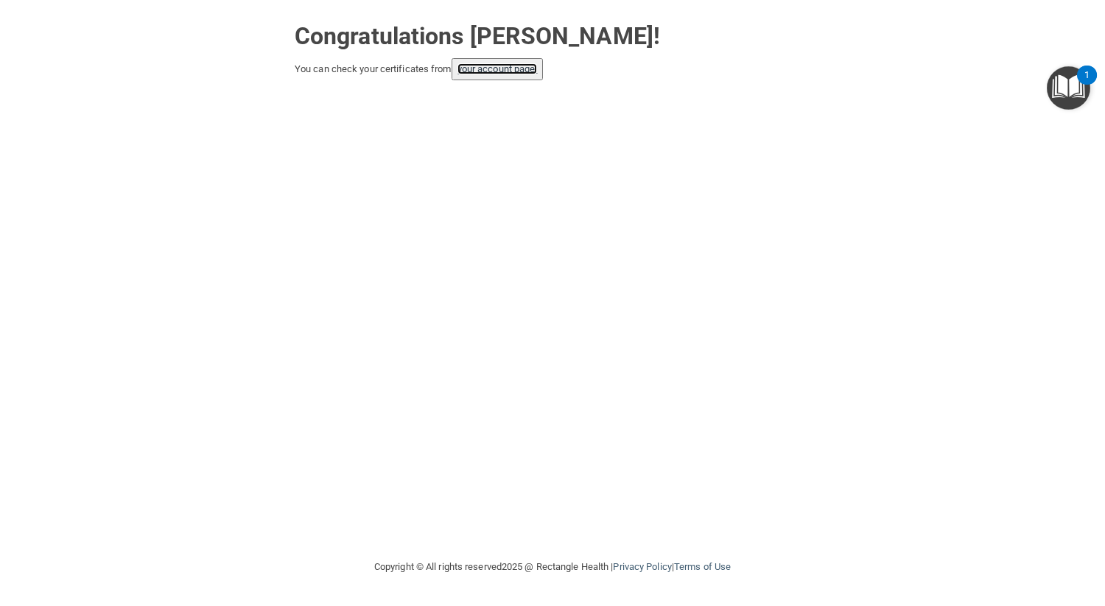
click at [530, 68] on link "your account page!" at bounding box center [497, 68] width 80 height 11
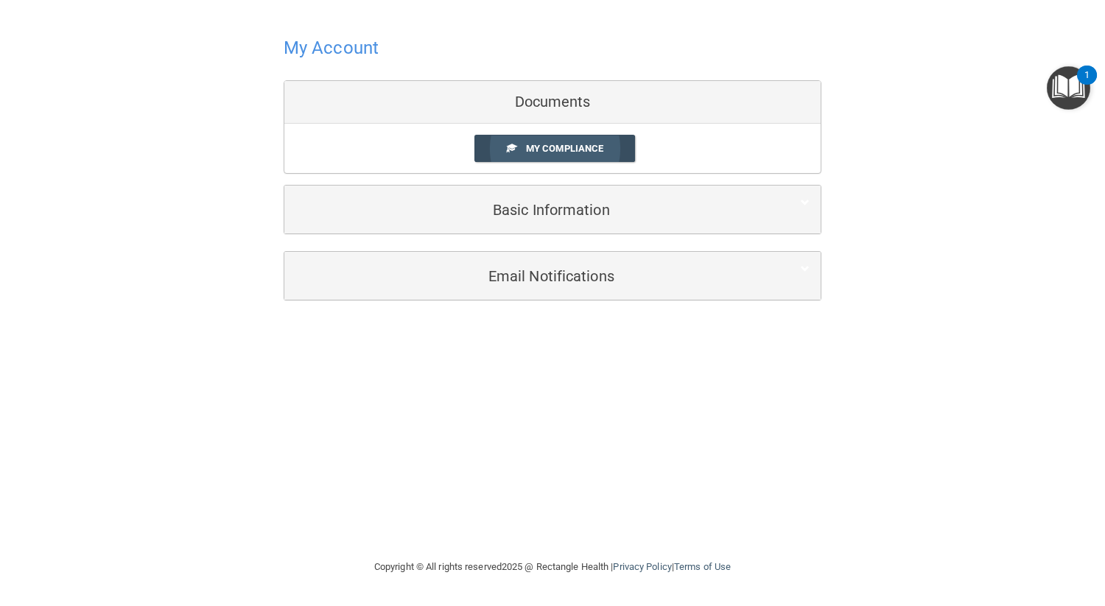
click at [608, 155] on link "My Compliance" at bounding box center [554, 148] width 161 height 27
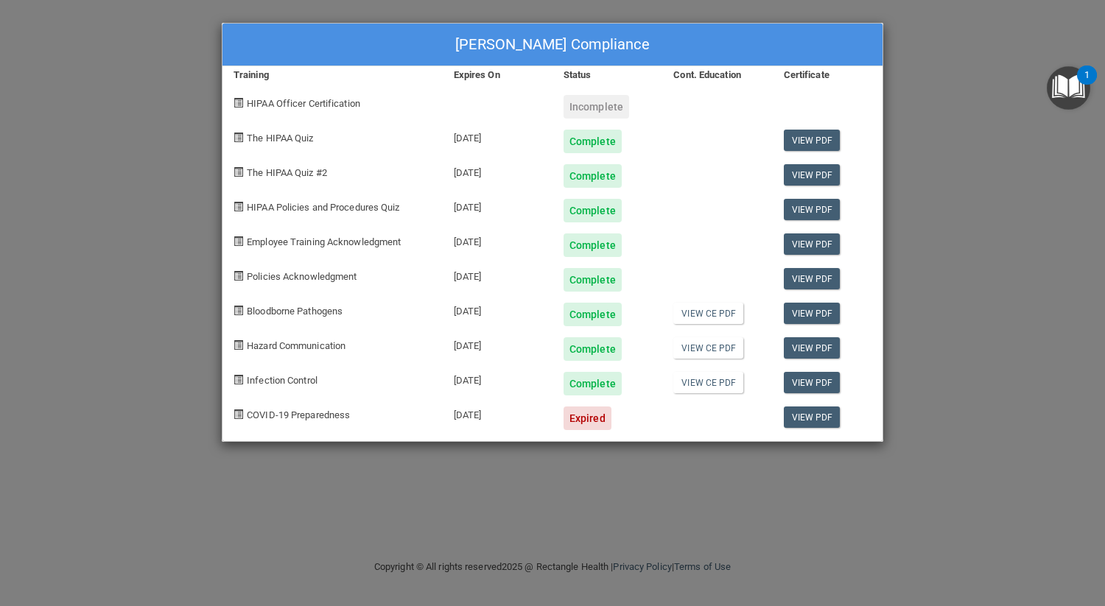
click at [600, 420] on div "Expired" at bounding box center [587, 418] width 48 height 24
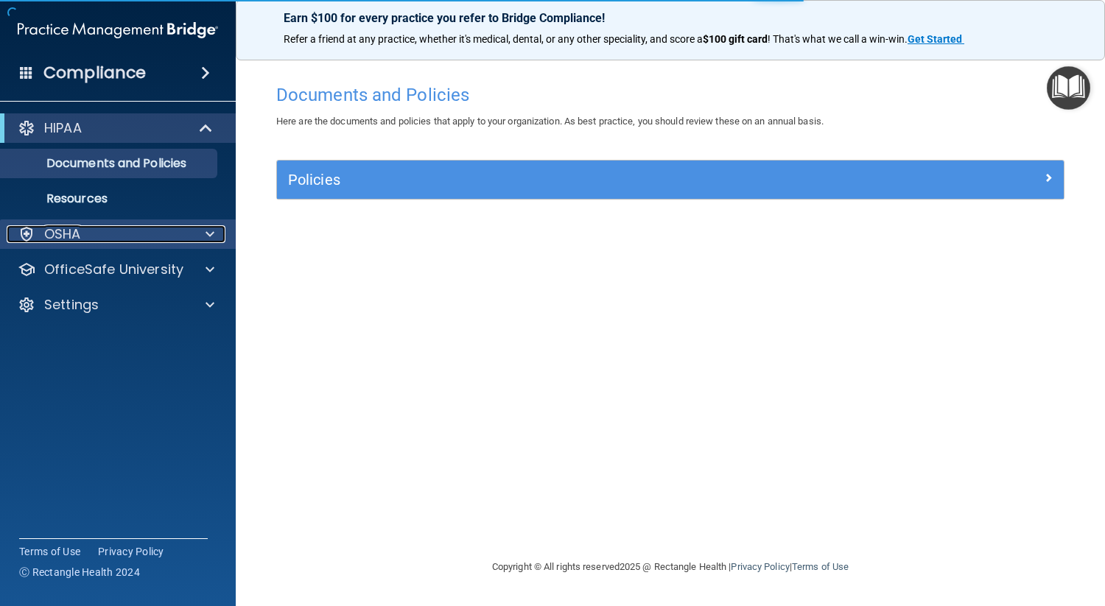
click at [197, 233] on div at bounding box center [207, 234] width 37 height 18
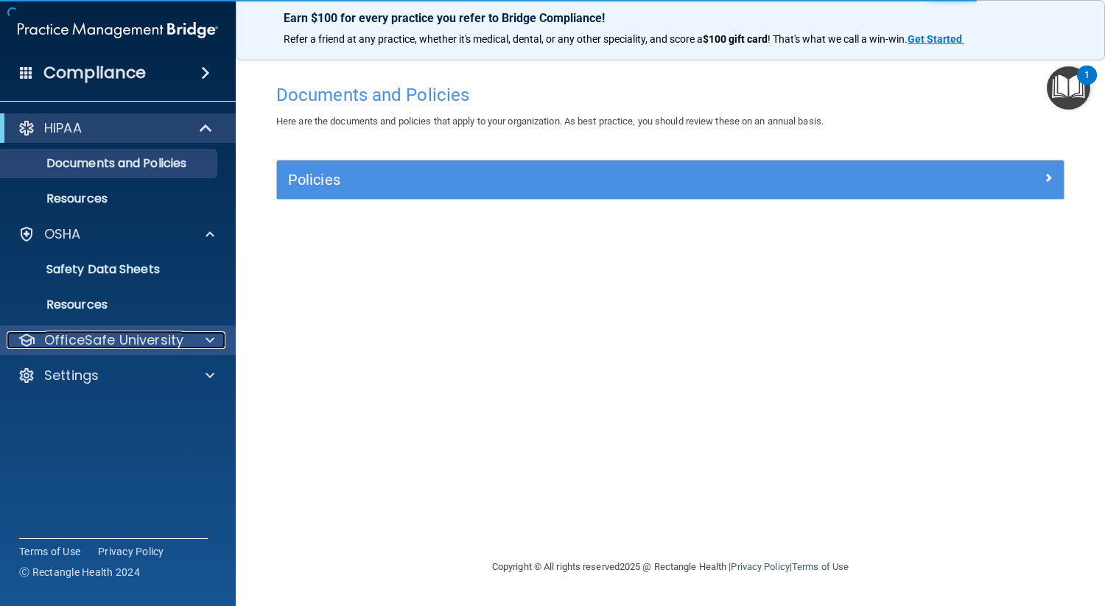
click at [139, 337] on p "OfficeSafe University" at bounding box center [113, 340] width 139 height 18
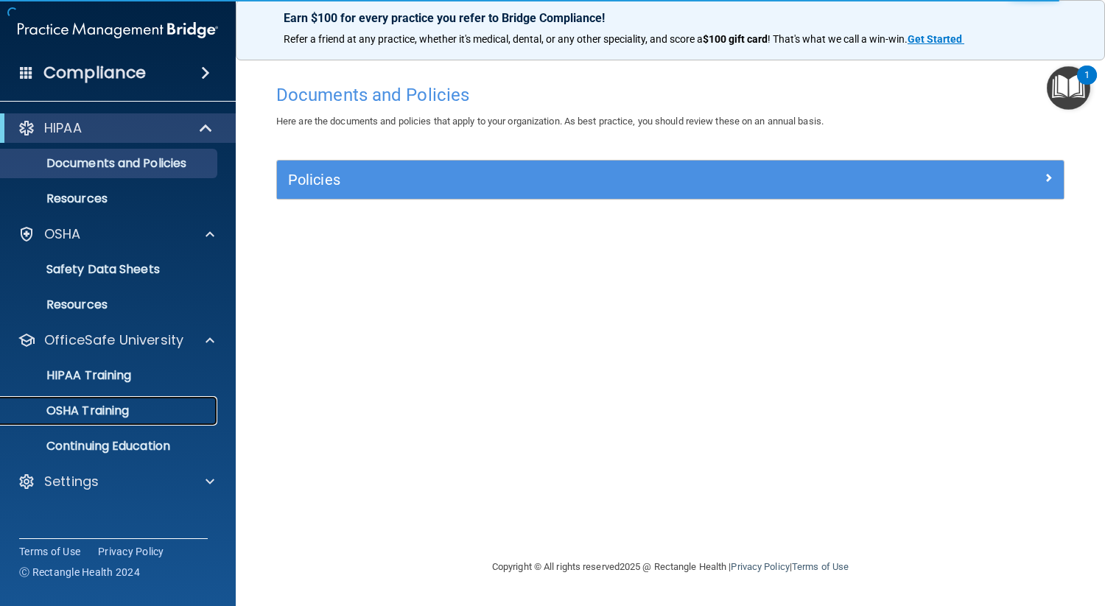
click at [119, 409] on p "OSHA Training" at bounding box center [69, 411] width 119 height 15
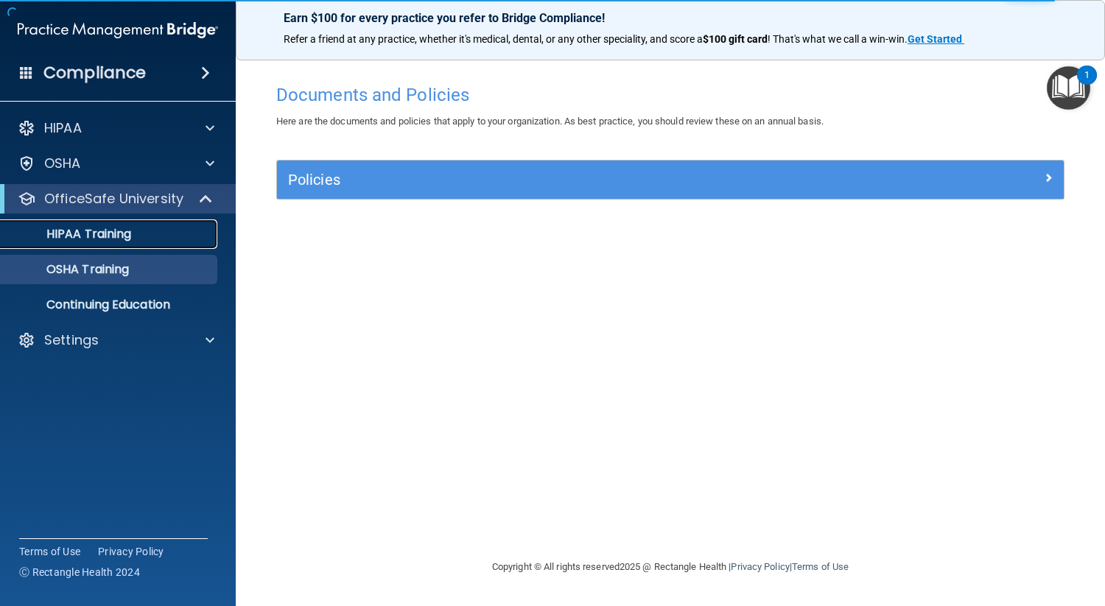
click at [112, 229] on p "HIPAA Training" at bounding box center [71, 234] width 122 height 15
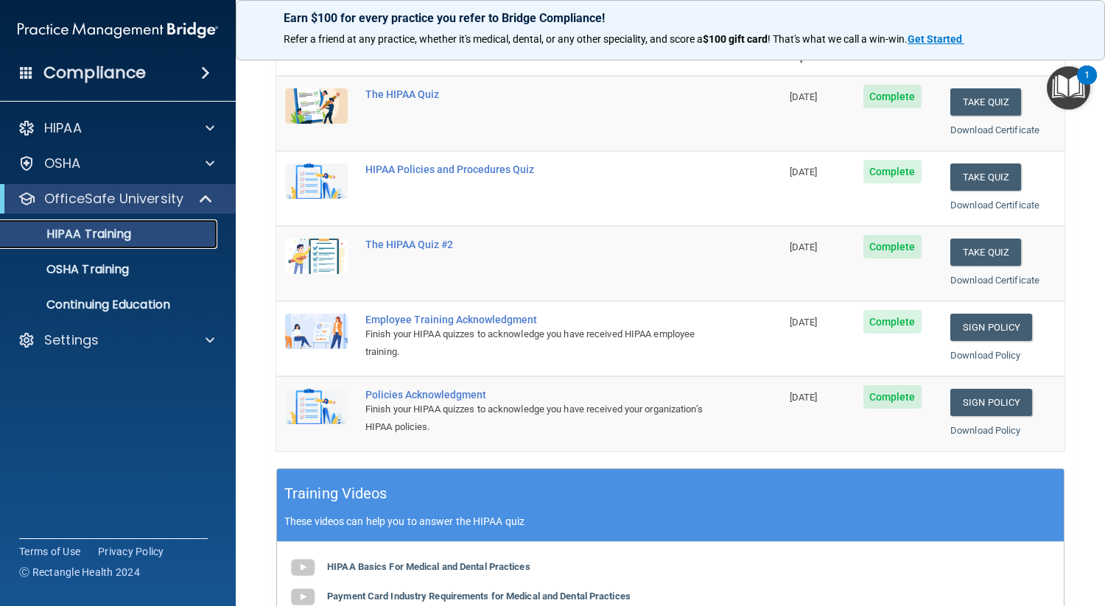
scroll to position [184, 0]
click at [961, 333] on link "Sign Policy" at bounding box center [991, 326] width 82 height 27
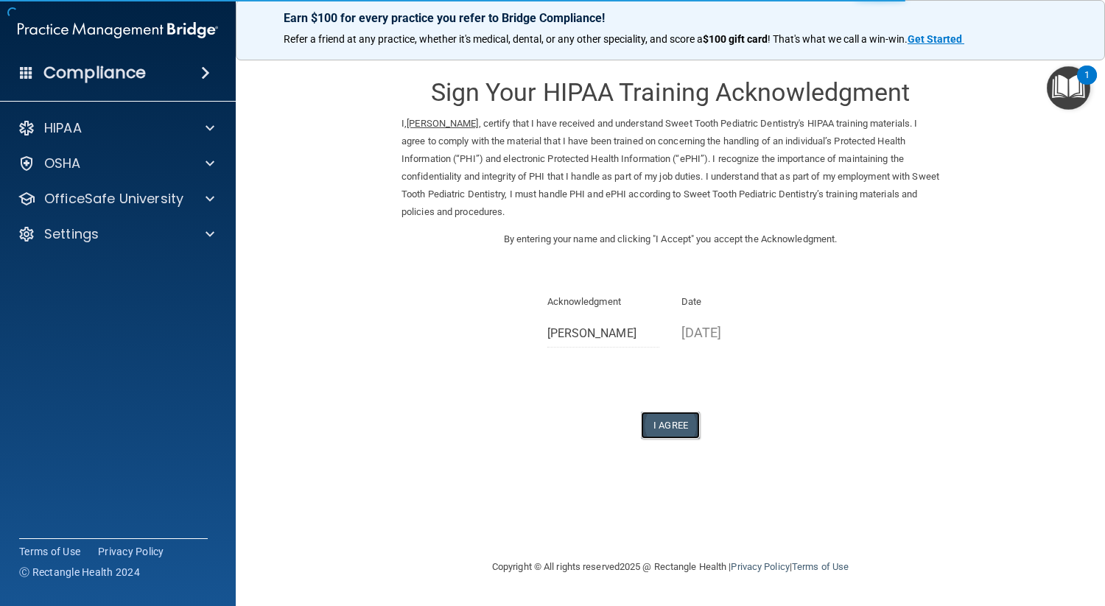
click at [663, 422] on button "I Agree" at bounding box center [670, 425] width 59 height 27
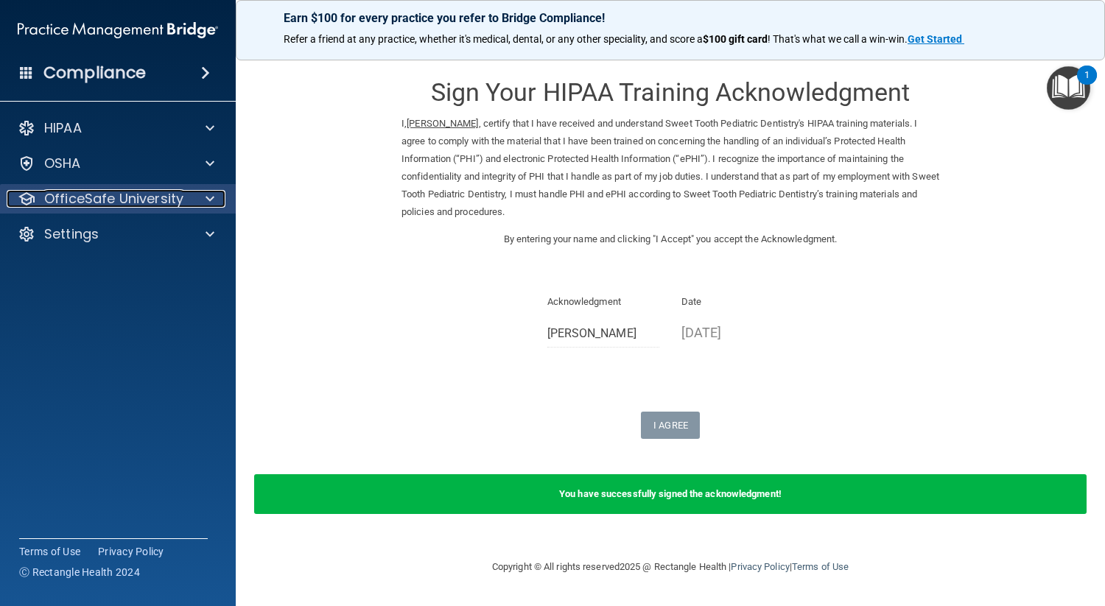
click at [207, 200] on span at bounding box center [209, 199] width 9 height 18
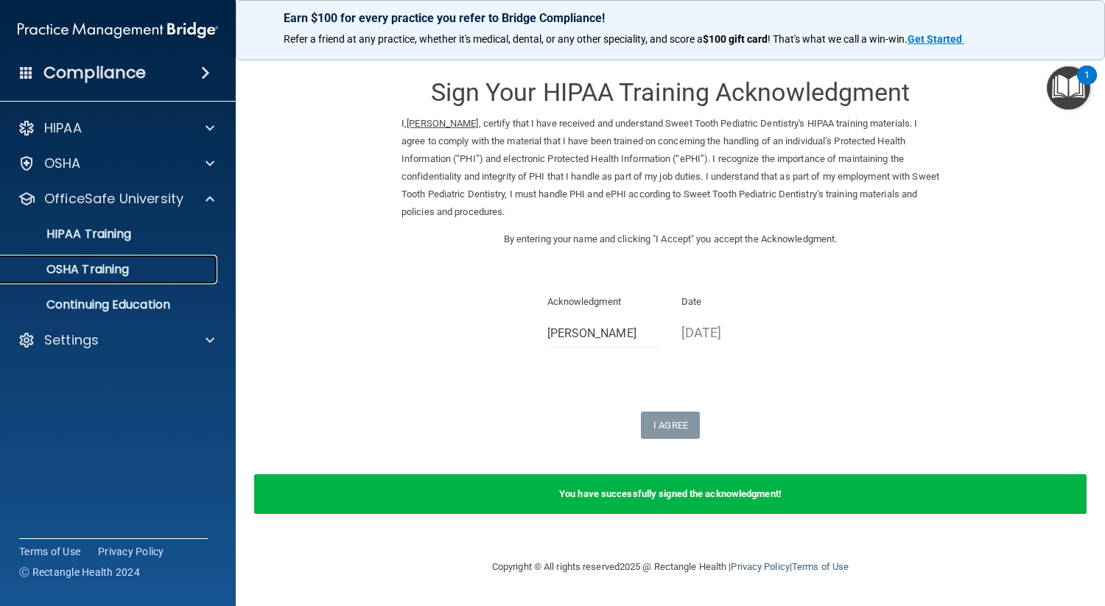
click at [123, 264] on p "OSHA Training" at bounding box center [69, 269] width 119 height 15
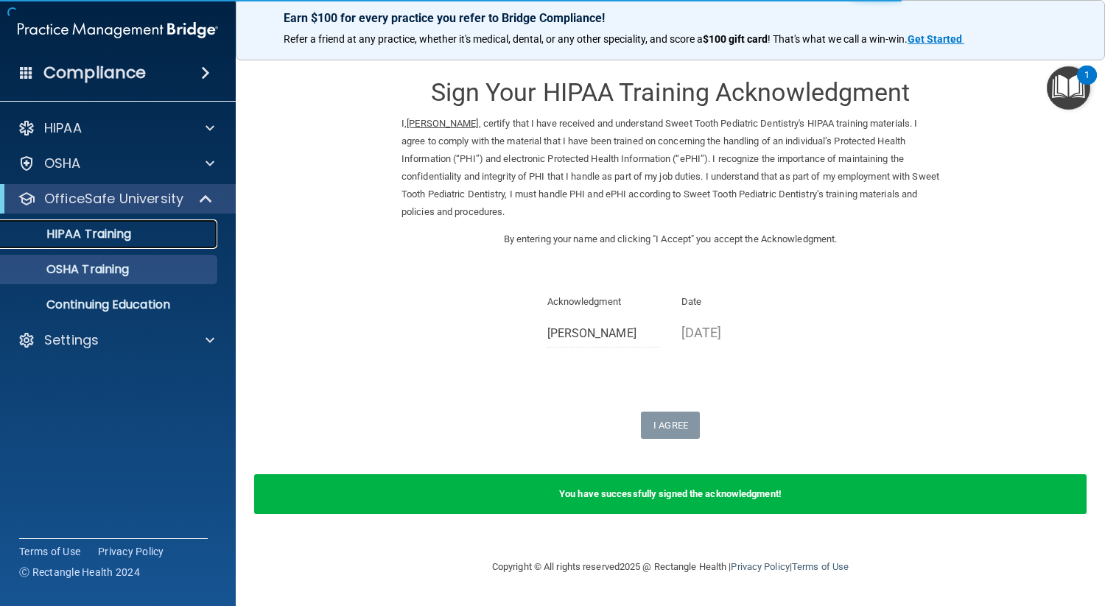
click at [129, 233] on p "HIPAA Training" at bounding box center [71, 234] width 122 height 15
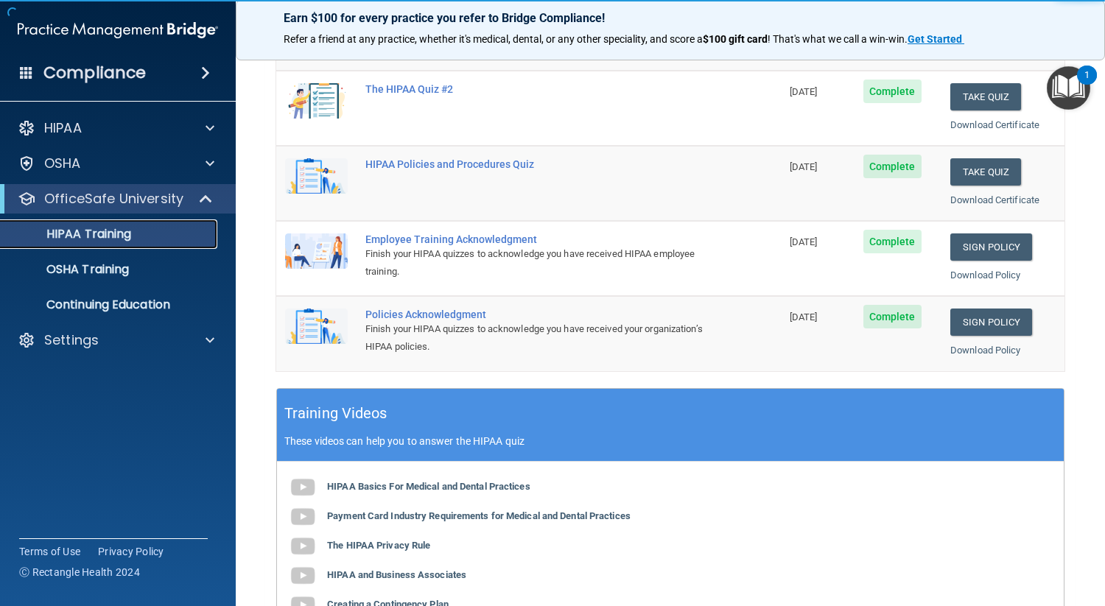
scroll to position [276, 0]
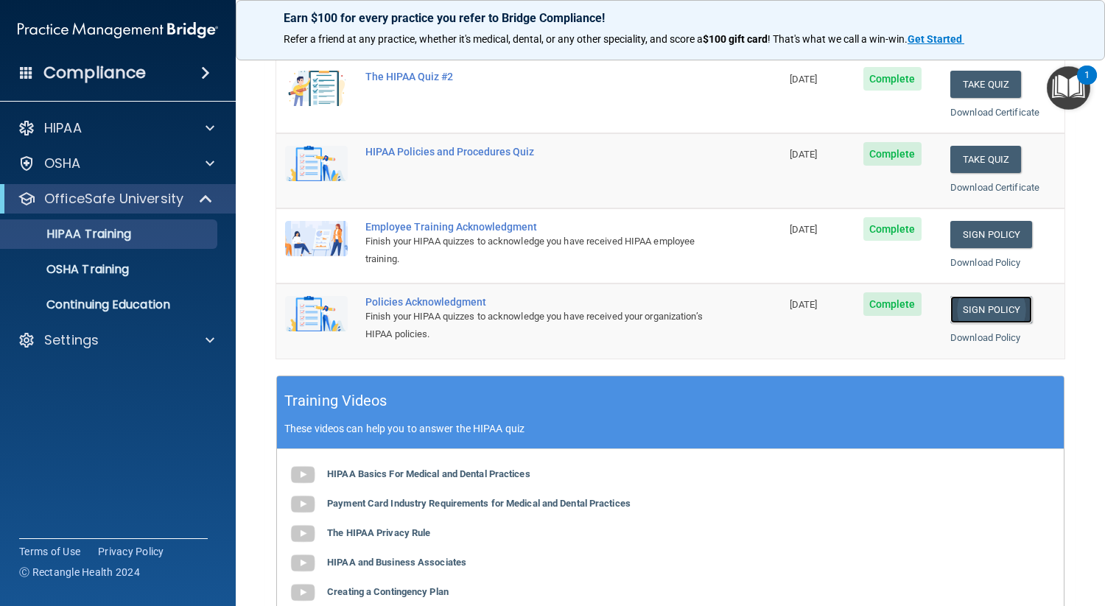
click at [983, 309] on link "Sign Policy" at bounding box center [991, 309] width 82 height 27
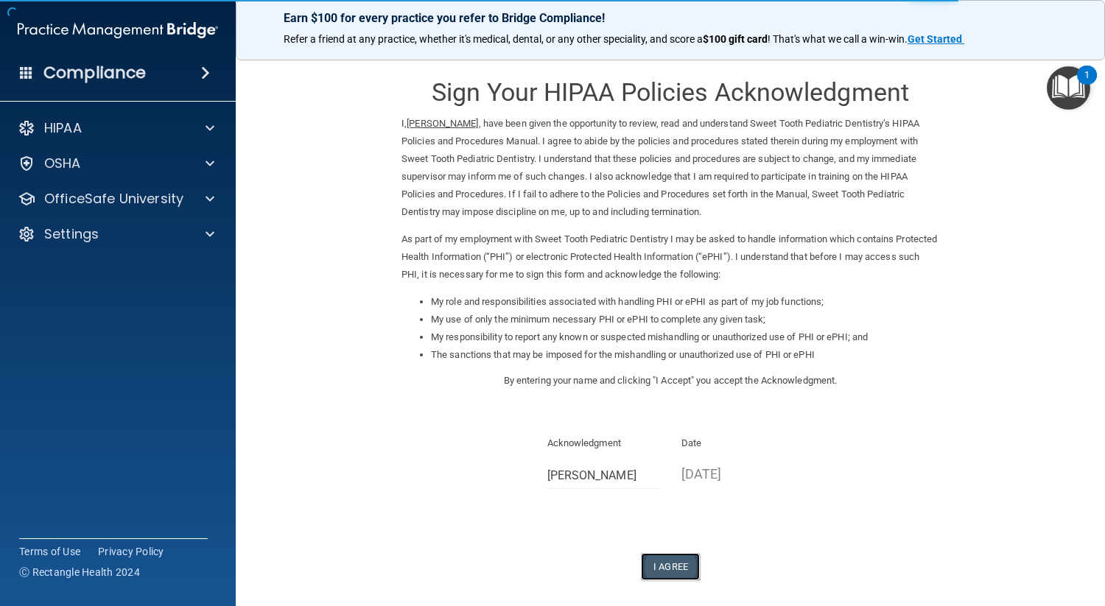
click at [667, 570] on button "I Agree" at bounding box center [670, 566] width 59 height 27
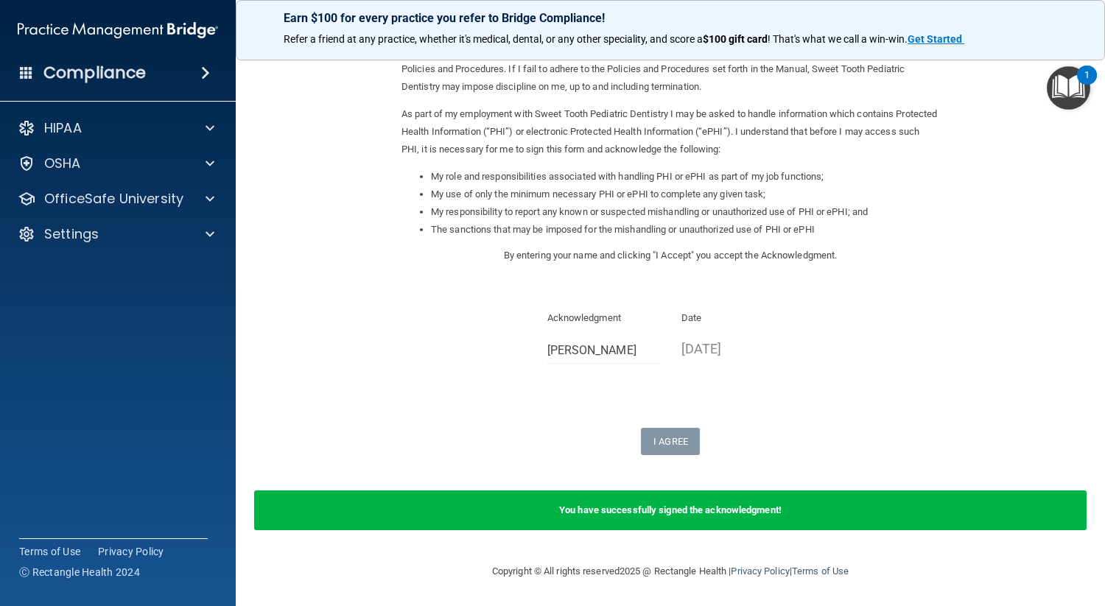
scroll to position [126, 0]
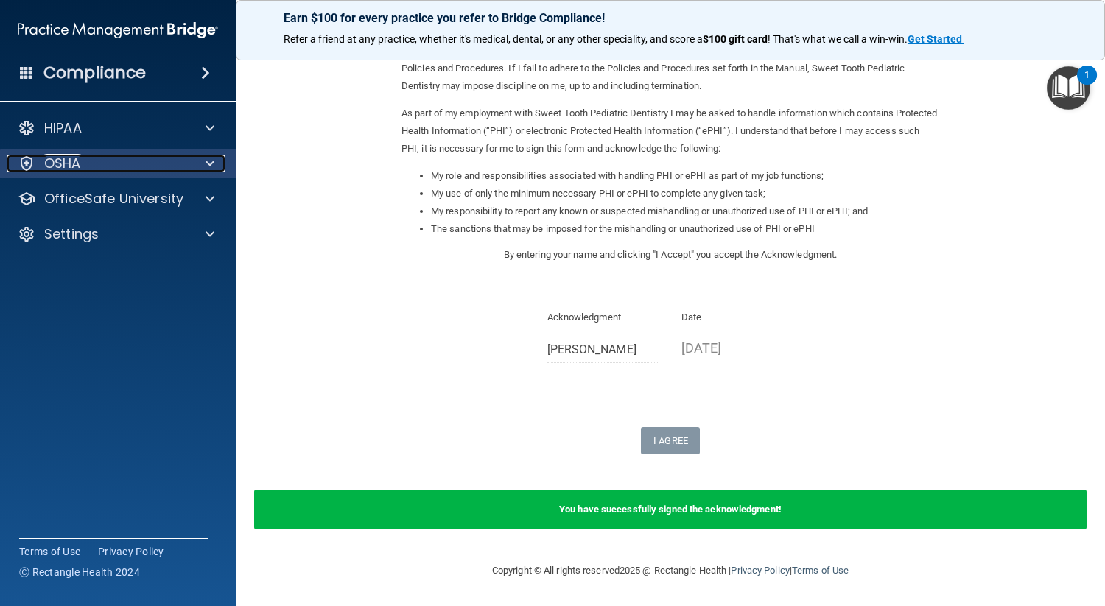
click at [203, 163] on div at bounding box center [207, 164] width 37 height 18
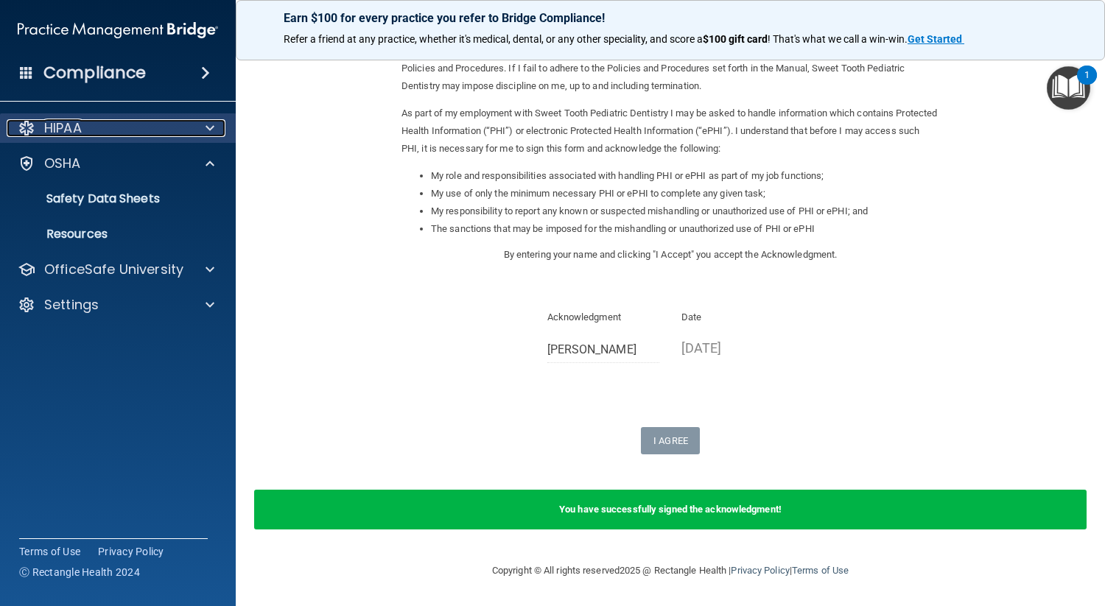
click at [206, 127] on span at bounding box center [209, 128] width 9 height 18
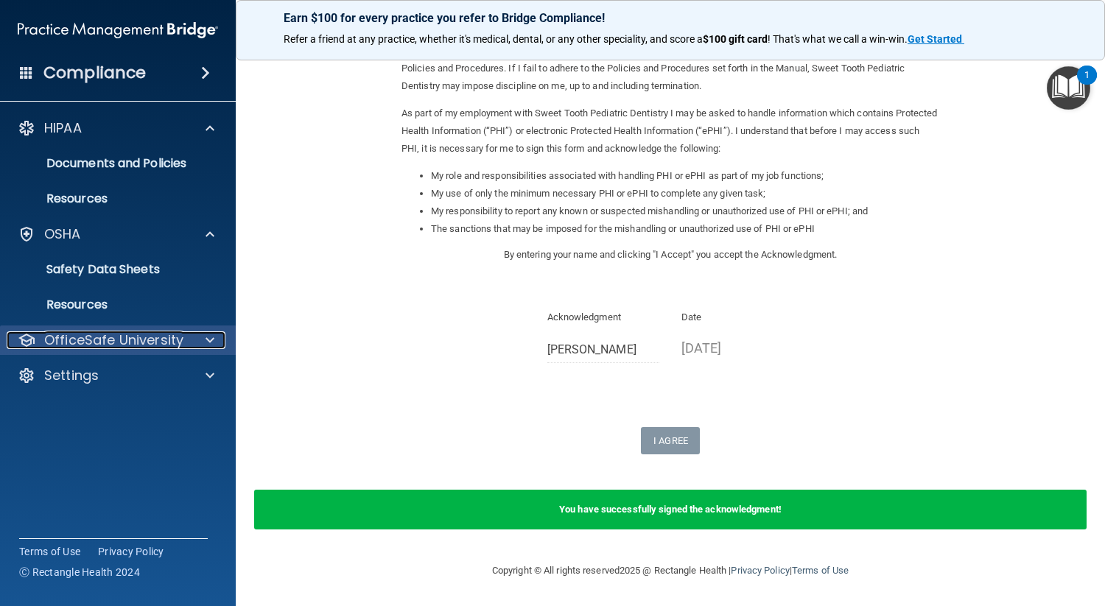
click at [166, 342] on p "OfficeSafe University" at bounding box center [113, 340] width 139 height 18
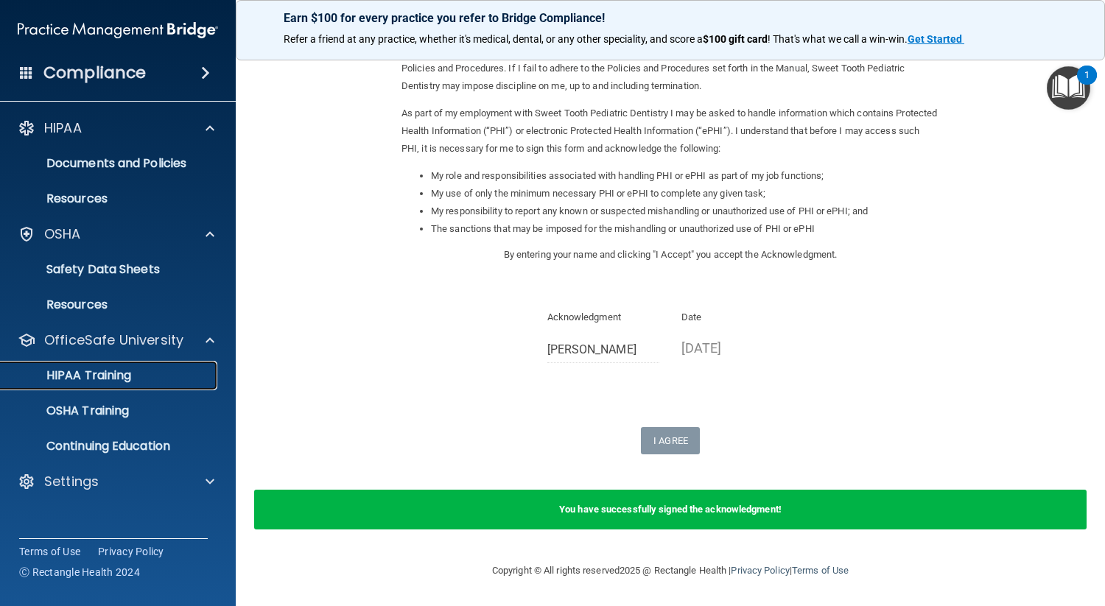
click at [122, 373] on p "HIPAA Training" at bounding box center [71, 375] width 122 height 15
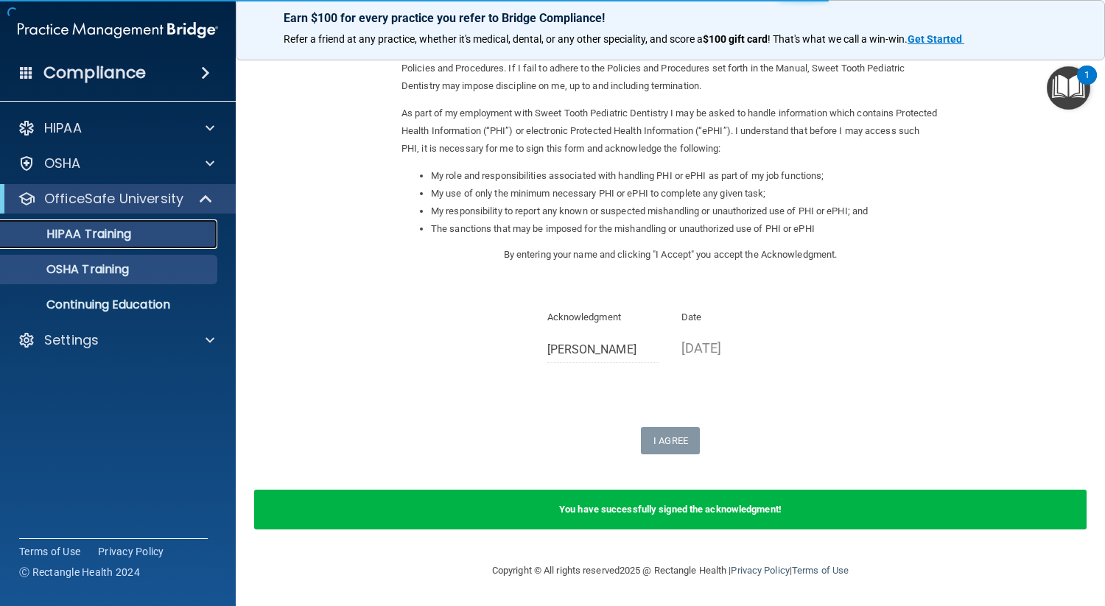
scroll to position [503, 0]
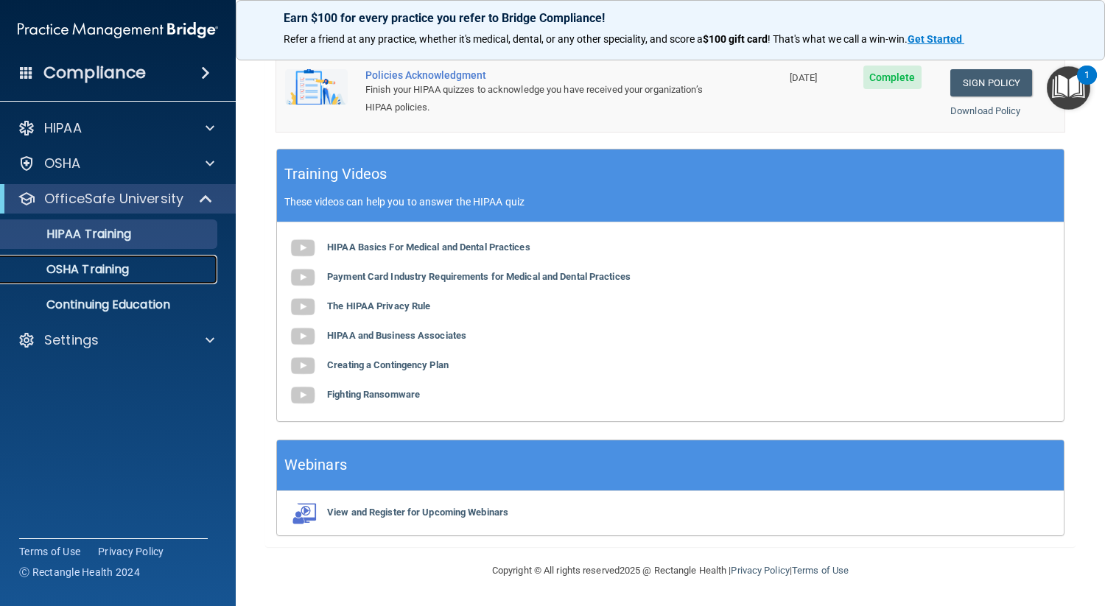
click at [110, 271] on p "OSHA Training" at bounding box center [69, 269] width 119 height 15
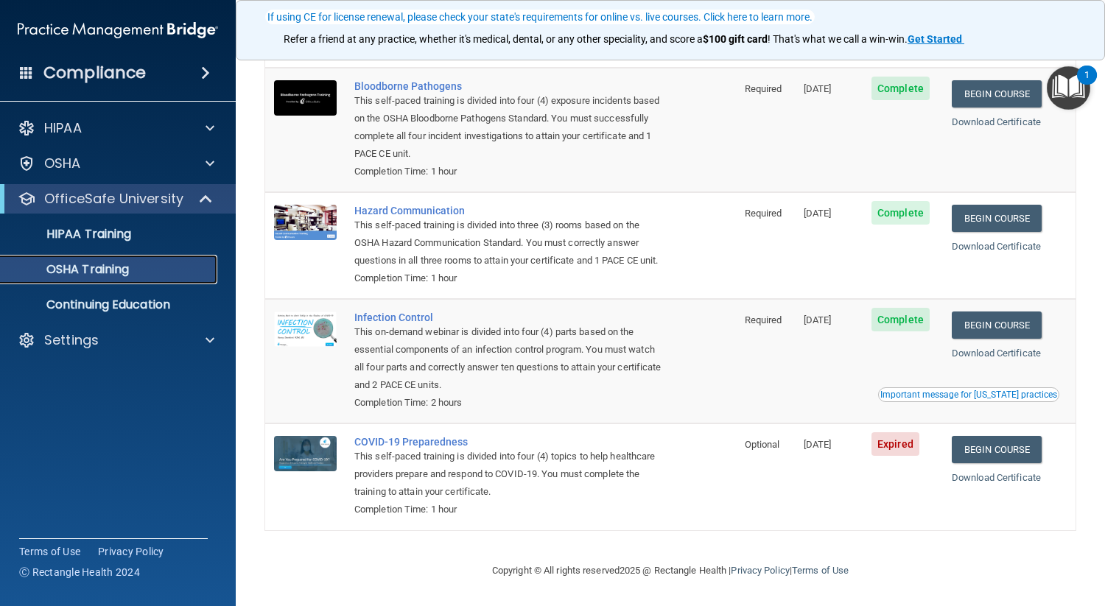
scroll to position [119, 0]
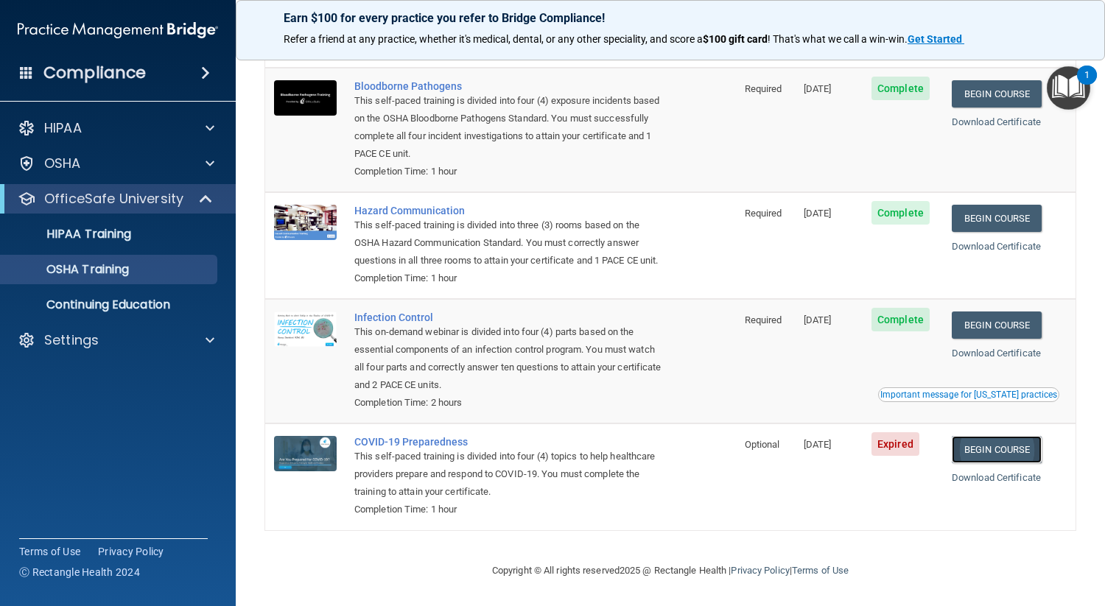
click at [1012, 447] on link "Begin Course" at bounding box center [996, 449] width 90 height 27
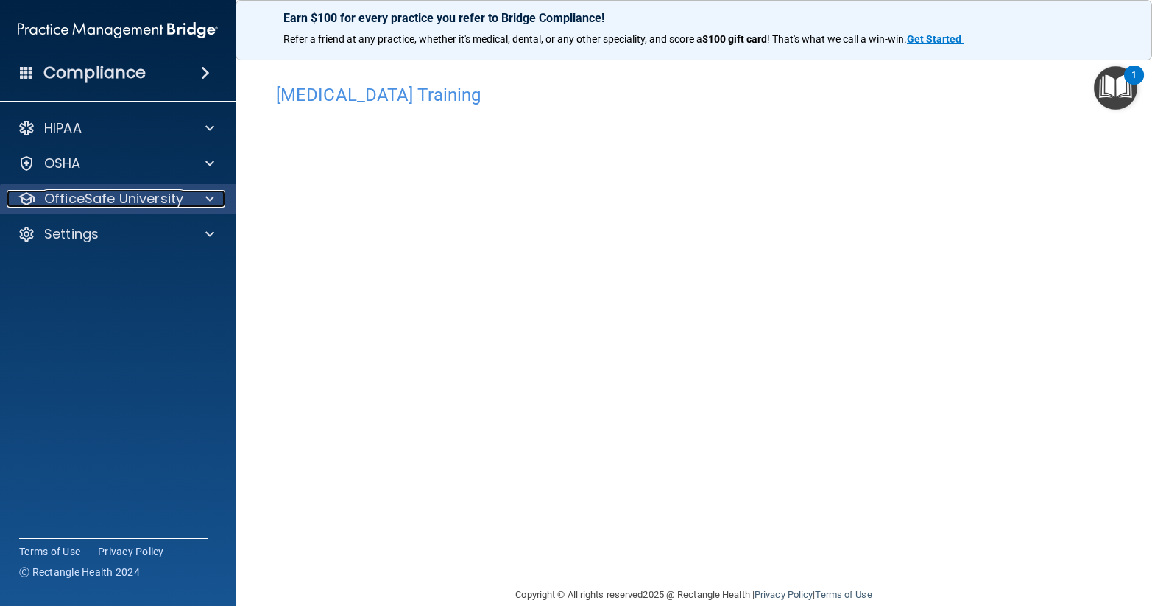
click at [175, 196] on p "OfficeSafe University" at bounding box center [113, 199] width 139 height 18
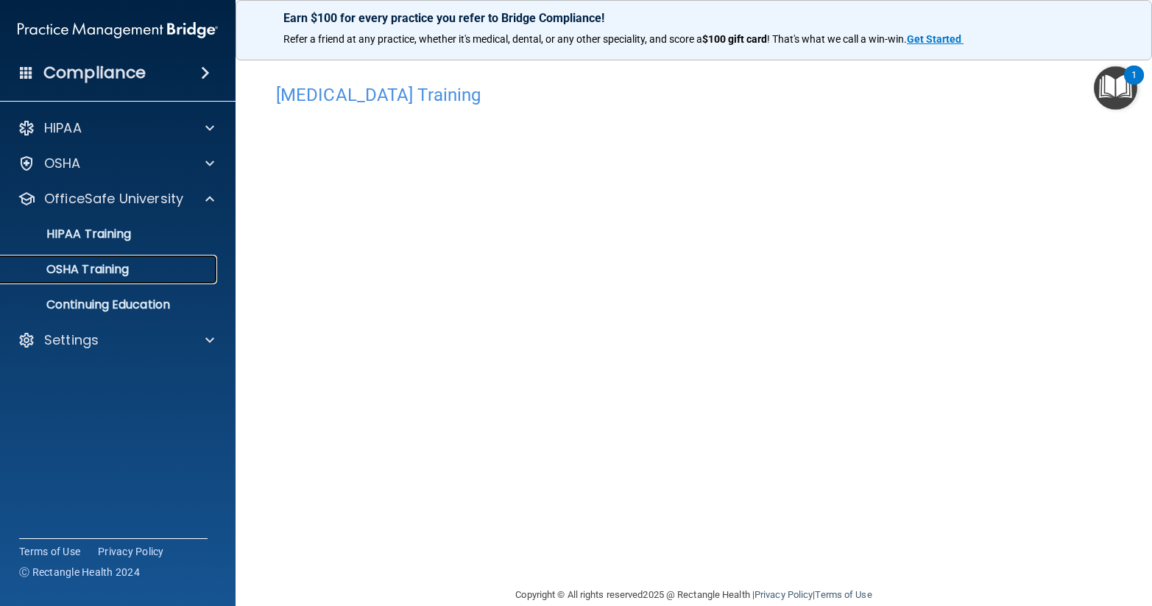
click at [128, 272] on p "OSHA Training" at bounding box center [69, 269] width 119 height 15
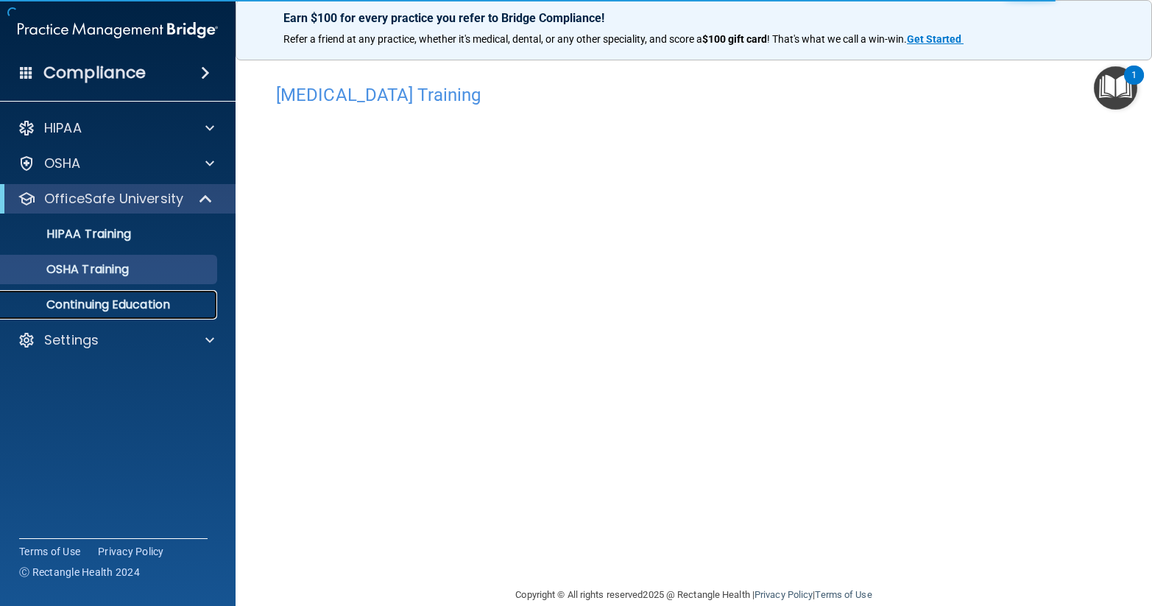
click at [144, 301] on p "Continuing Education" at bounding box center [110, 305] width 201 height 15
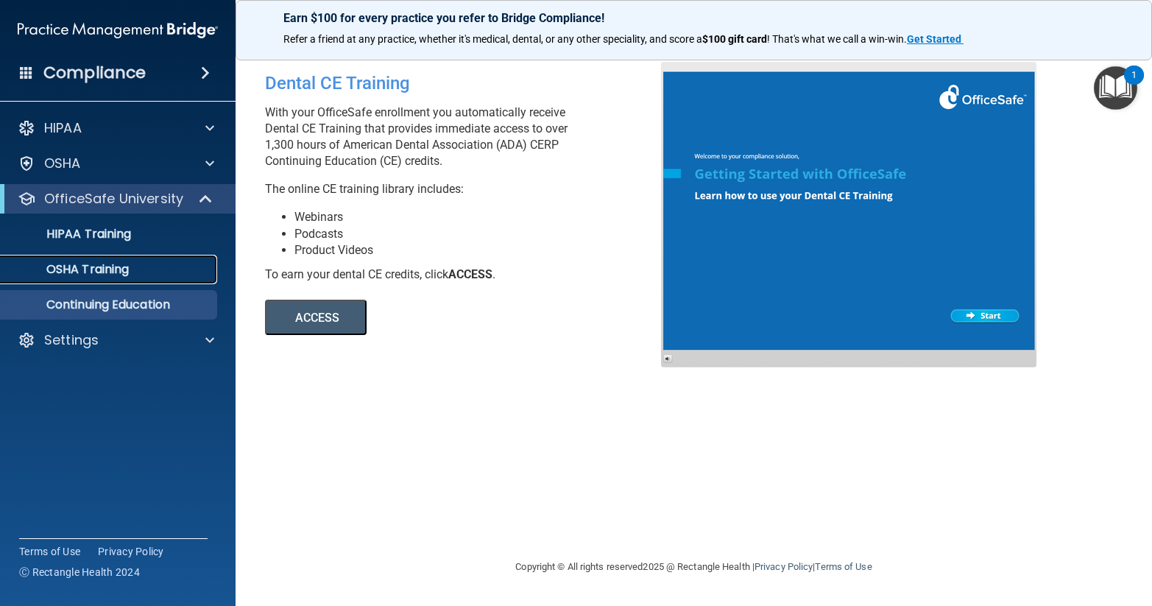
click at [119, 264] on p "OSHA Training" at bounding box center [69, 269] width 119 height 15
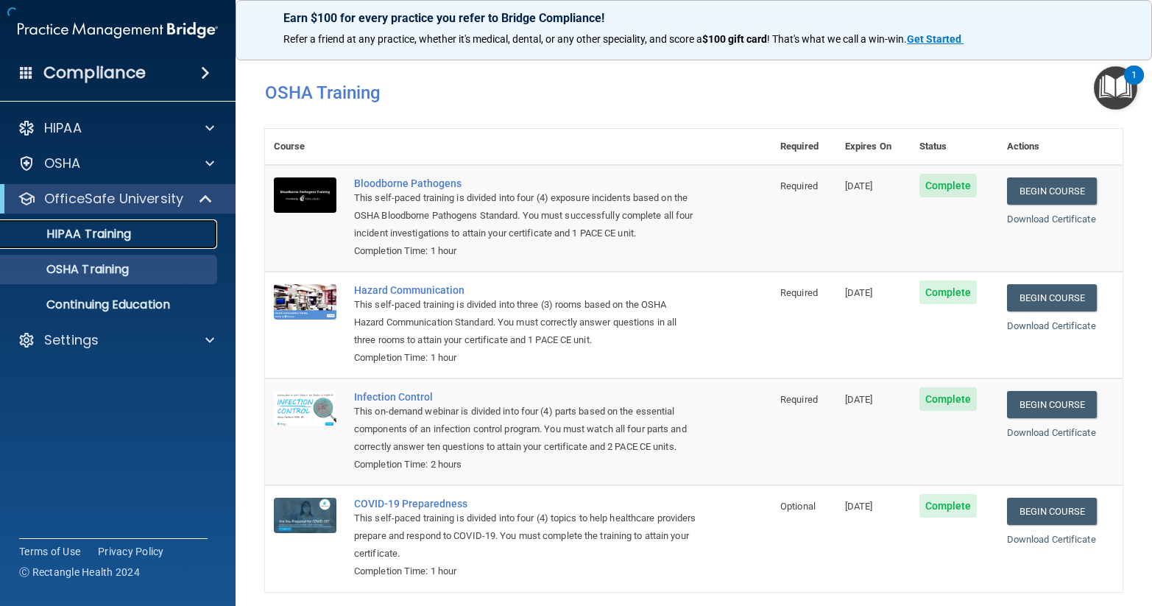
click at [124, 232] on p "HIPAA Training" at bounding box center [71, 234] width 122 height 15
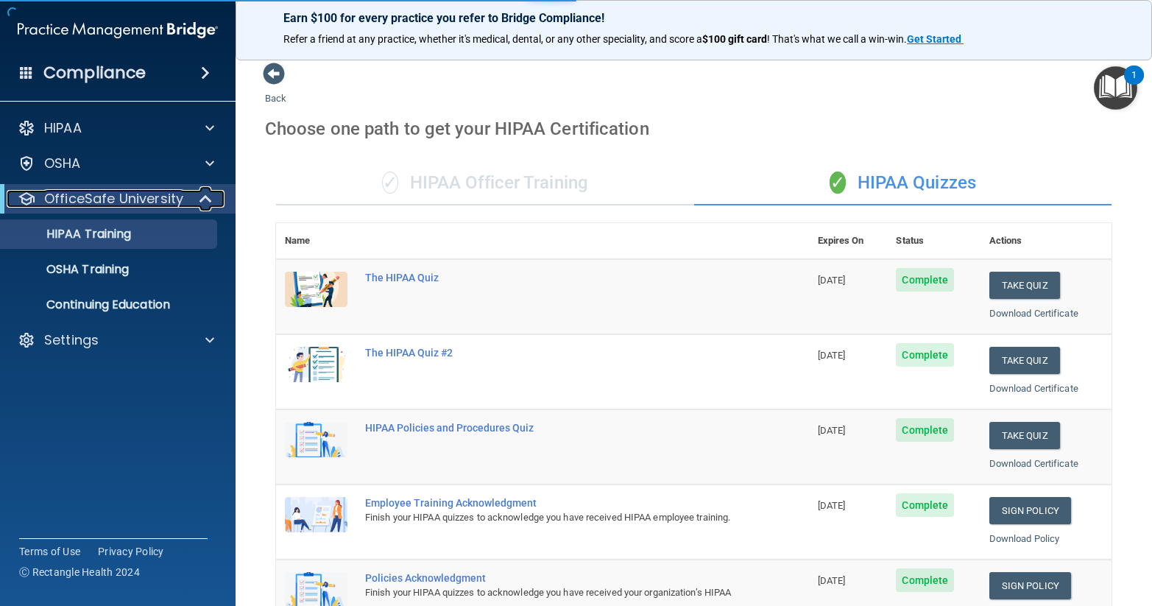
click at [201, 200] on span at bounding box center [207, 199] width 13 height 18
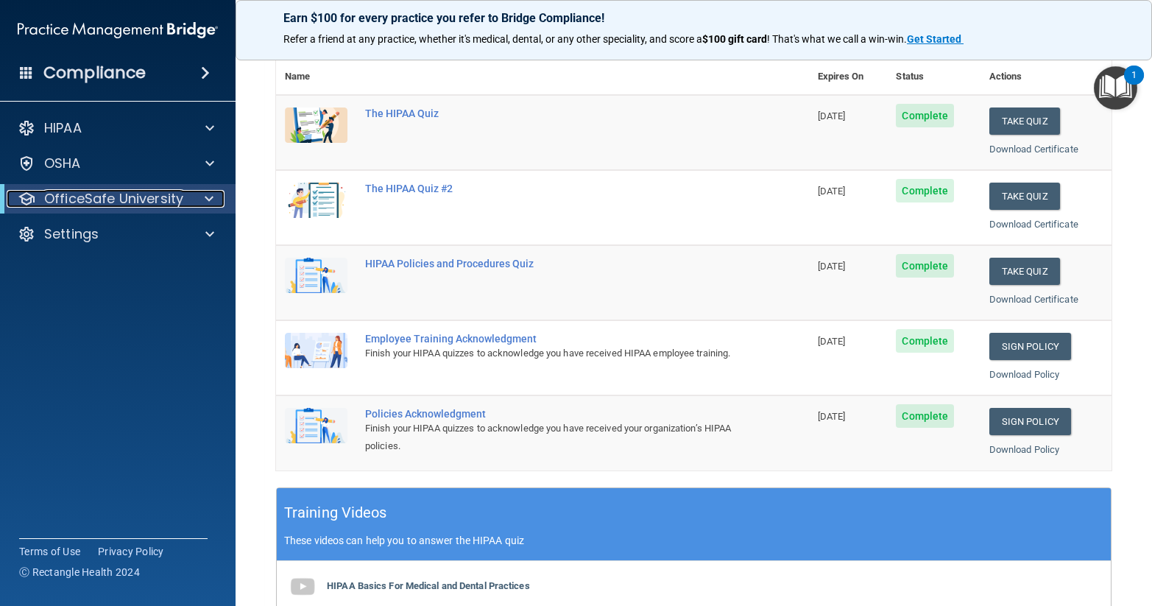
scroll to position [172, 0]
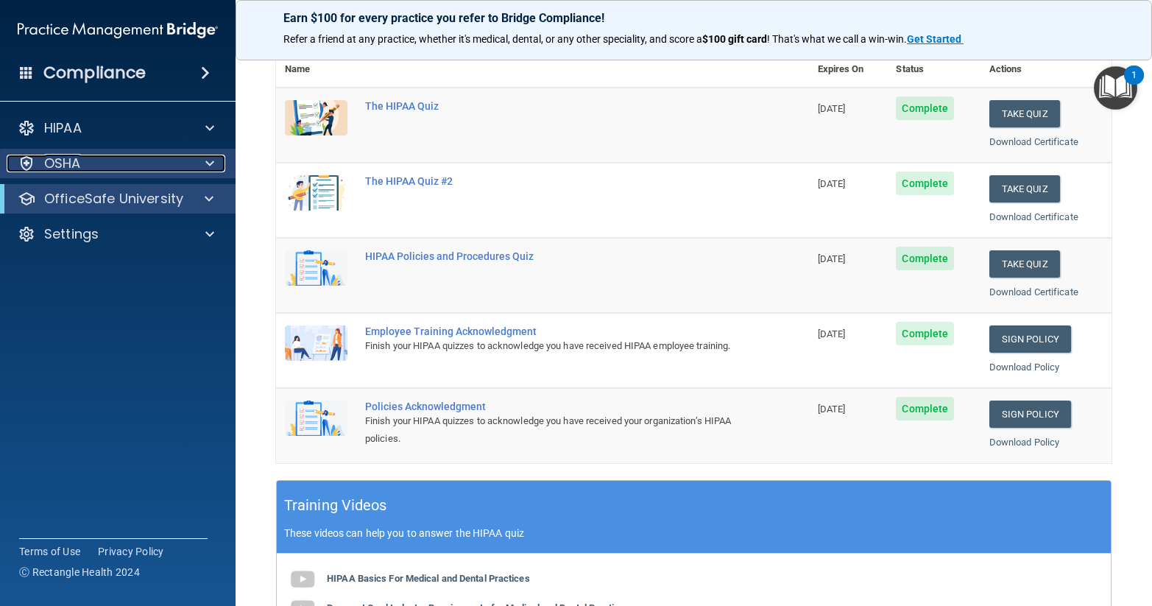
click at [209, 159] on span at bounding box center [209, 164] width 9 height 18
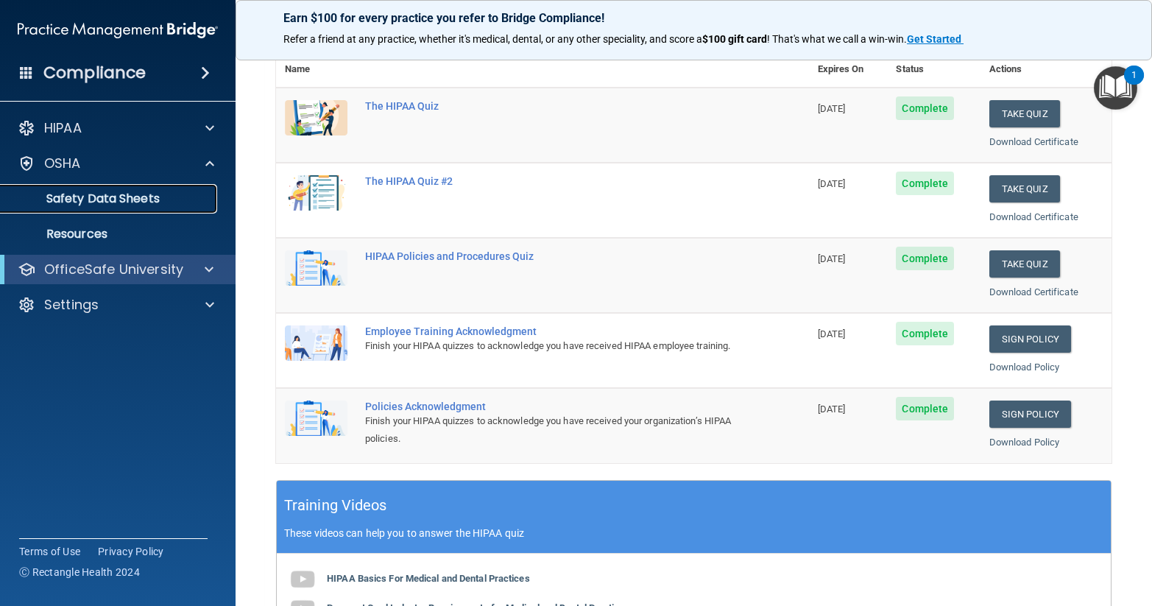
click at [136, 197] on p "Safety Data Sheets" at bounding box center [110, 198] width 201 height 15
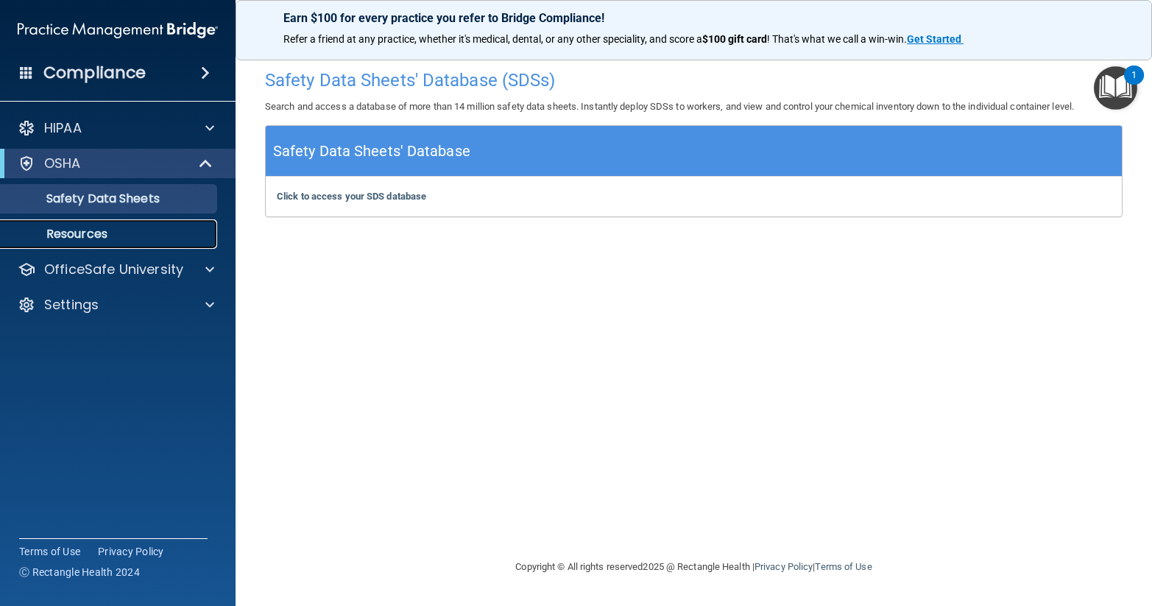
click at [89, 232] on p "Resources" at bounding box center [110, 234] width 201 height 15
